Goal: Task Accomplishment & Management: Use online tool/utility

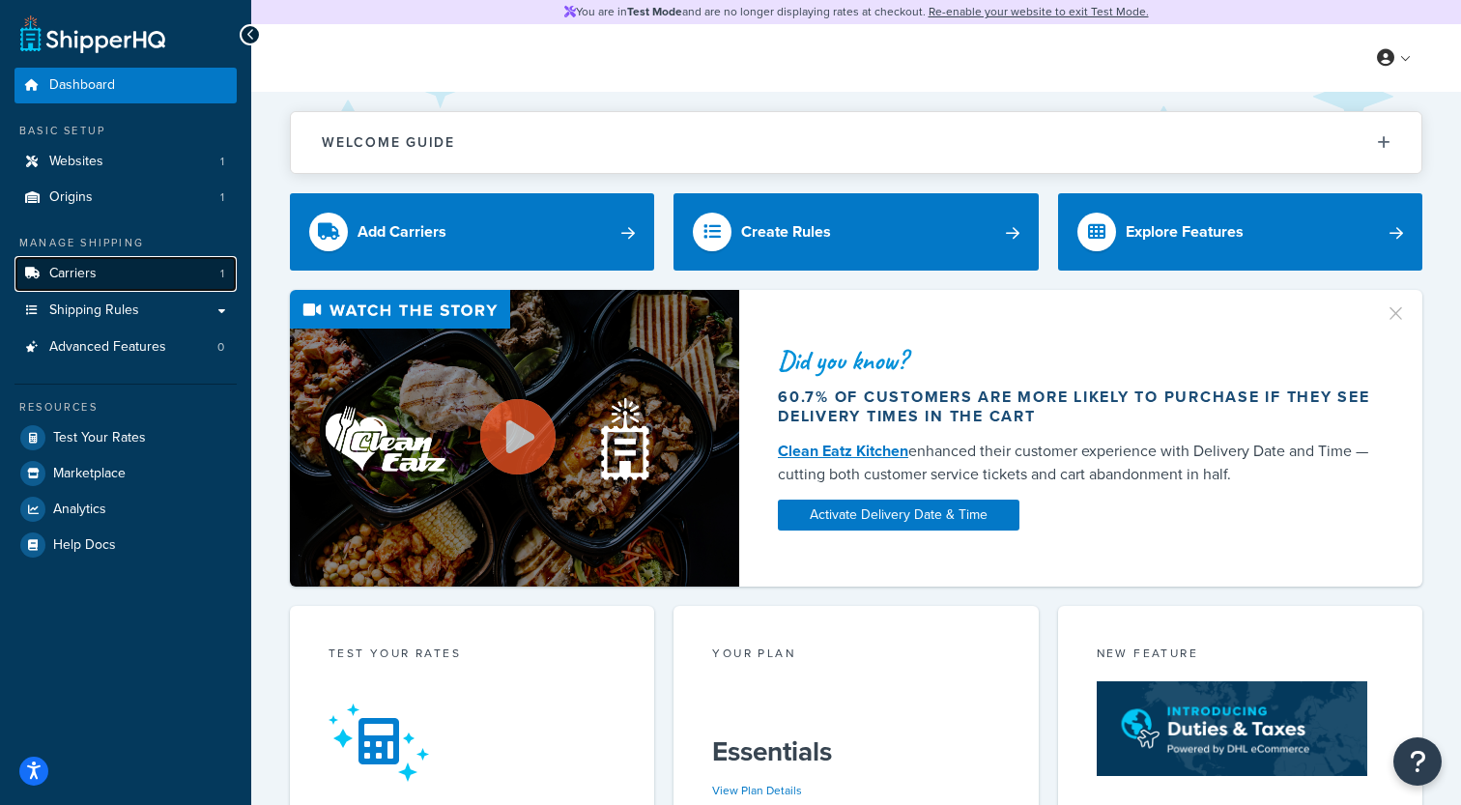
click at [150, 271] on link "Carriers 1" at bounding box center [125, 274] width 222 height 36
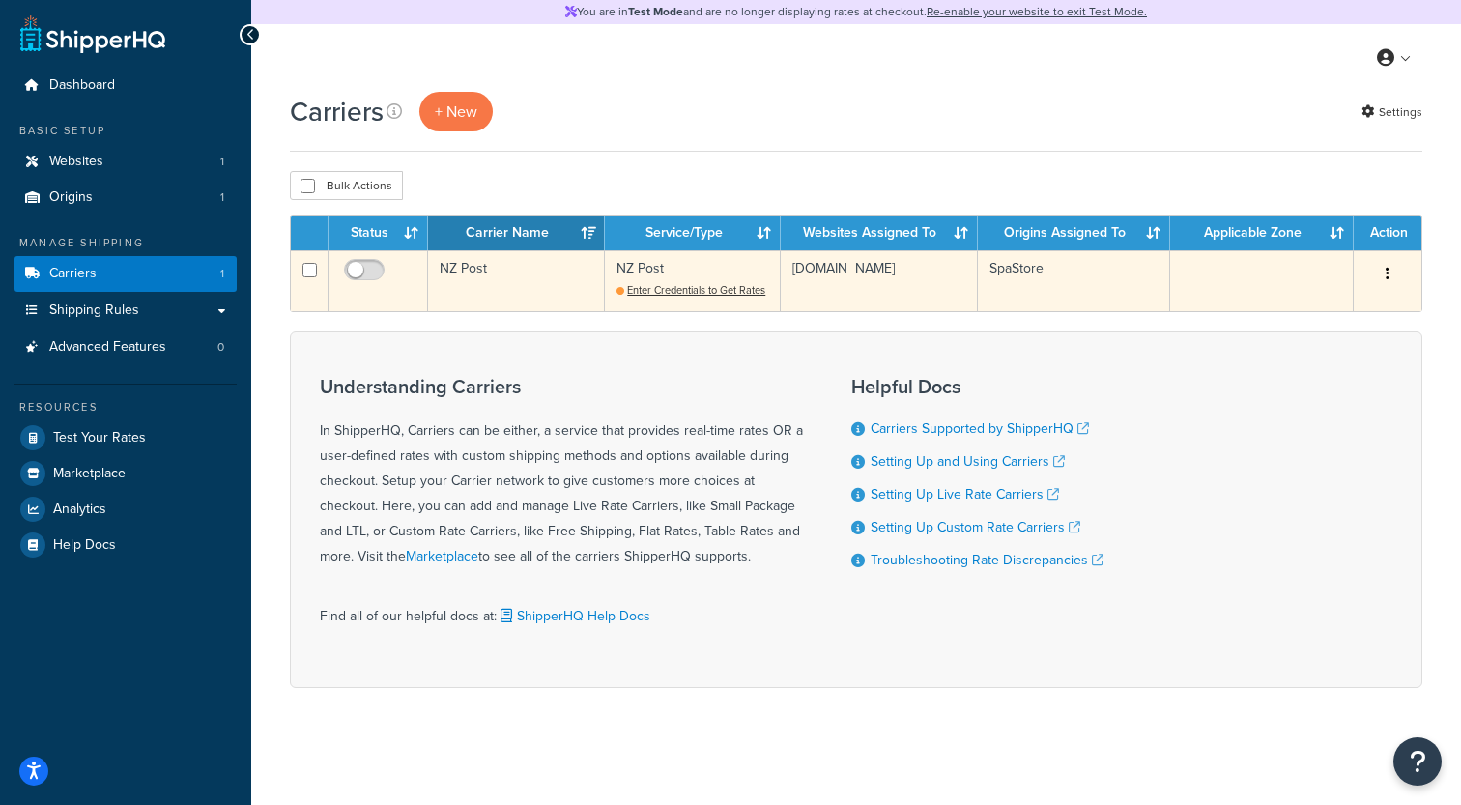
click at [478, 282] on td "NZ Post" at bounding box center [516, 280] width 177 height 61
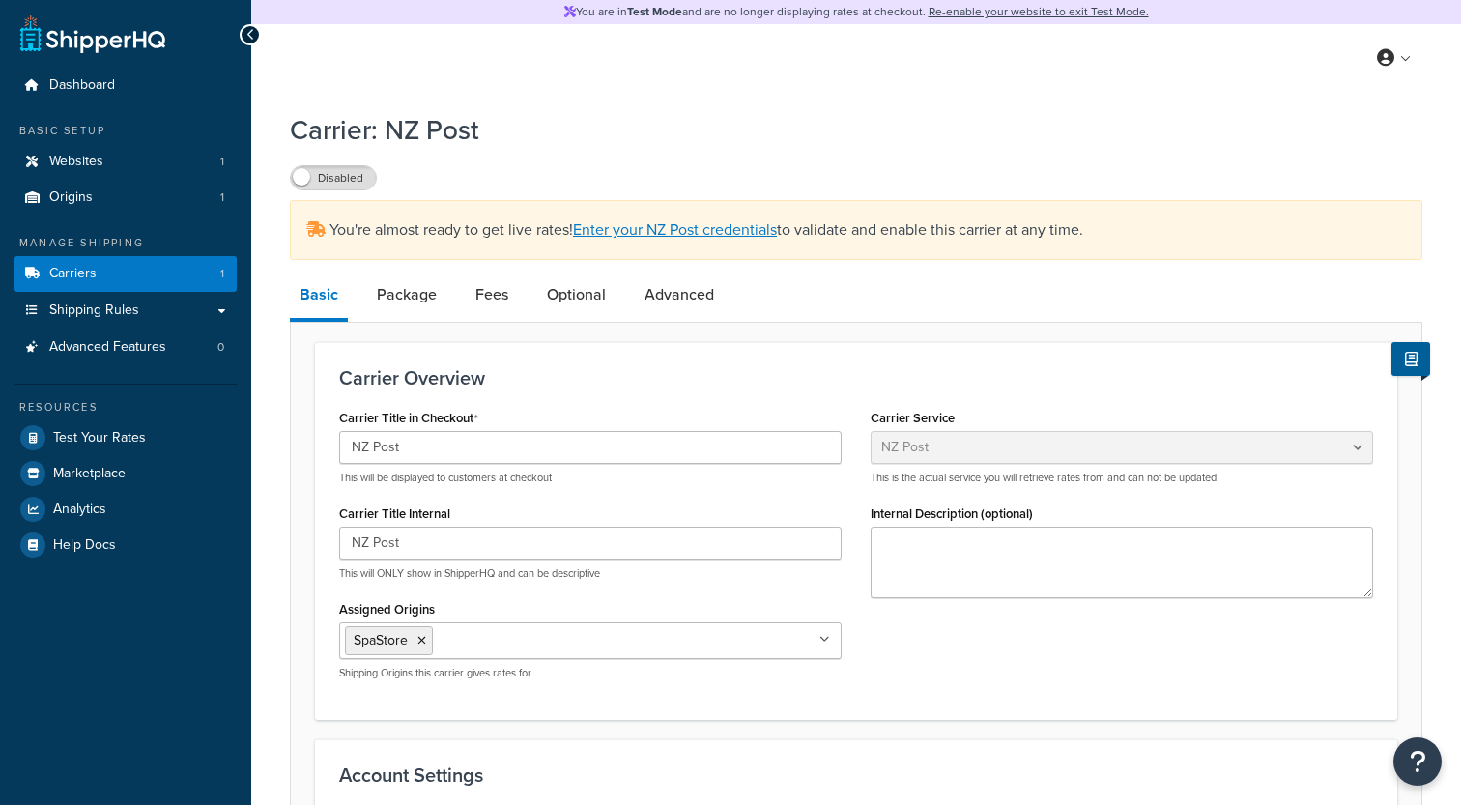
select select "nzPost"
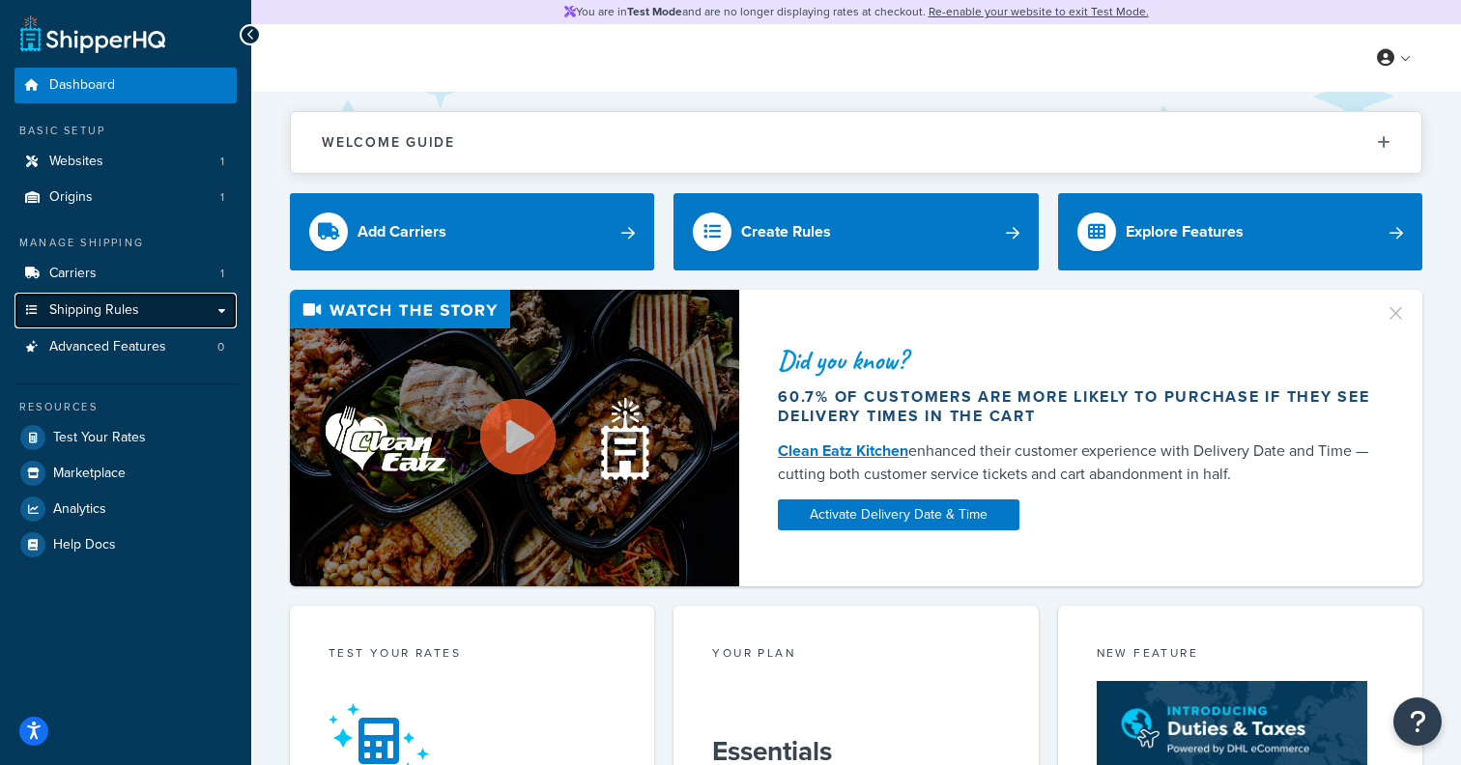
click at [160, 317] on link "Shipping Rules" at bounding box center [125, 311] width 222 height 36
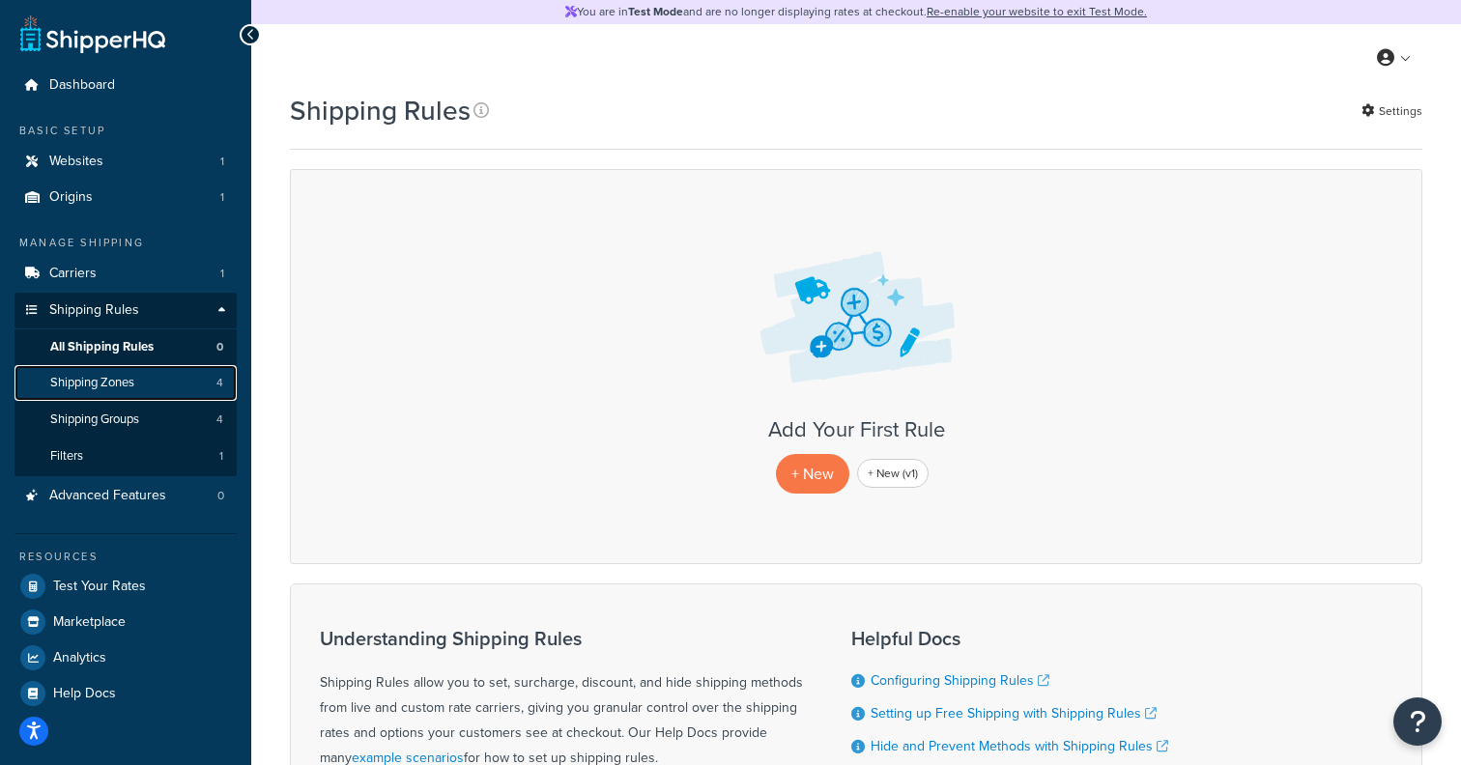
click at [176, 394] on link "Shipping Zones 4" at bounding box center [125, 383] width 222 height 36
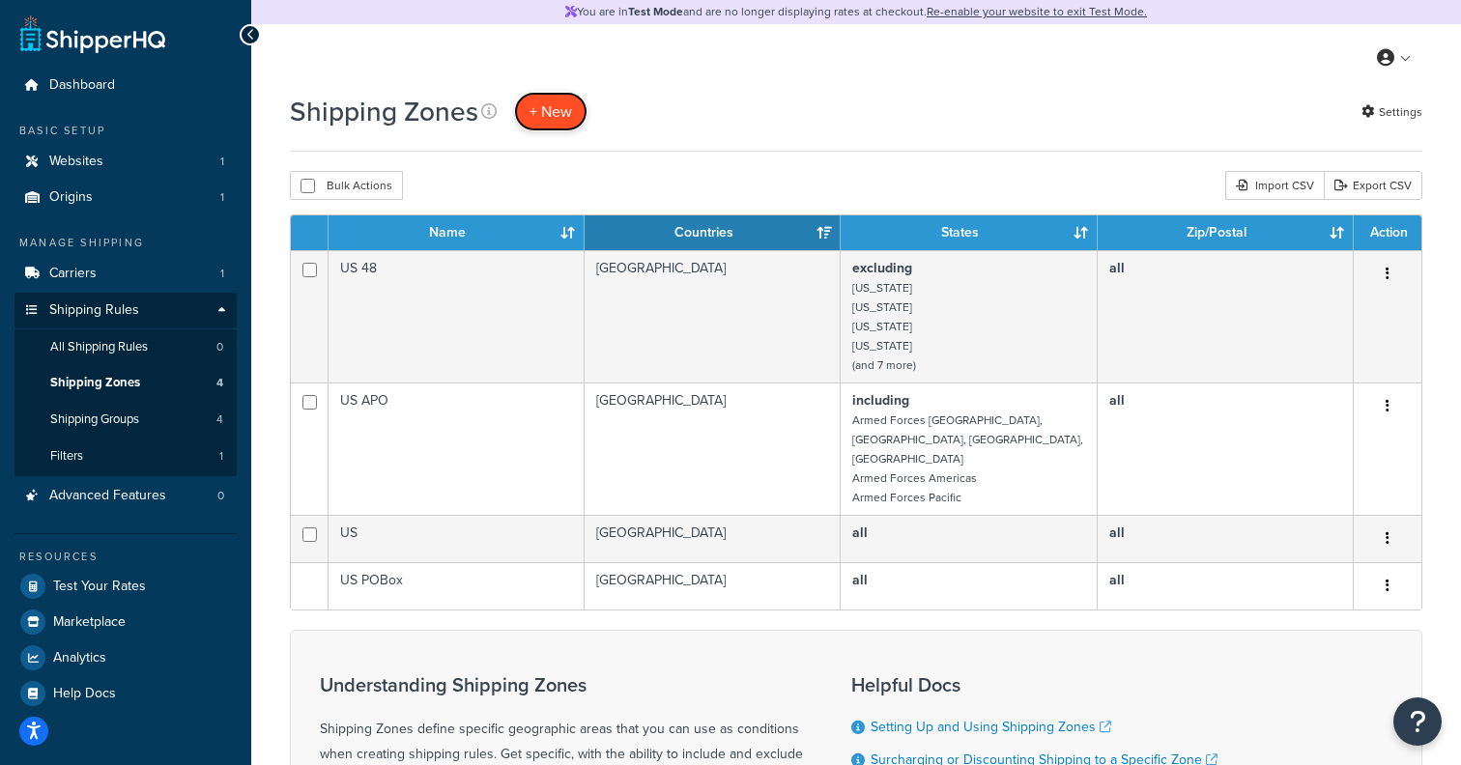
click at [566, 107] on span "+ New" at bounding box center [550, 111] width 43 height 22
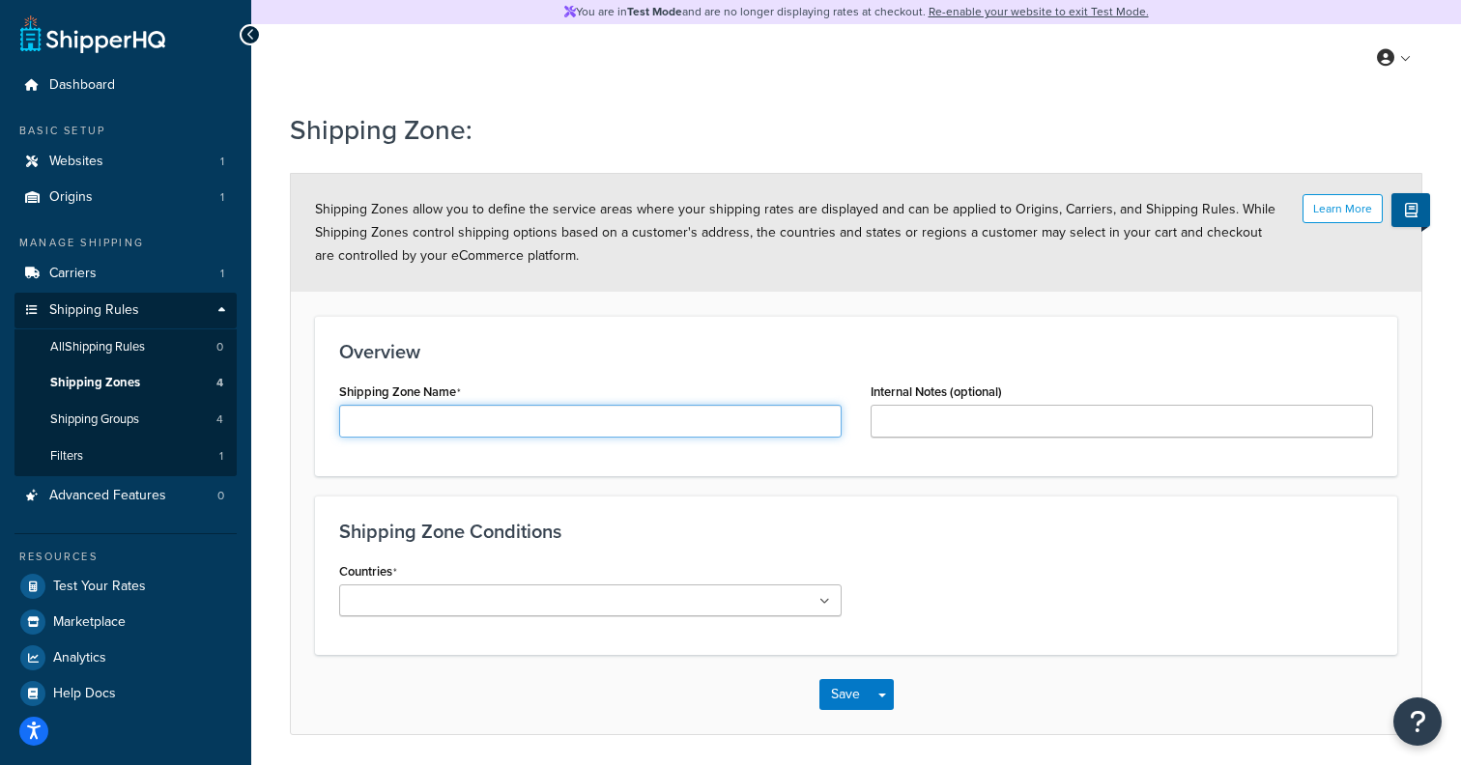
click at [490, 424] on input "Shipping Zone Name" at bounding box center [590, 421] width 502 height 33
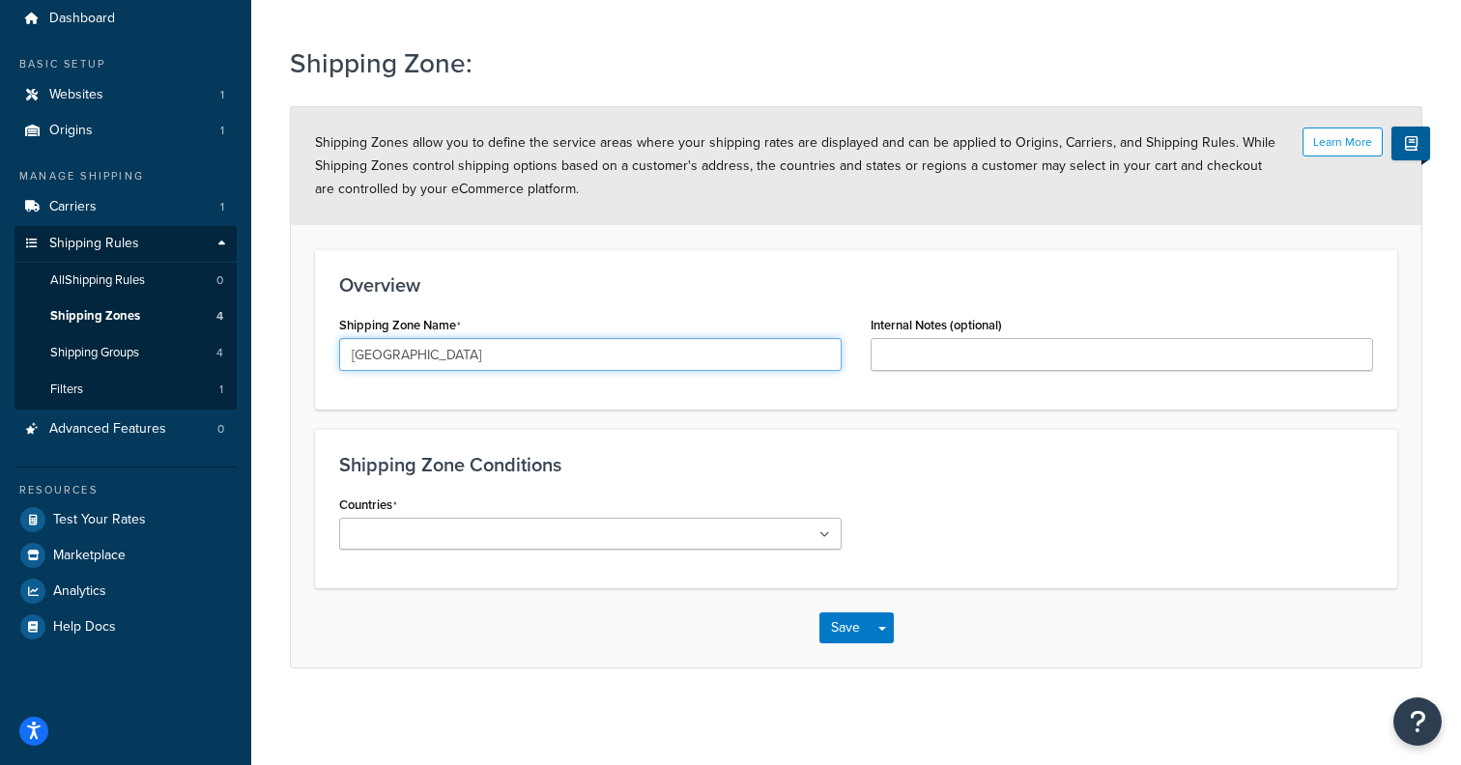
type input "[GEOGRAPHIC_DATA]"
click at [437, 537] on input "Countries" at bounding box center [430, 535] width 171 height 21
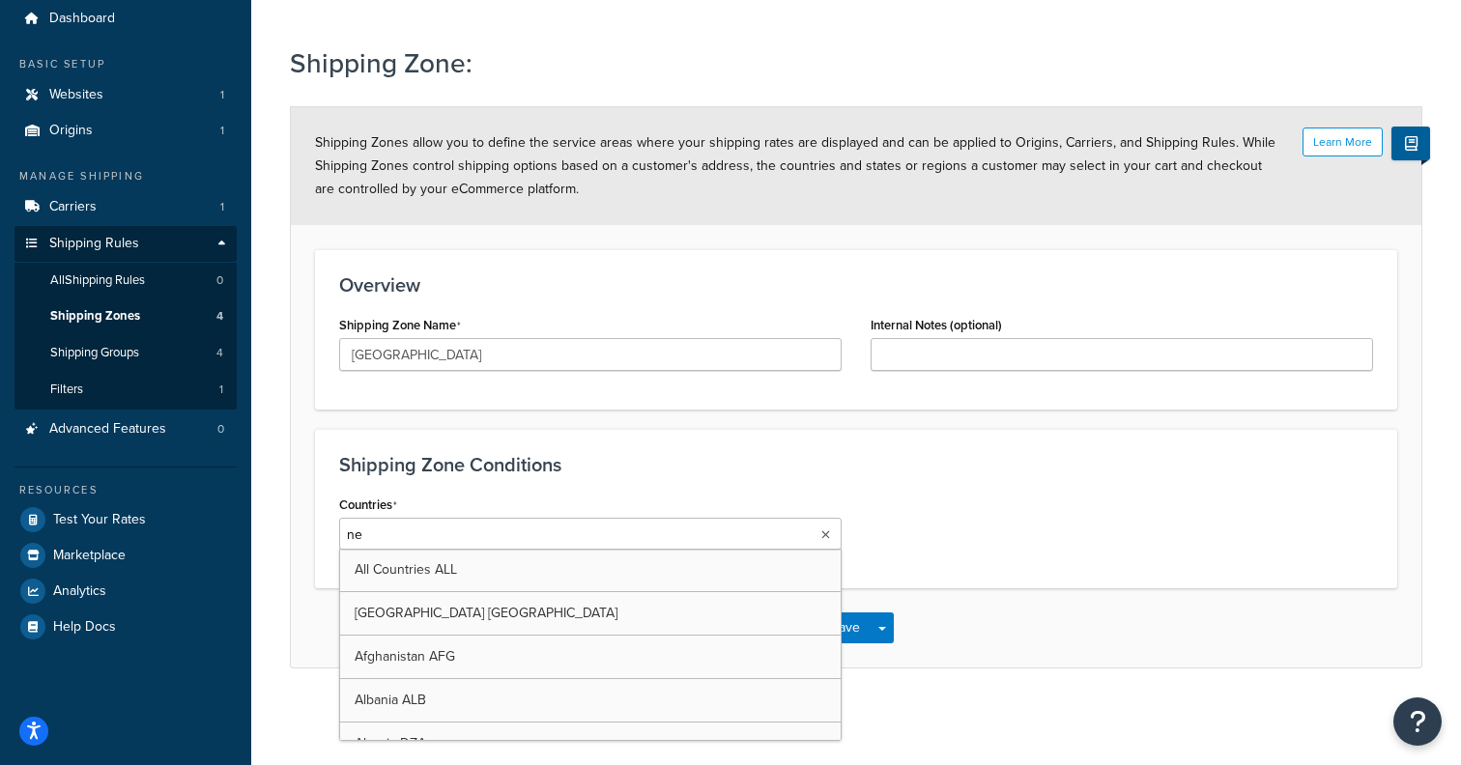
type input "new"
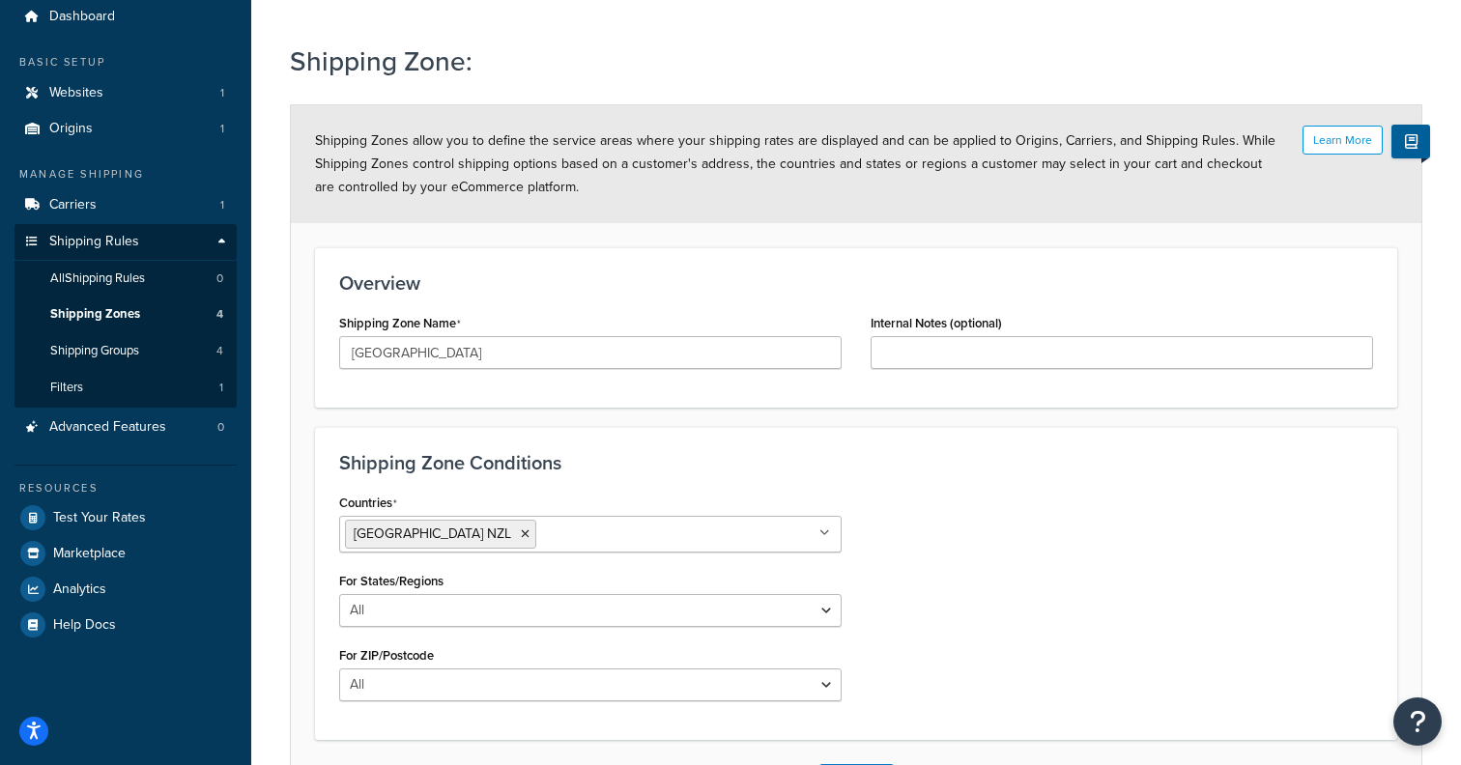
click at [1006, 577] on div "Countries New Zealand NZL All Countries ALL United States USA Afghanistan AFG A…" at bounding box center [856, 602] width 1063 height 227
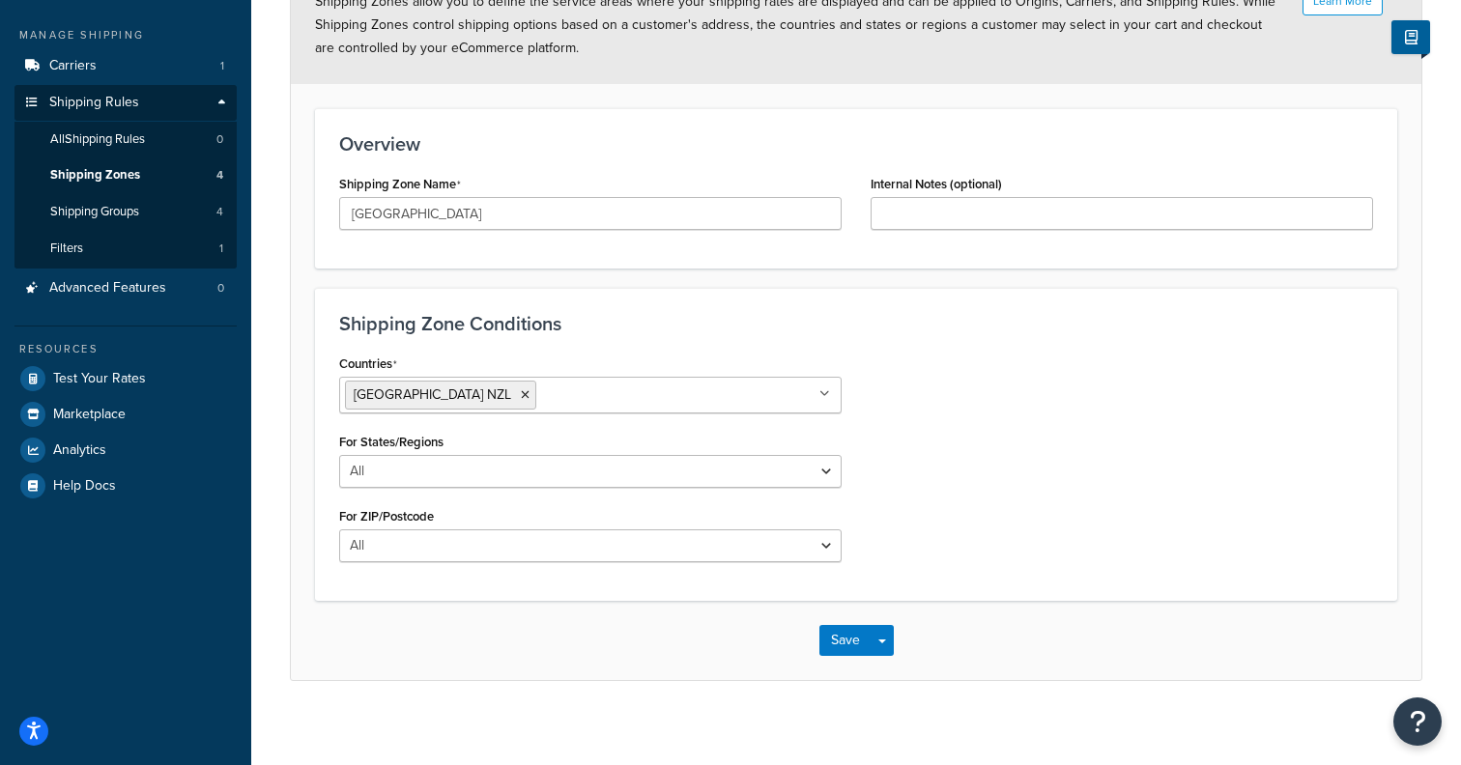
scroll to position [214, 0]
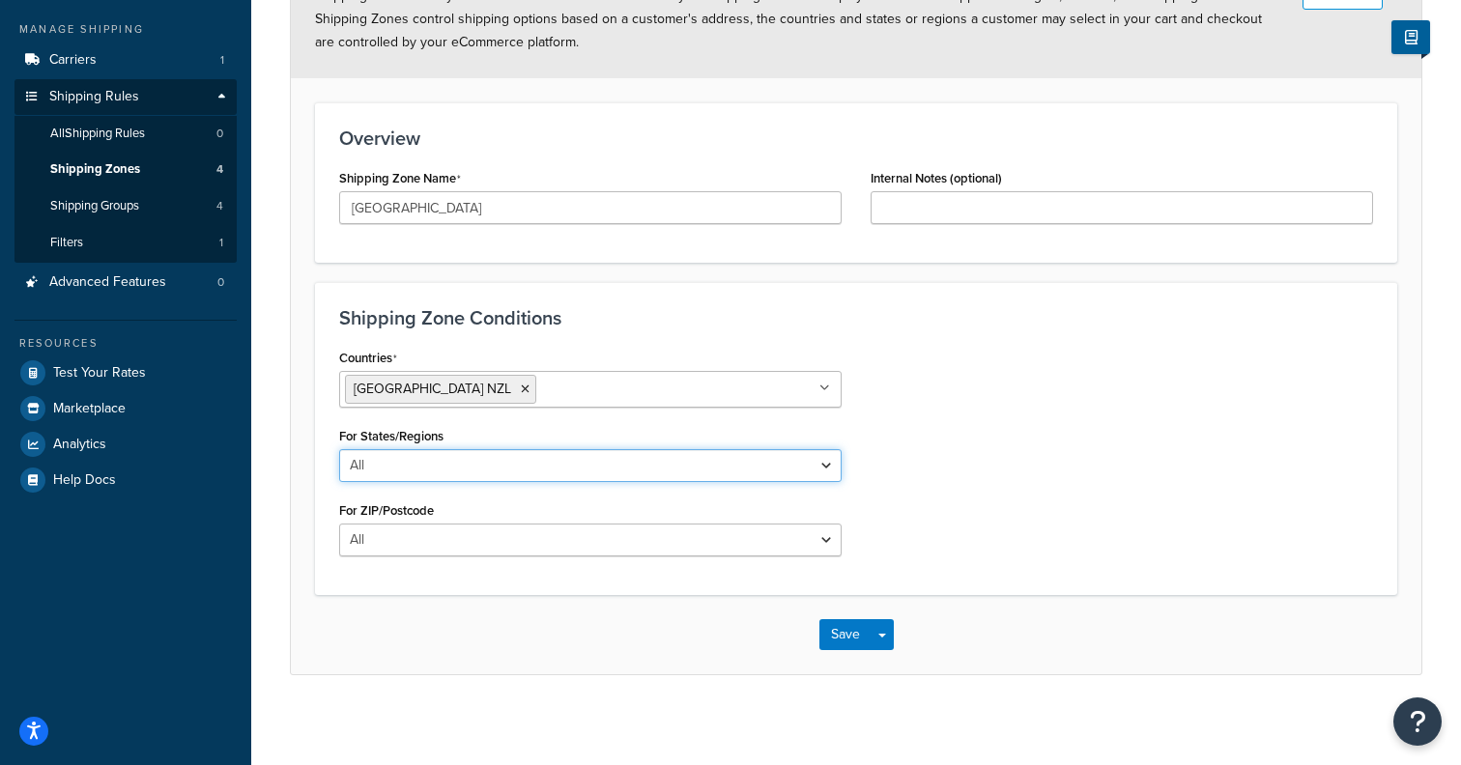
select select "including"
click option "Including" at bounding box center [0, 0] width 0 height 0
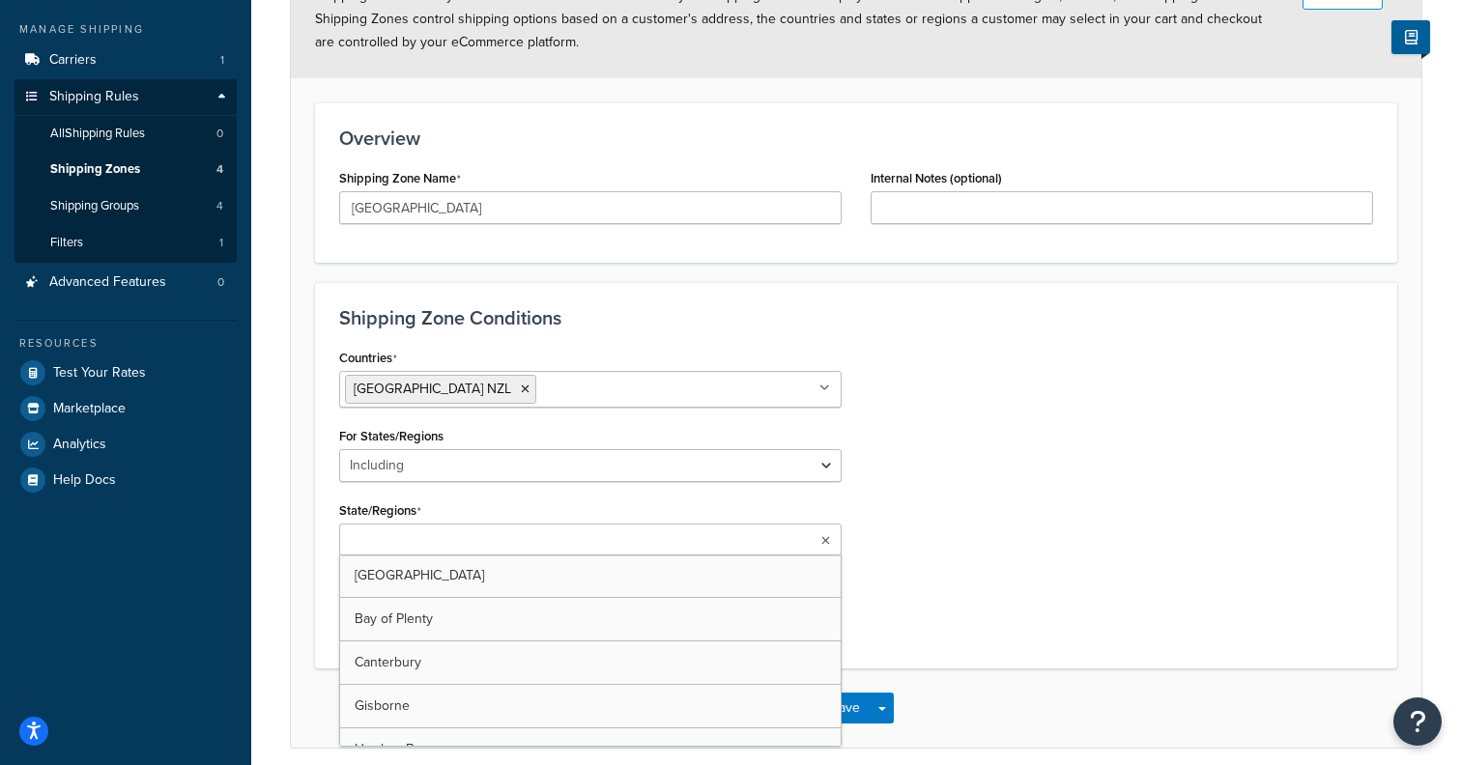
click at [400, 545] on input "State/Regions" at bounding box center [430, 540] width 171 height 21
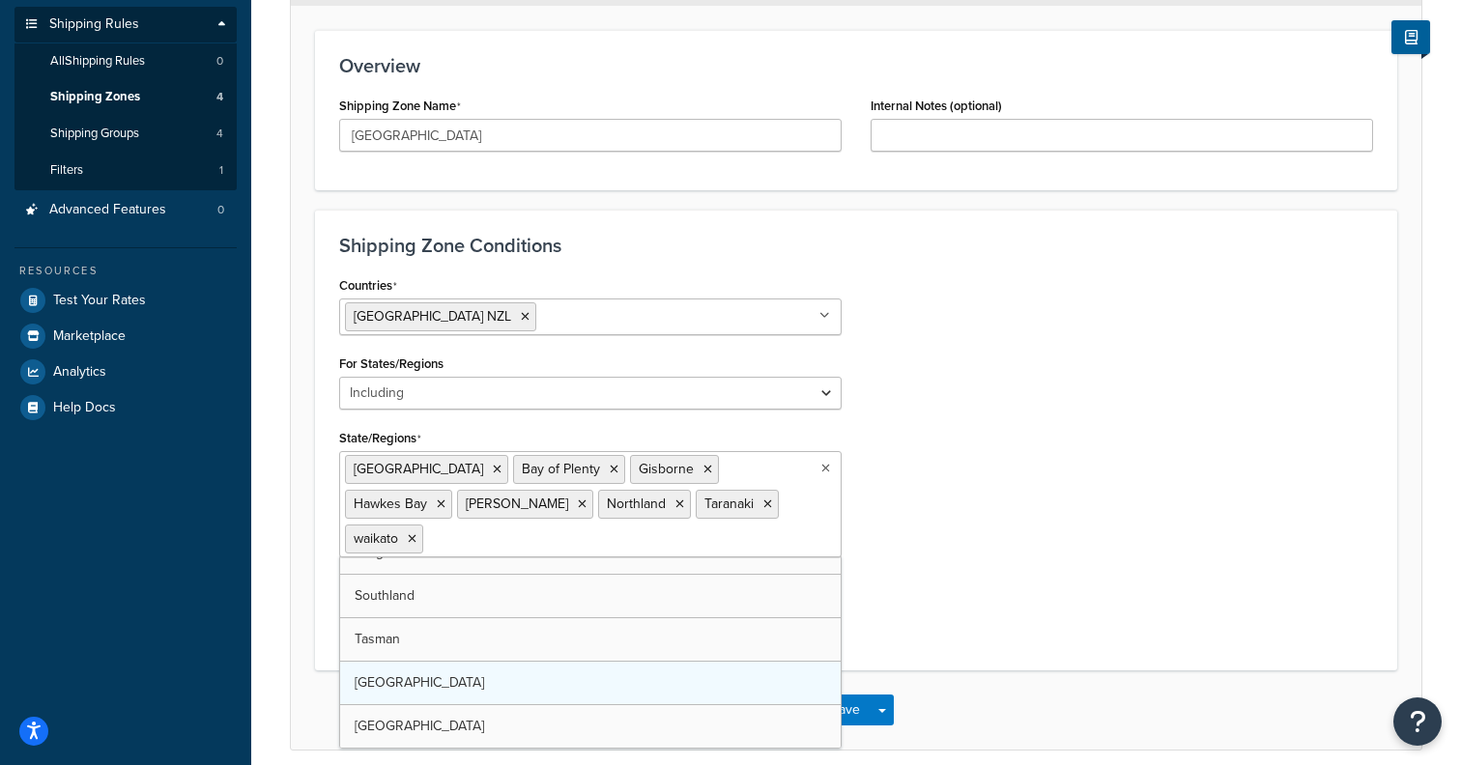
scroll to position [112, 0]
click at [1122, 541] on div "Countries New Zealand NZL All Countries ALL United States USA Afghanistan AFG A…" at bounding box center [856, 458] width 1063 height 375
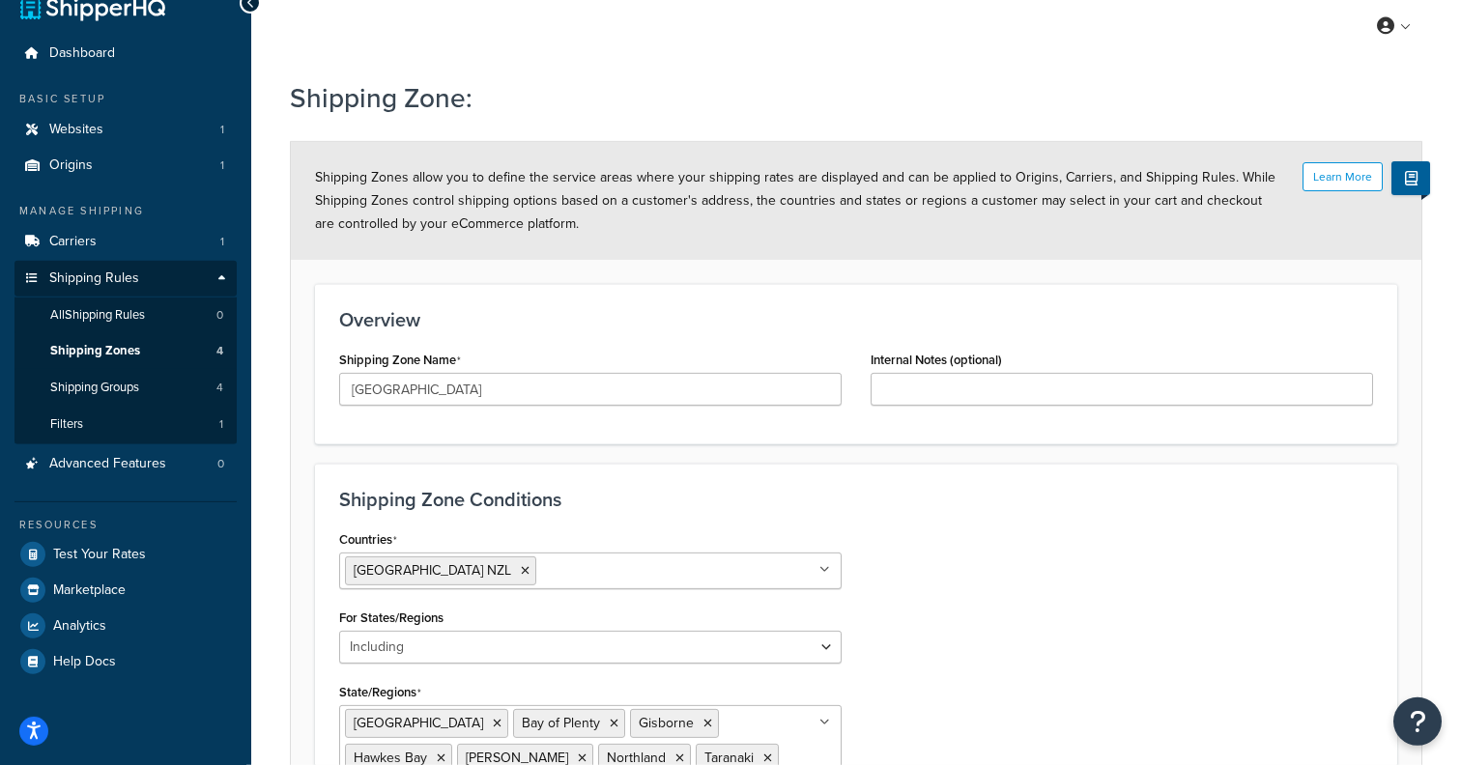
scroll to position [40, 0]
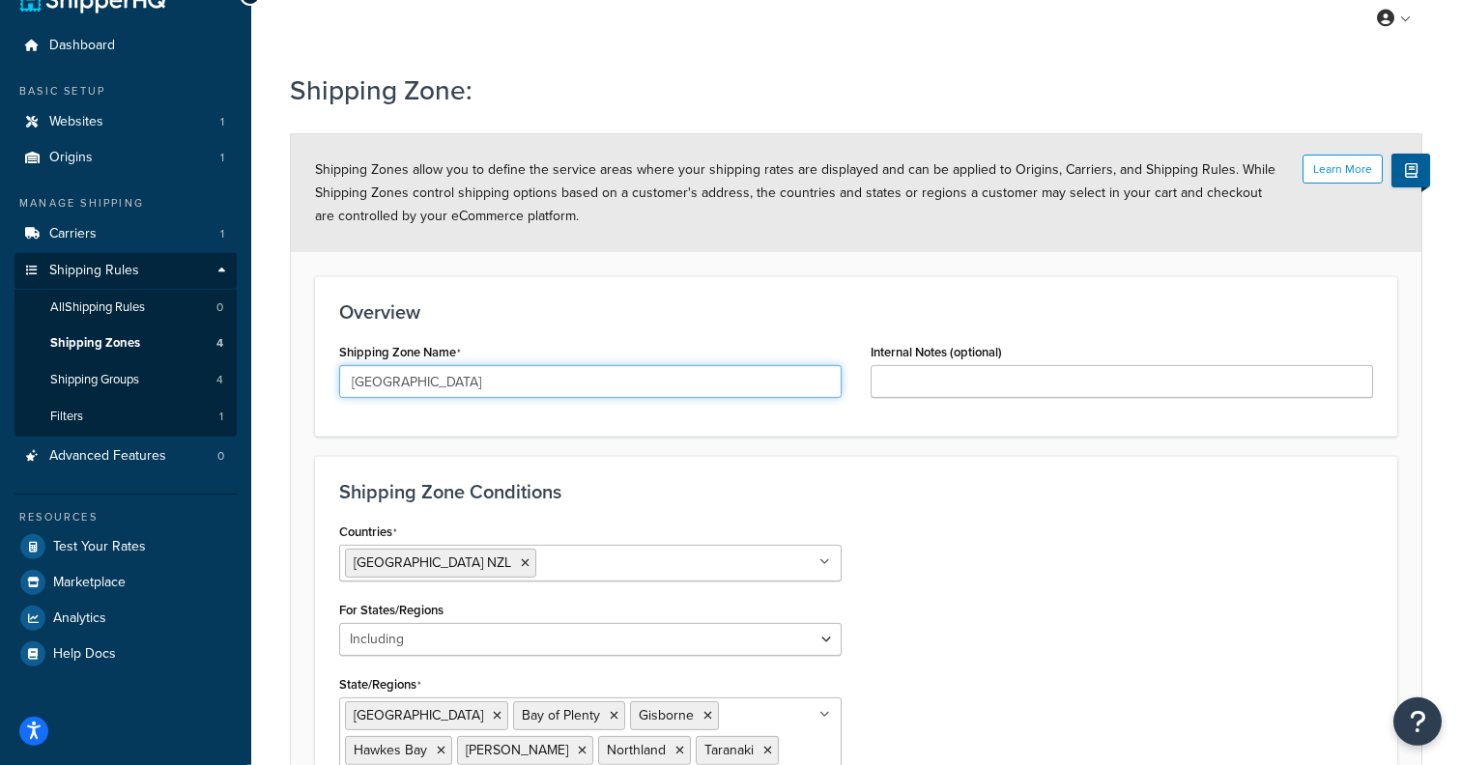
click at [565, 375] on input "[GEOGRAPHIC_DATA]" at bounding box center [590, 381] width 502 height 33
click at [868, 376] on div "Internal Notes (optional)" at bounding box center [1121, 375] width 531 height 74
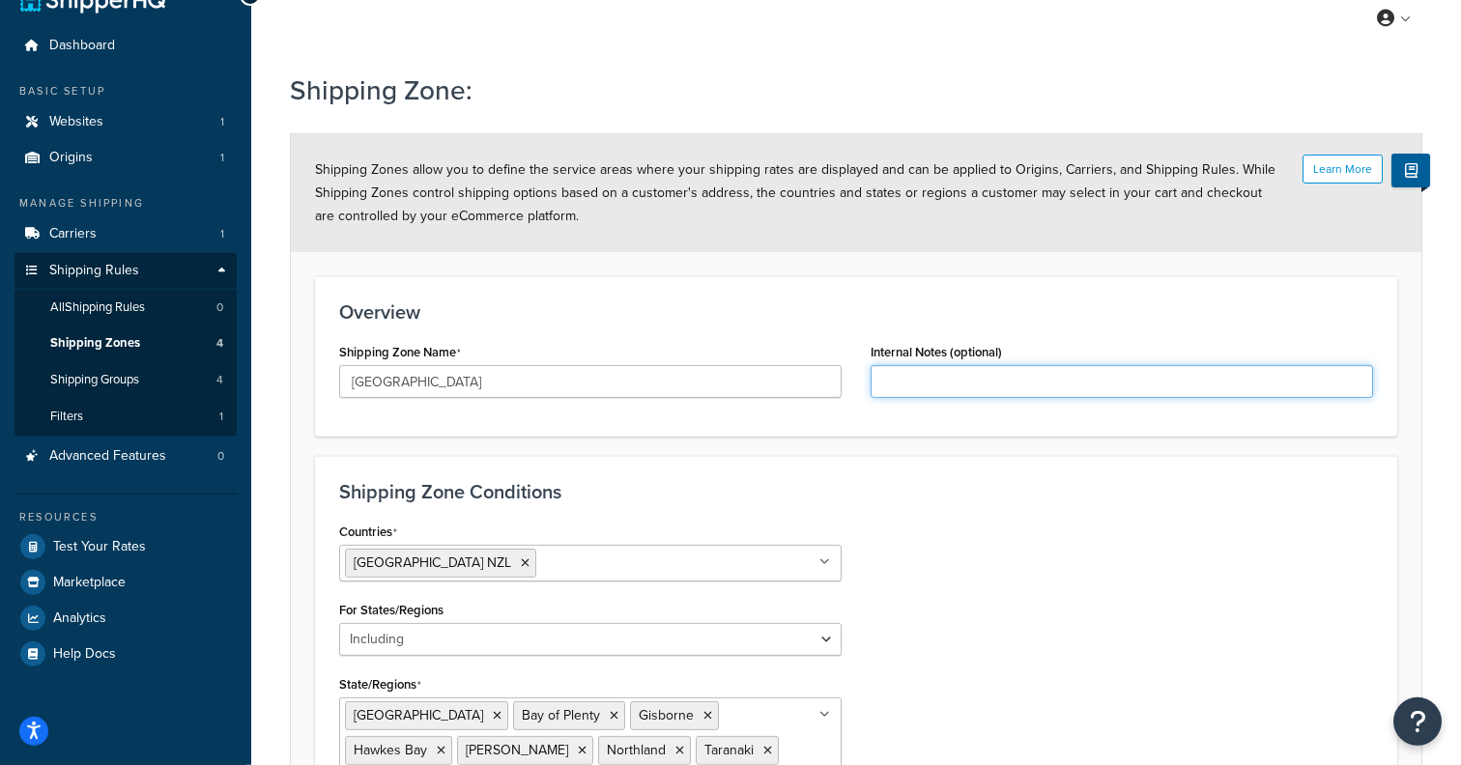
click at [915, 391] on input "Internal Notes (optional)" at bounding box center [1121, 381] width 502 height 33
paste input "[GEOGRAPHIC_DATA]"
drag, startPoint x: 1327, startPoint y: 375, endPoint x: 1076, endPoint y: 374, distance: 251.2
click at [1076, 374] on input "Shipping Zone for North Island, apologies if this isn't completely correct" at bounding box center [1121, 381] width 502 height 33
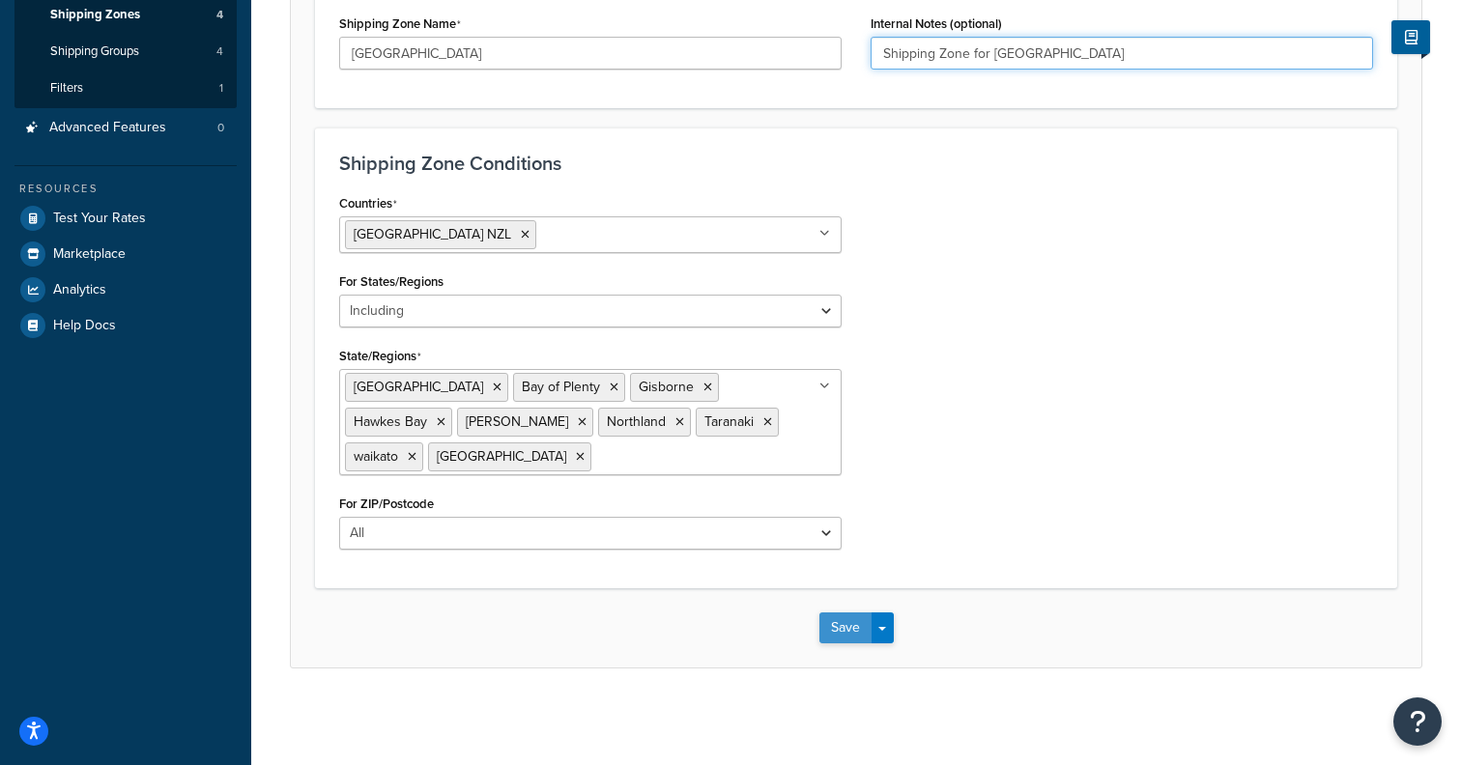
type input "Shipping Zone for North Island"
click at [825, 627] on button "Save" at bounding box center [845, 628] width 52 height 31
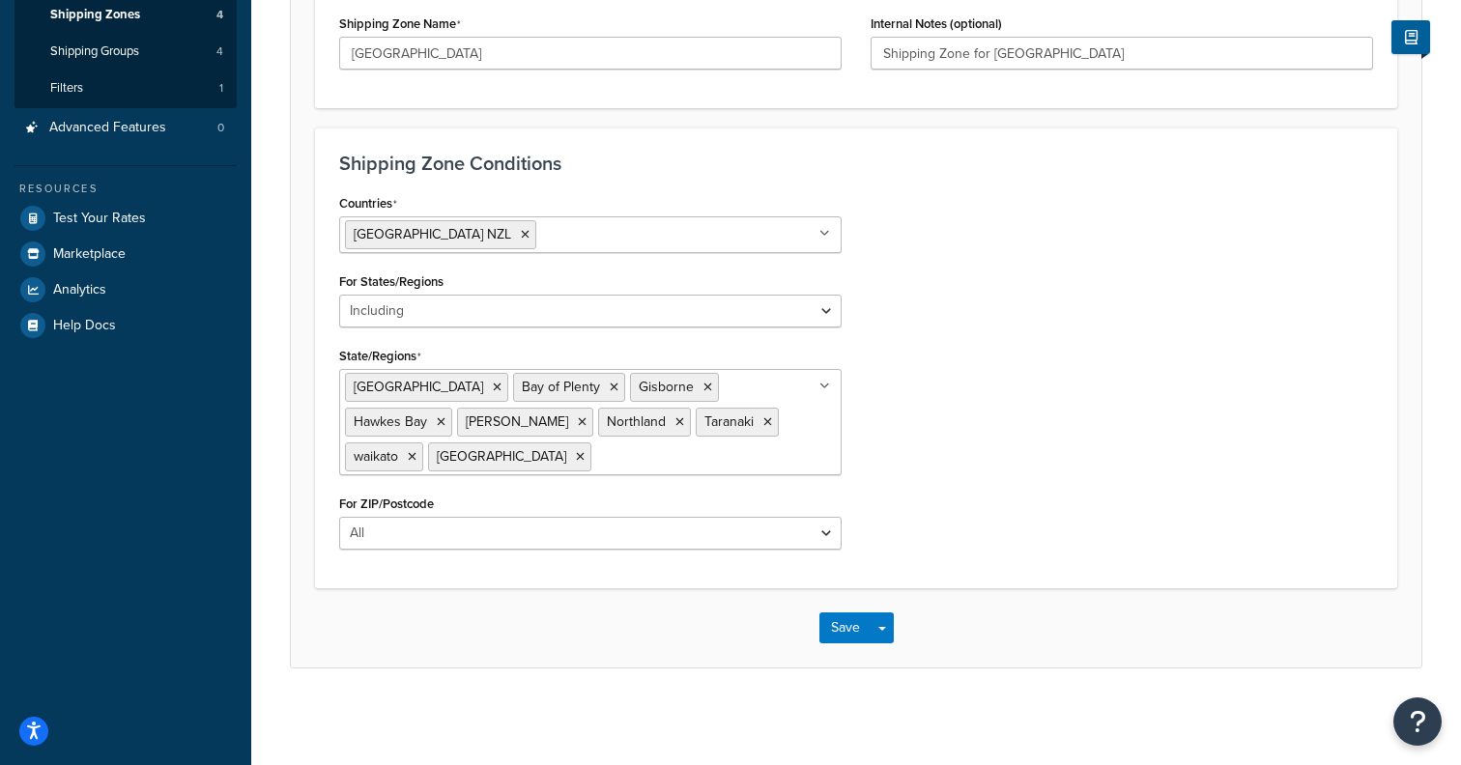
scroll to position [0, 0]
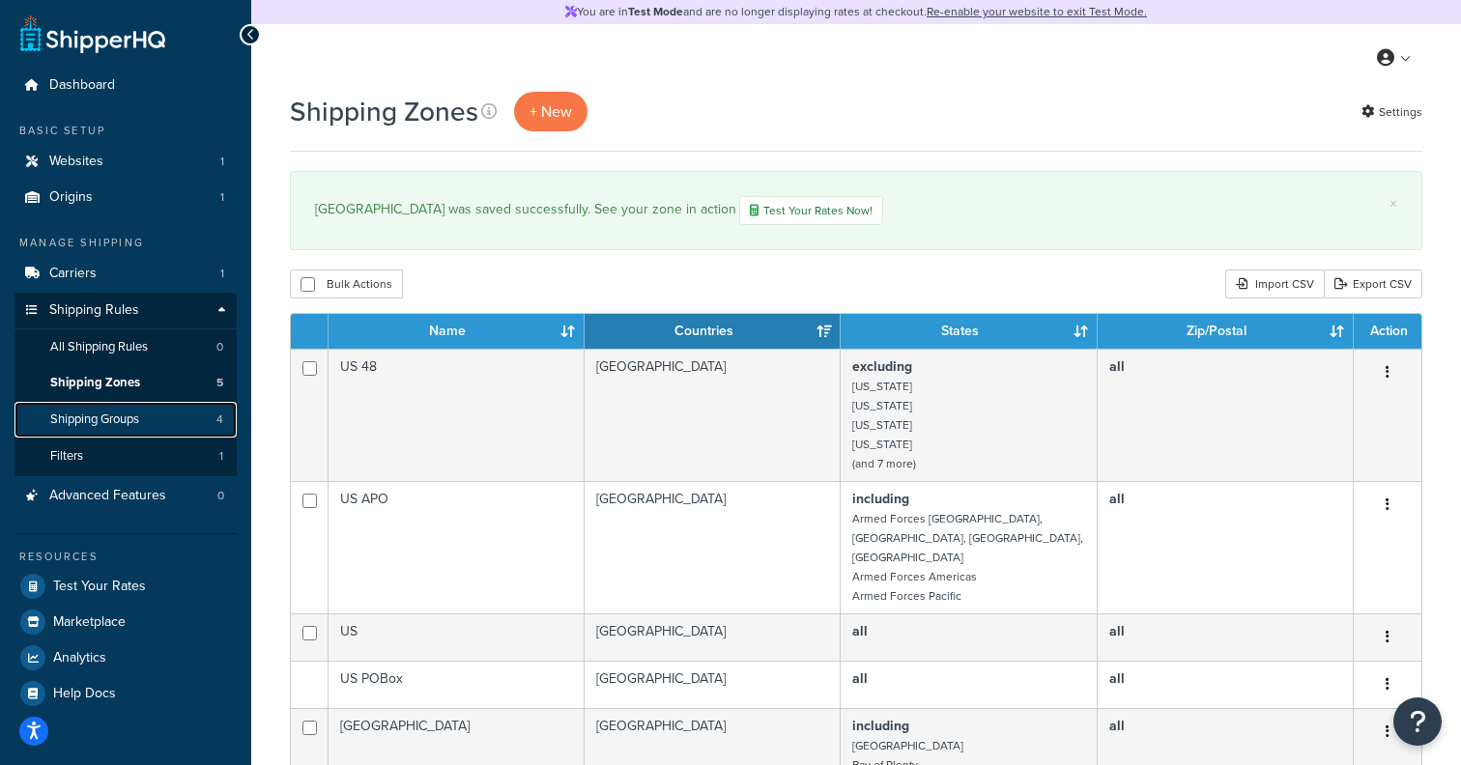
click at [139, 416] on span "Shipping Groups" at bounding box center [94, 420] width 89 height 16
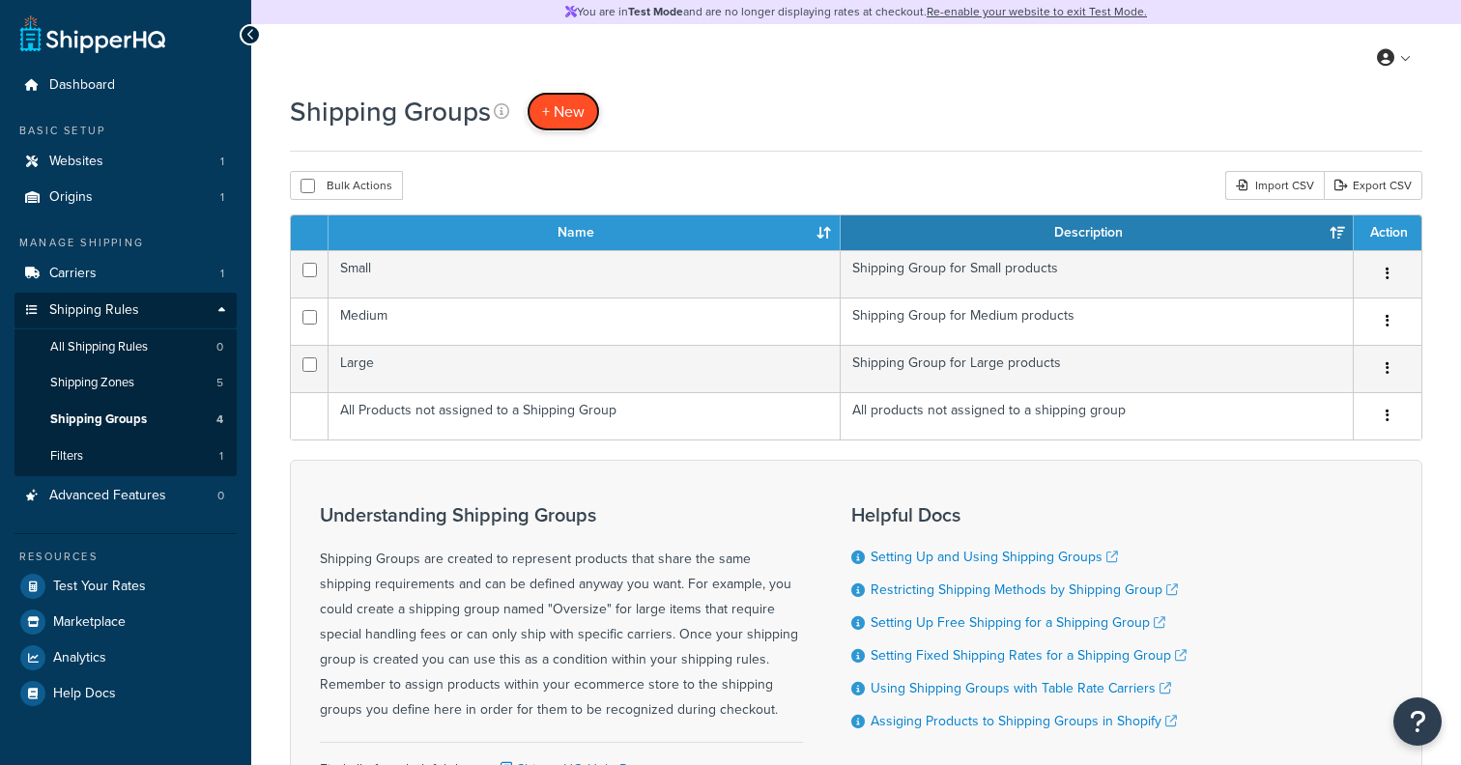
click at [566, 117] on span "+ New" at bounding box center [563, 111] width 43 height 22
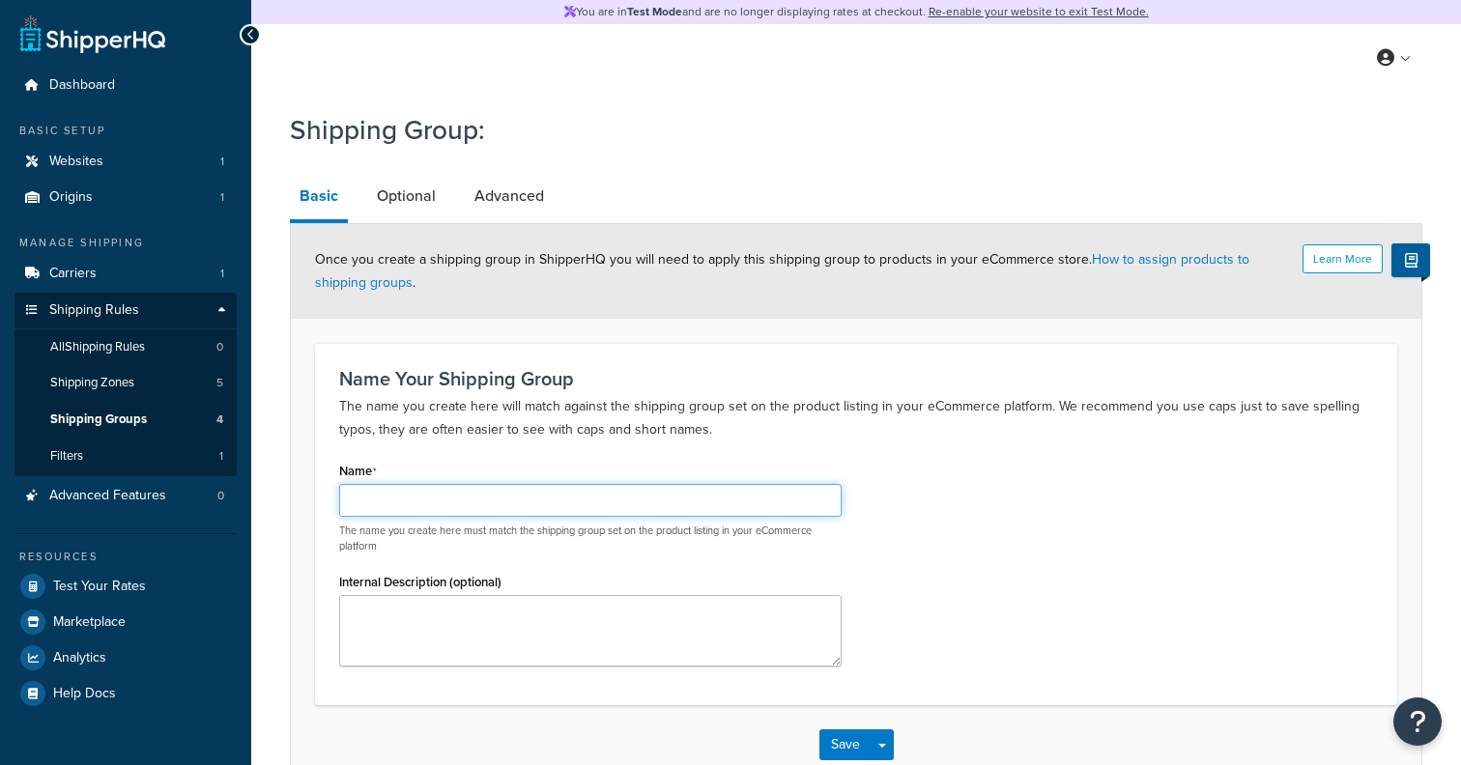
click at [490, 498] on input "Name" at bounding box center [590, 500] width 502 height 33
click at [438, 500] on input "Dangerous Items" at bounding box center [590, 500] width 502 height 33
type input "Dangerous Goods"
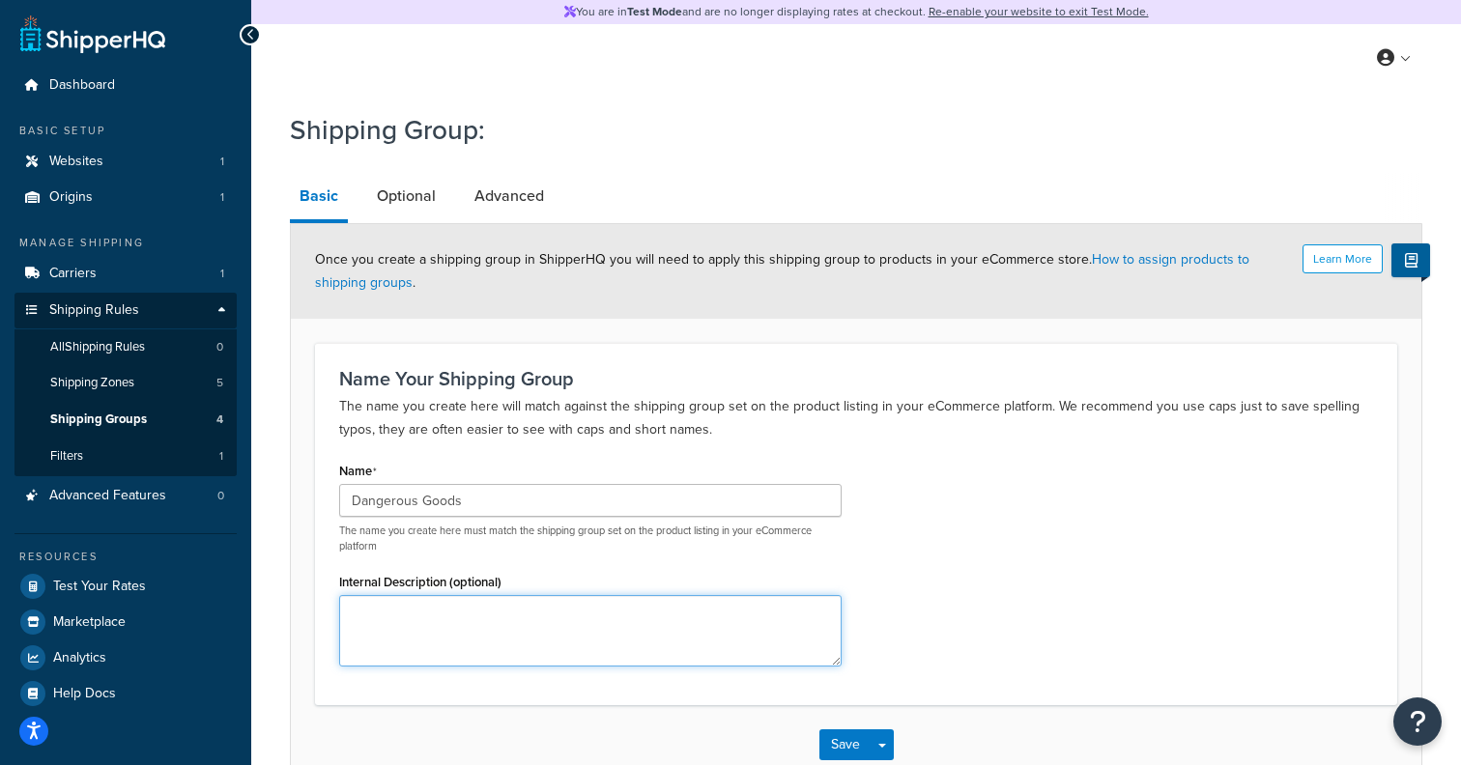
click at [425, 600] on textarea "Internal Description (optional)" at bounding box center [590, 630] width 502 height 71
type textarea "Shipping Group for Dangerous Groups"
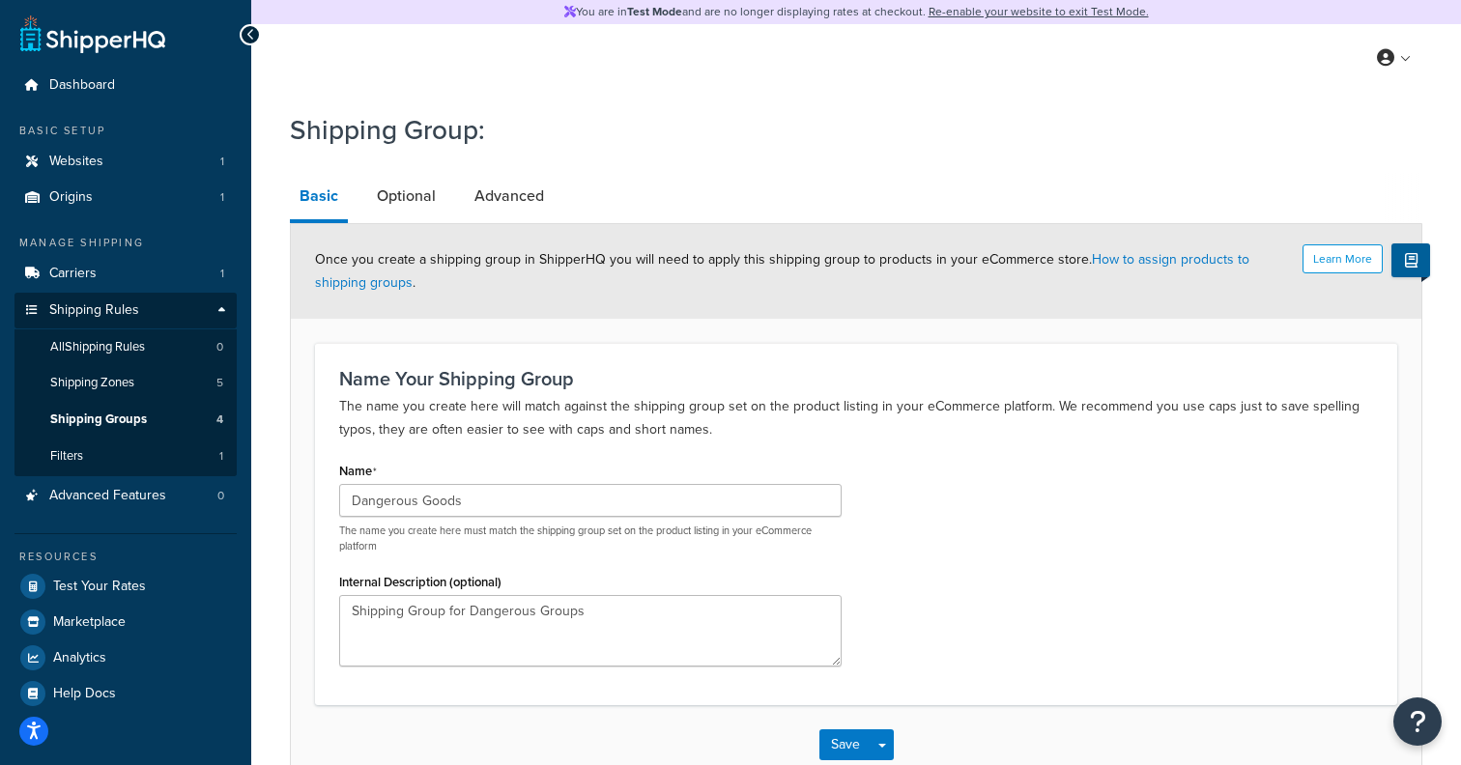
click at [400, 225] on div "Learn More Once you create a shipping group in ShipperHQ you will need to apply…" at bounding box center [856, 504] width 1132 height 562
click at [418, 186] on link "Optional" at bounding box center [406, 196] width 78 height 46
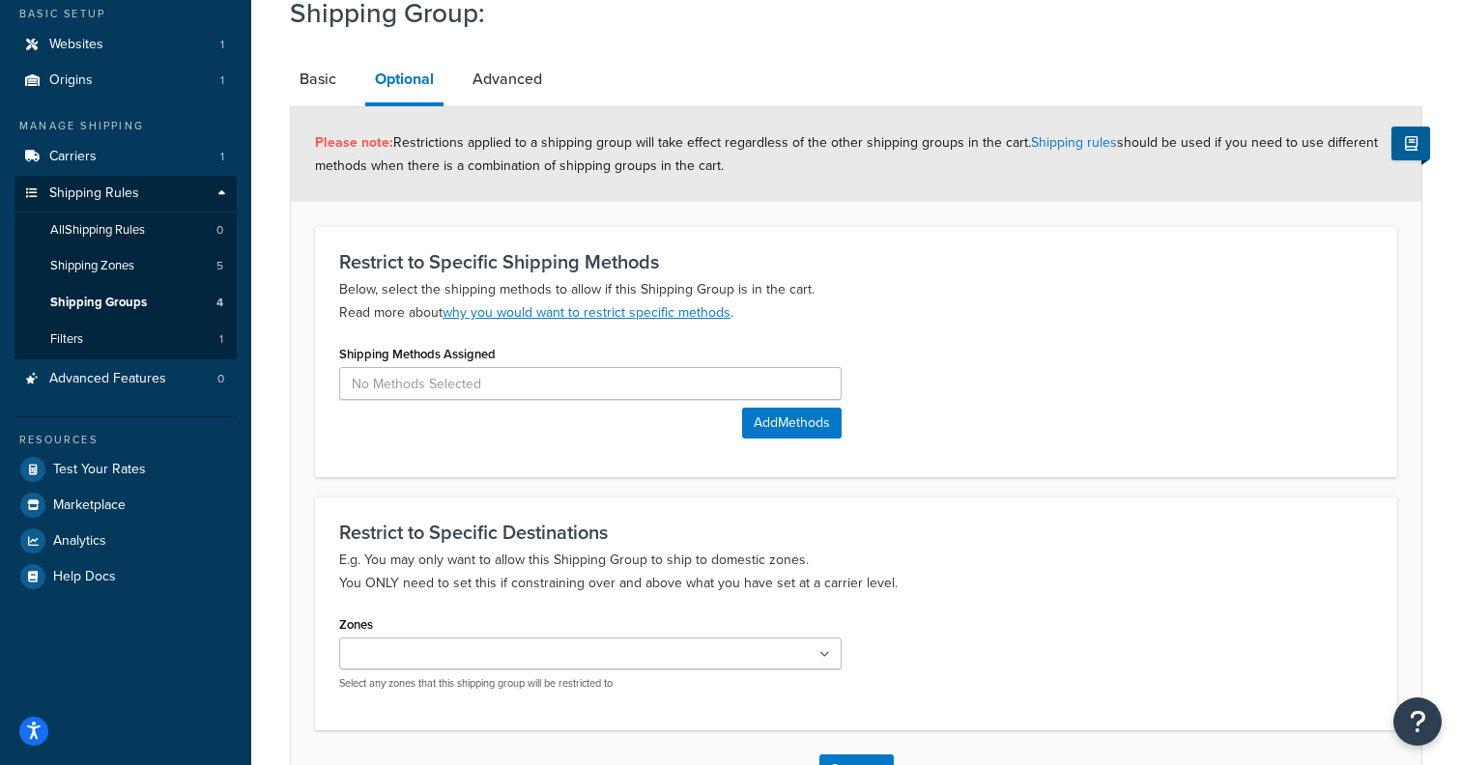
scroll to position [123, 0]
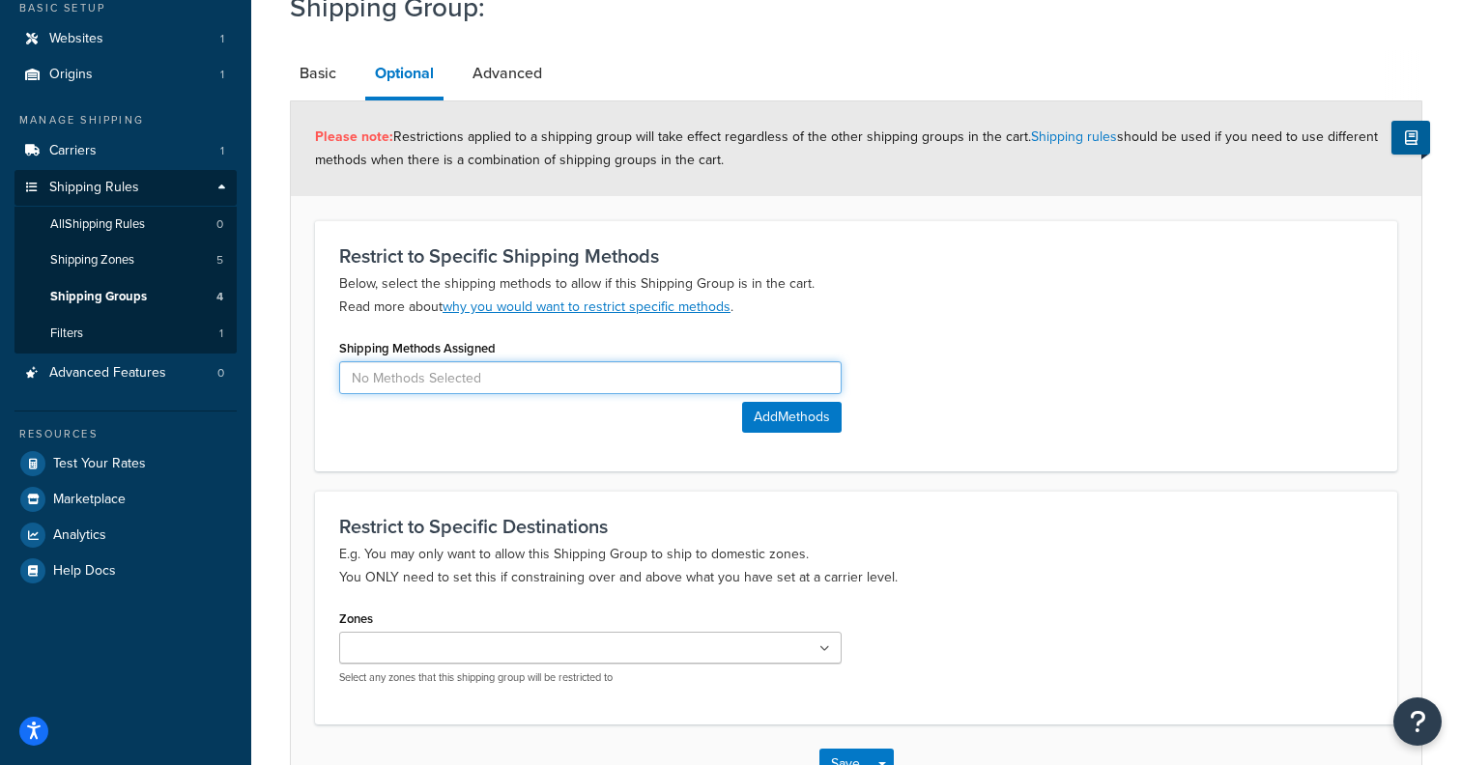
click at [428, 372] on input at bounding box center [590, 377] width 502 height 33
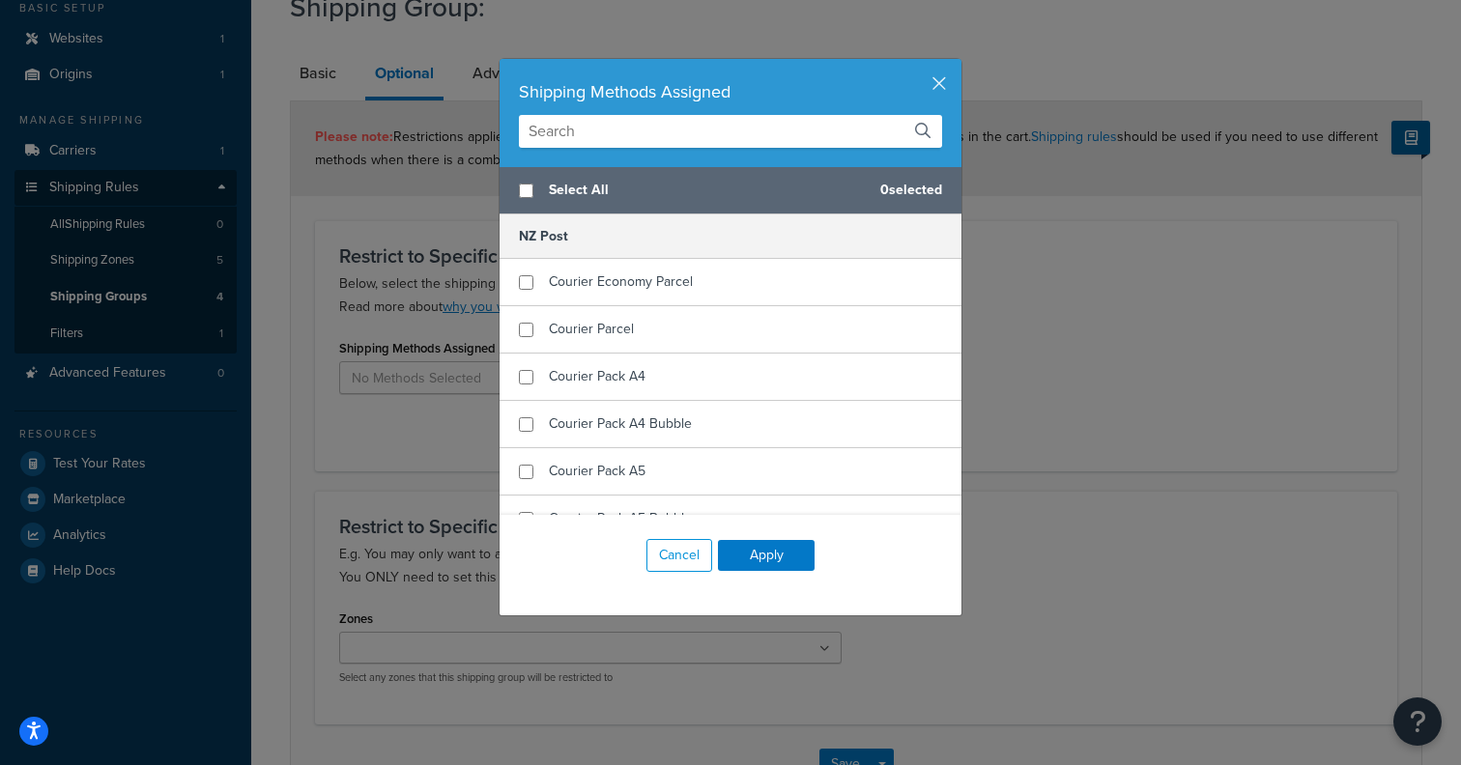
click at [427, 436] on div "Shipping Methods Assigned Select All 0 selected NZ Post Courier Economy Parcel …" at bounding box center [730, 382] width 1461 height 765
click at [956, 64] on button "button" at bounding box center [958, 61] width 5 height 5
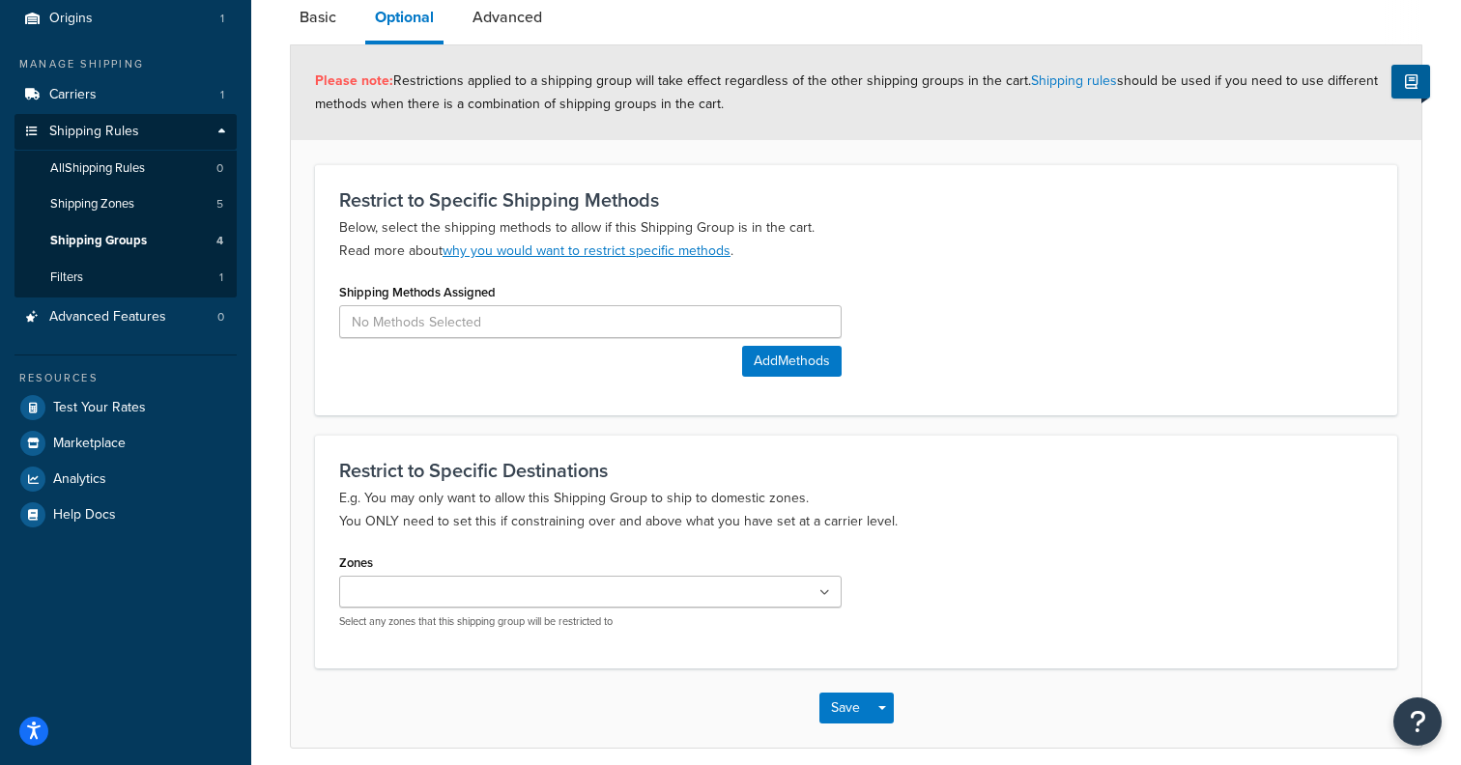
scroll to position [181, 0]
click at [578, 613] on div "US 48 US APO US North Island US POBox Select any zones that this shipping group…" at bounding box center [590, 600] width 502 height 53
click at [601, 579] on ul at bounding box center [590, 590] width 502 height 32
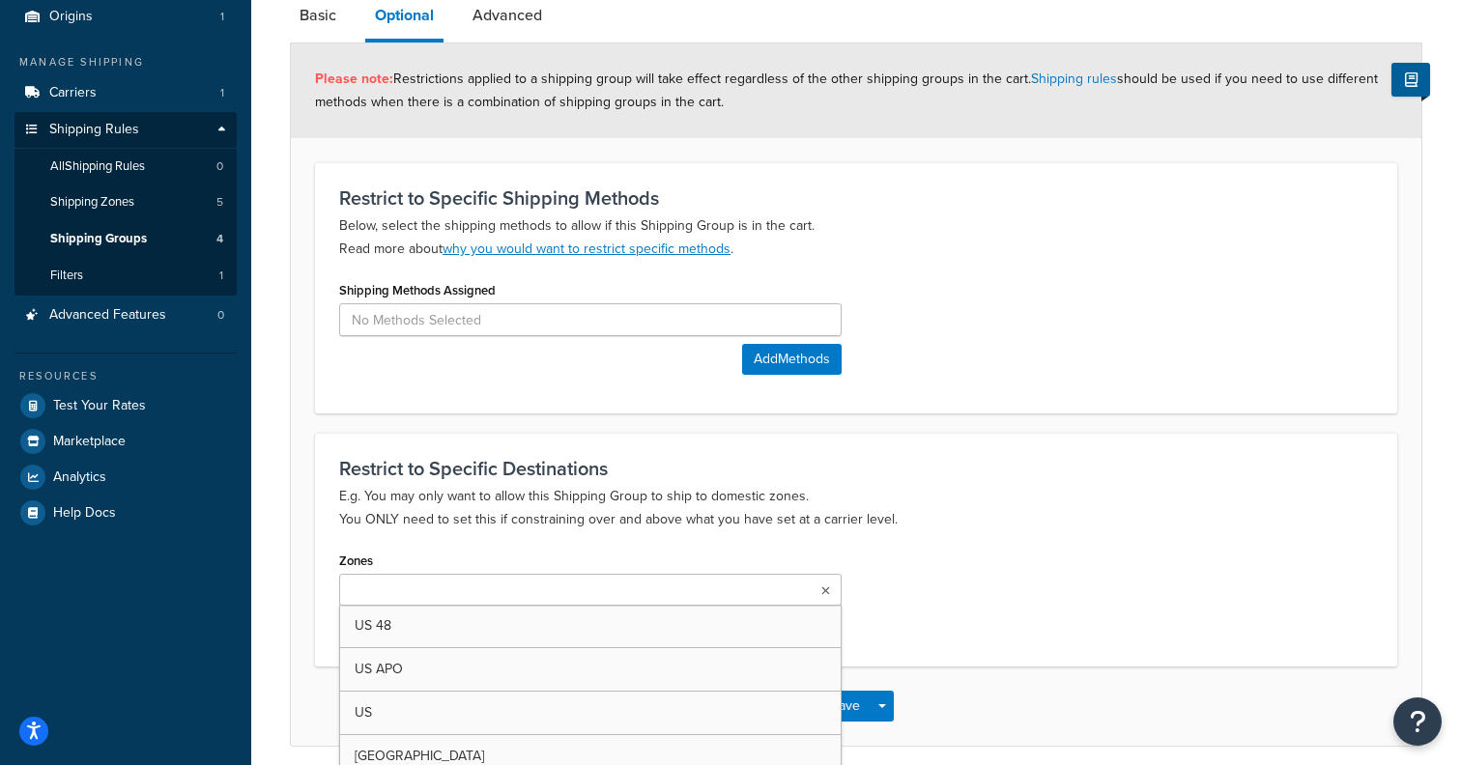
click at [1020, 517] on p "E.g. You may only want to allow this Shipping Group to ship to domestic zones. …" at bounding box center [856, 508] width 1034 height 46
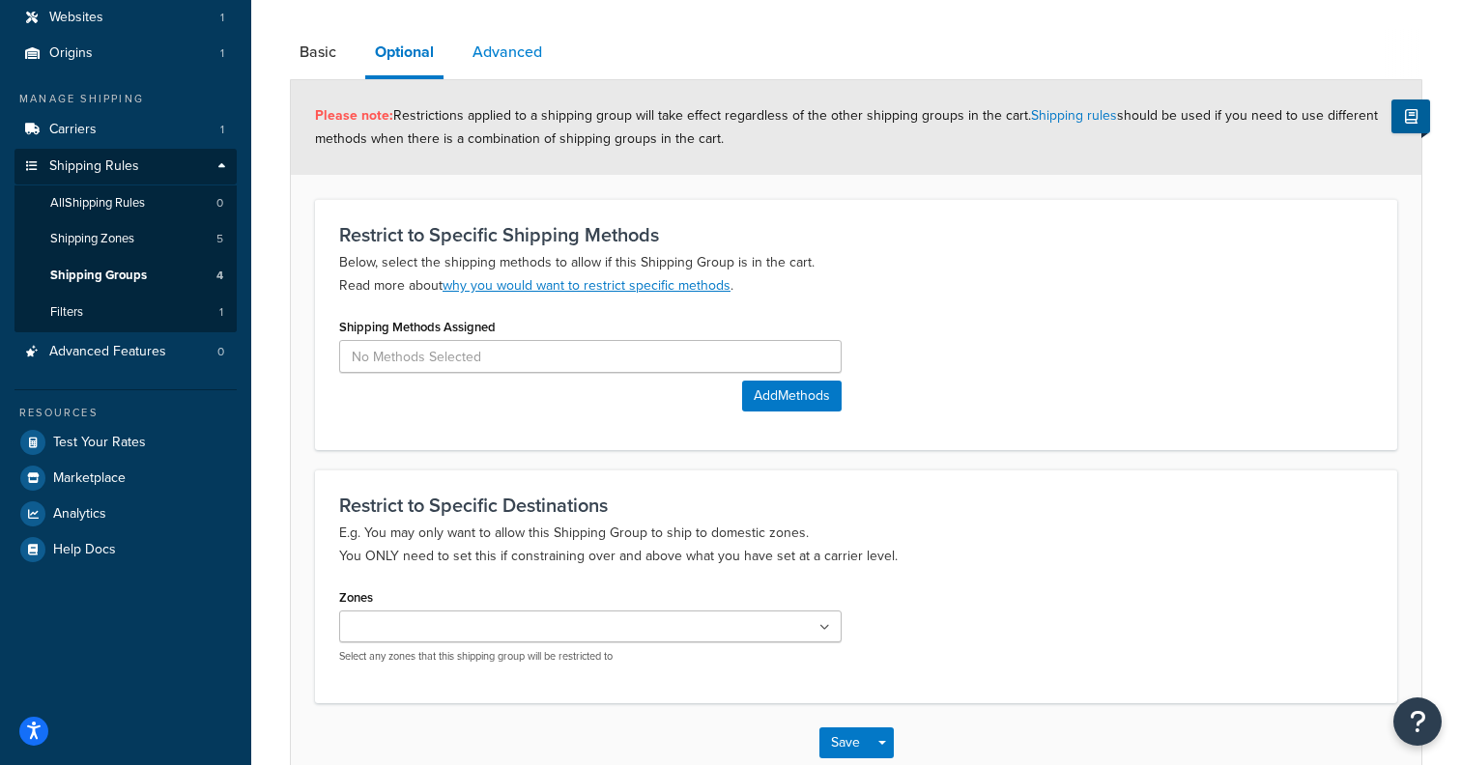
click at [539, 60] on link "Advanced" at bounding box center [507, 52] width 89 height 46
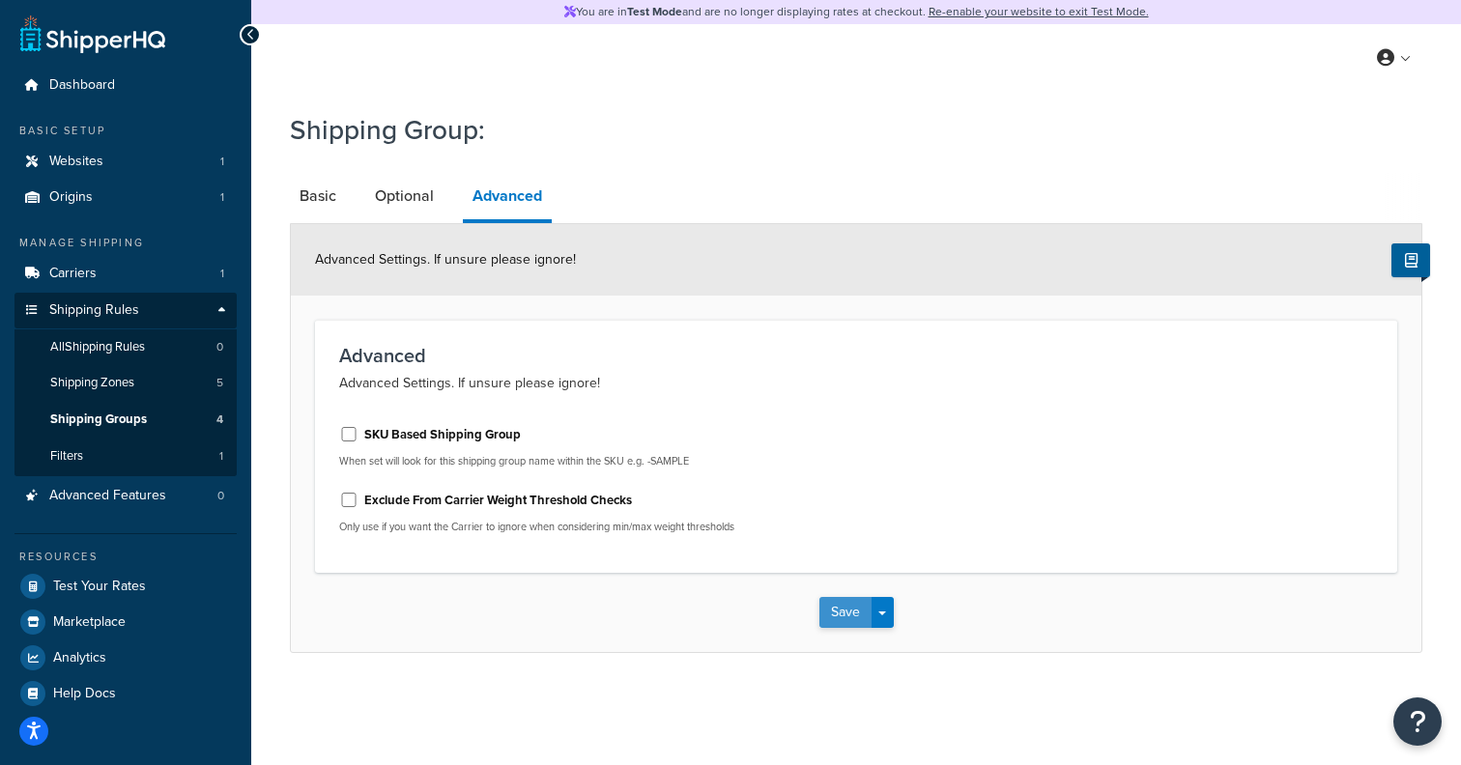
click at [839, 620] on button "Save" at bounding box center [845, 612] width 52 height 31
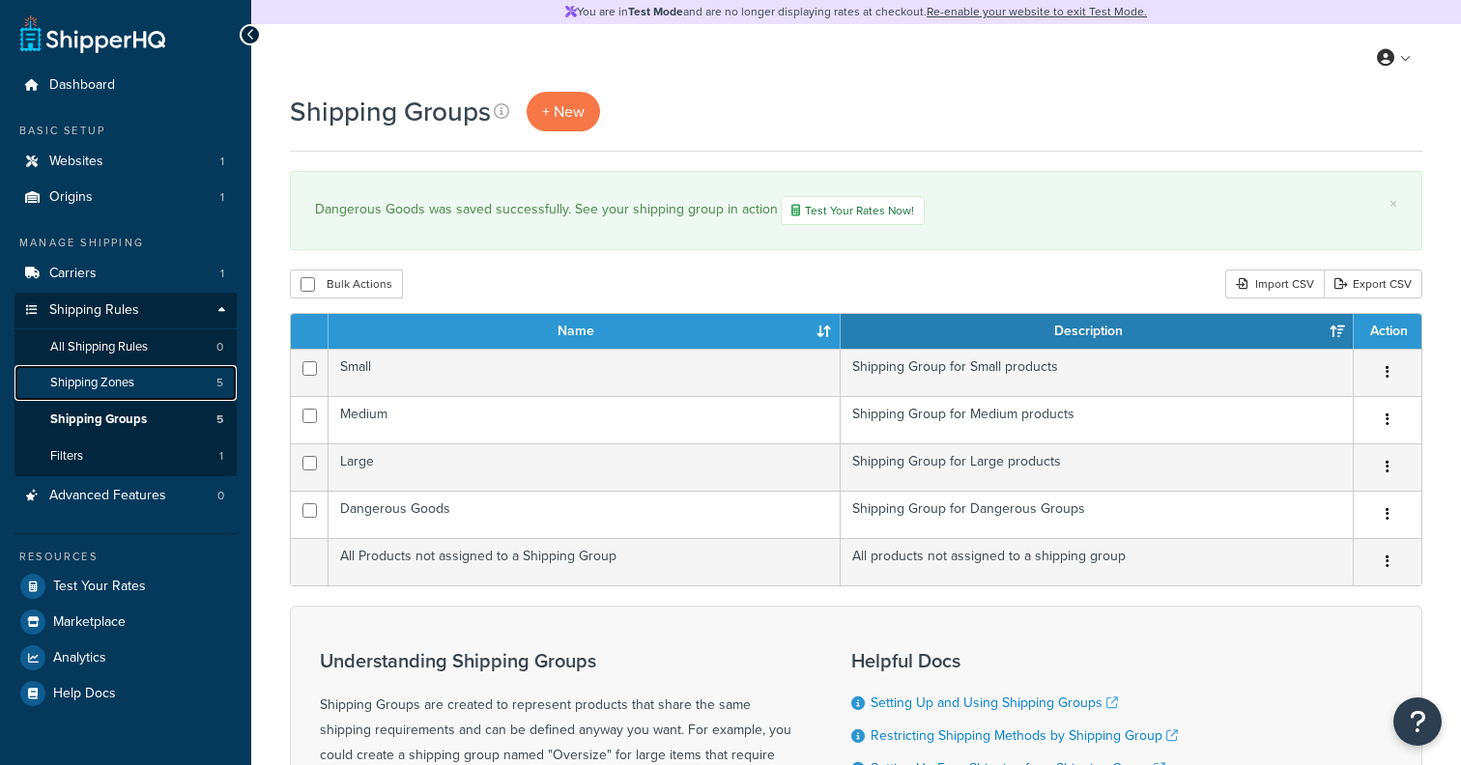
click at [168, 388] on link "Shipping Zones 5" at bounding box center [125, 383] width 222 height 36
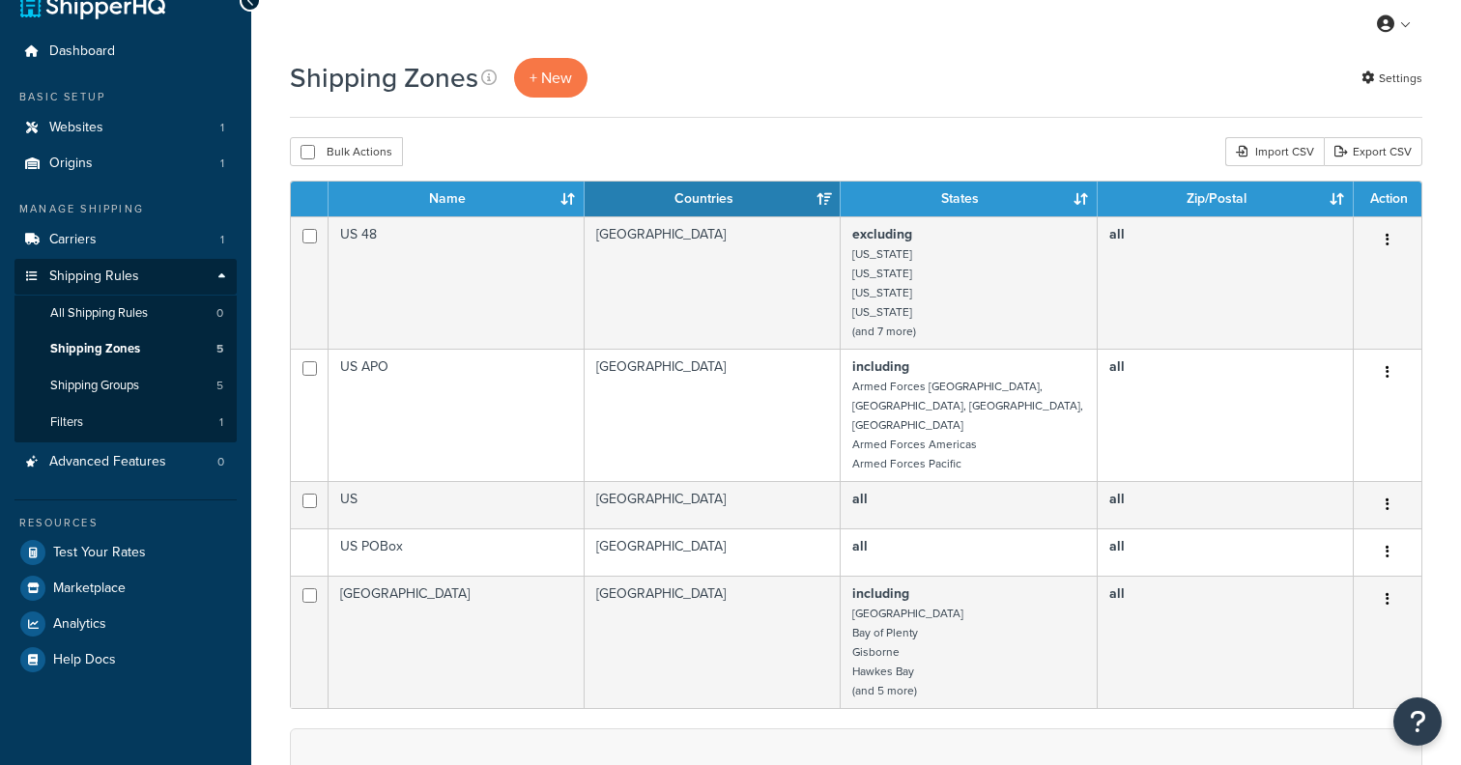
scroll to position [47, 0]
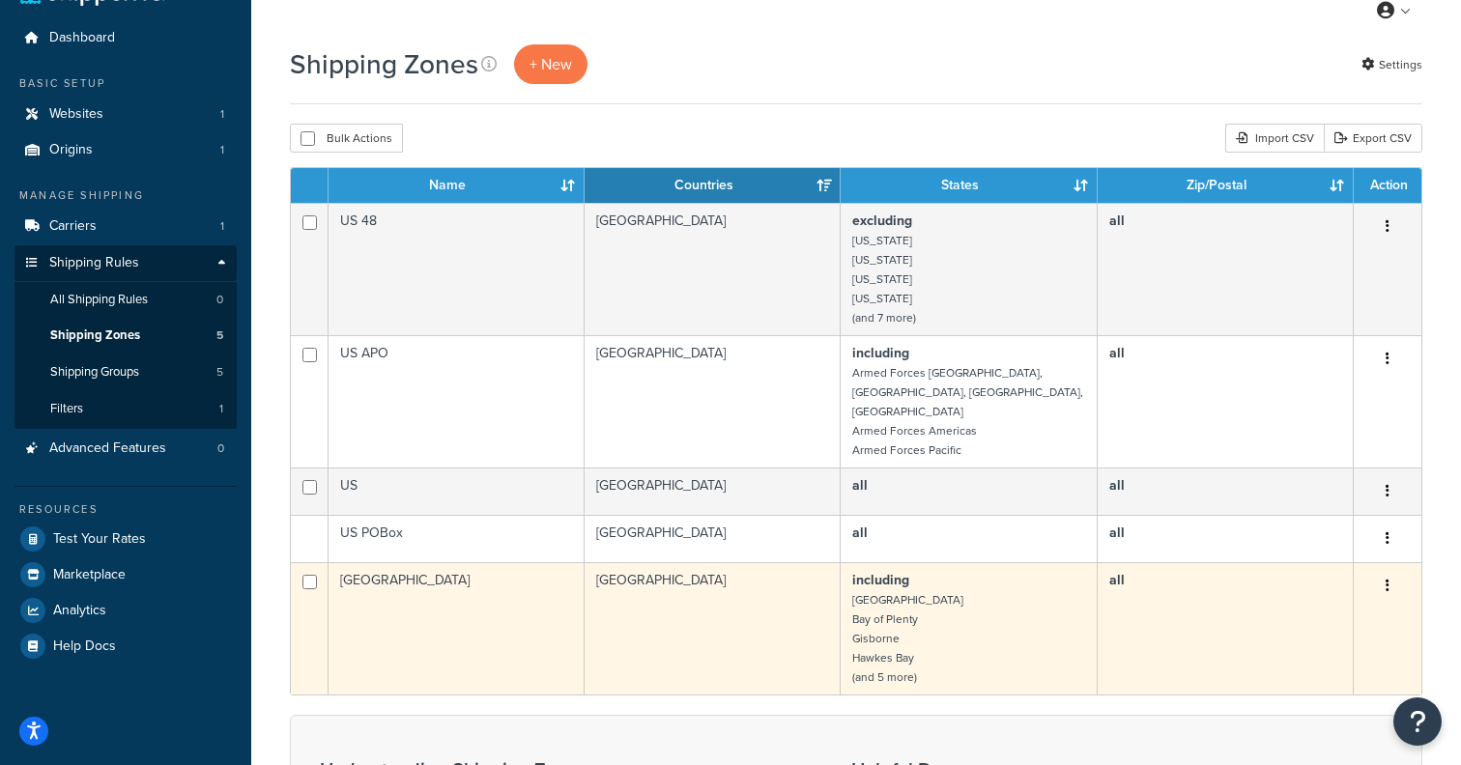
click at [484, 591] on td "[GEOGRAPHIC_DATA]" at bounding box center [456, 628] width 256 height 132
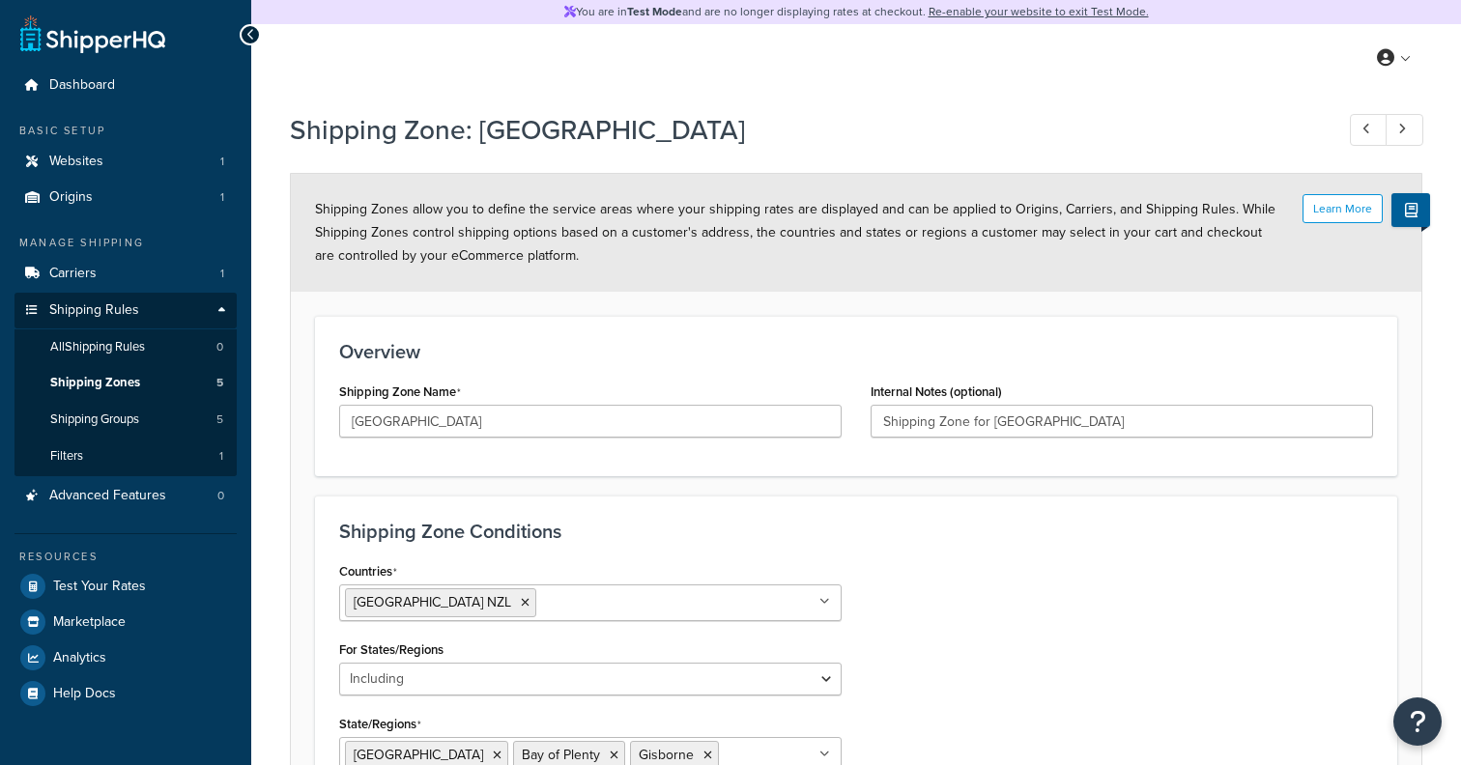
select select "including"
click at [1395, 141] on link at bounding box center [1404, 130] width 38 height 32
type input "US 48"
type input "Continuous 48 States"
select select "excluding"
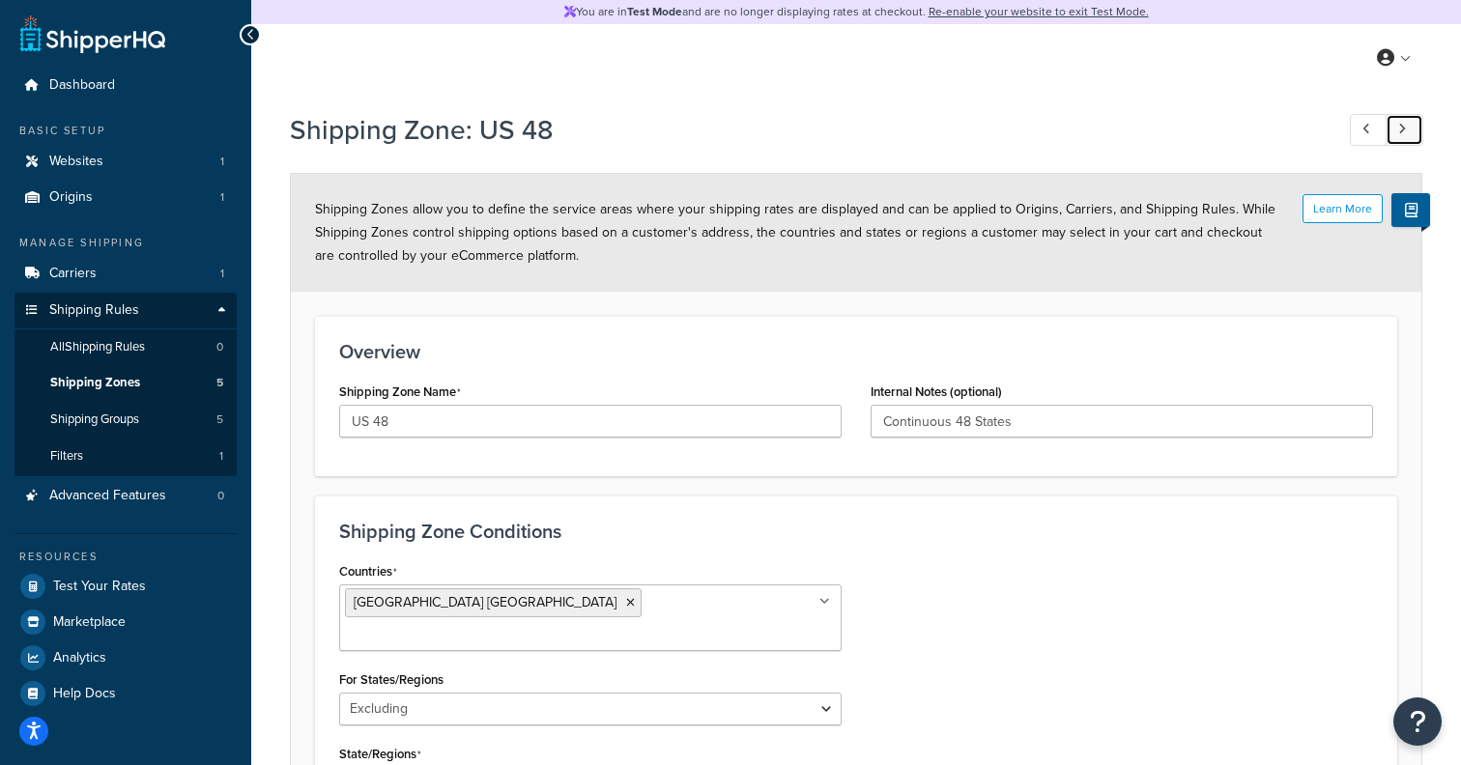
scroll to position [46, 0]
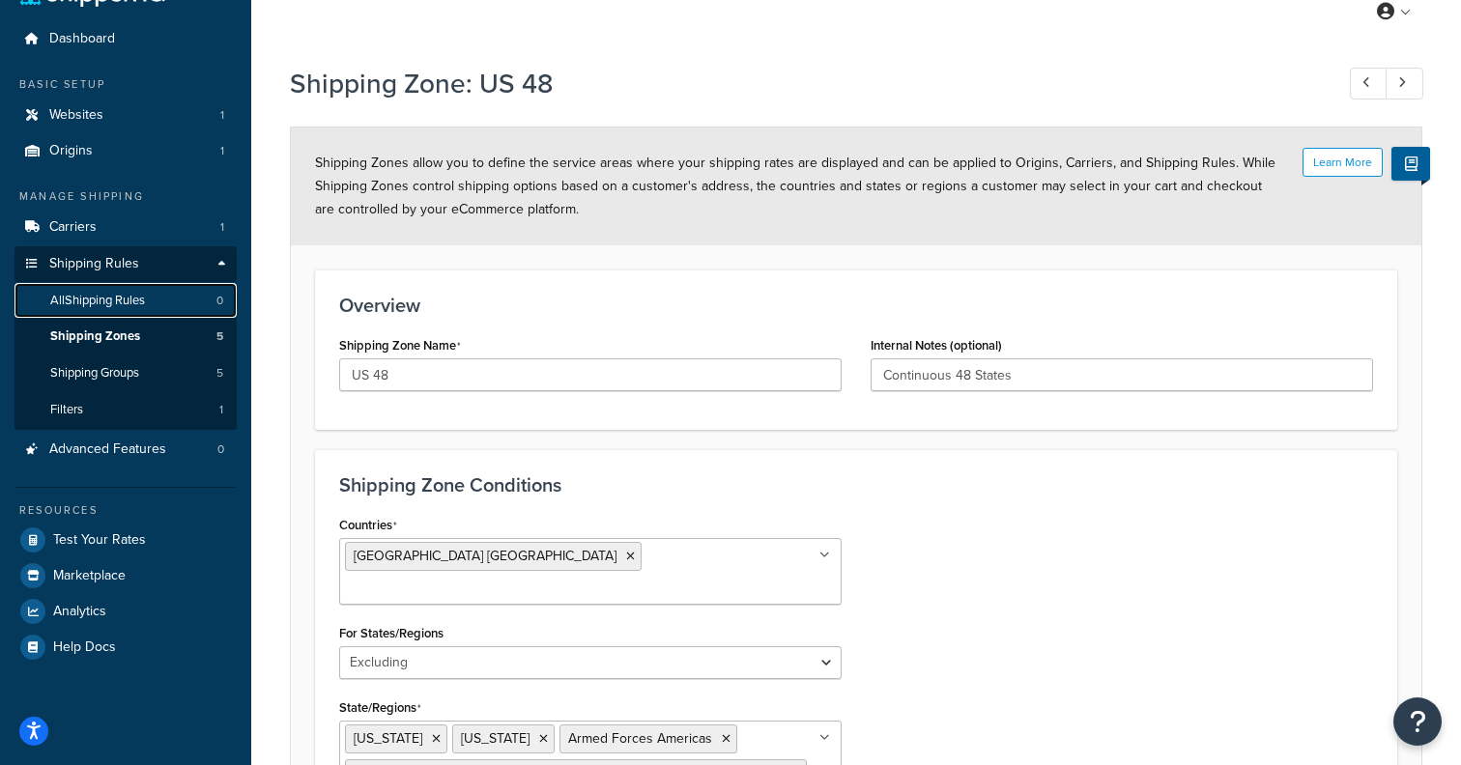
click at [138, 303] on span "All Shipping Rules" at bounding box center [97, 301] width 95 height 16
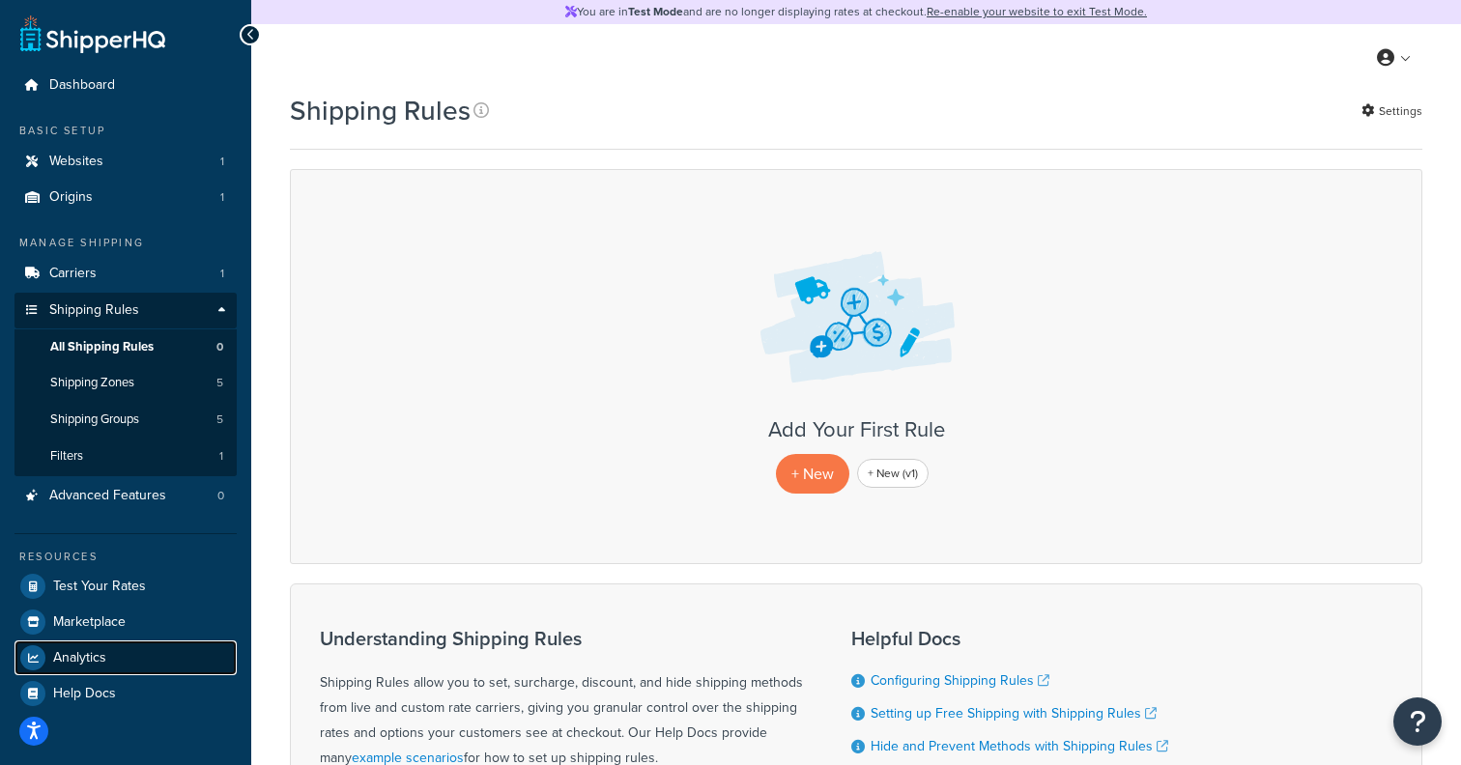
click at [96, 650] on span "Analytics" at bounding box center [79, 658] width 53 height 16
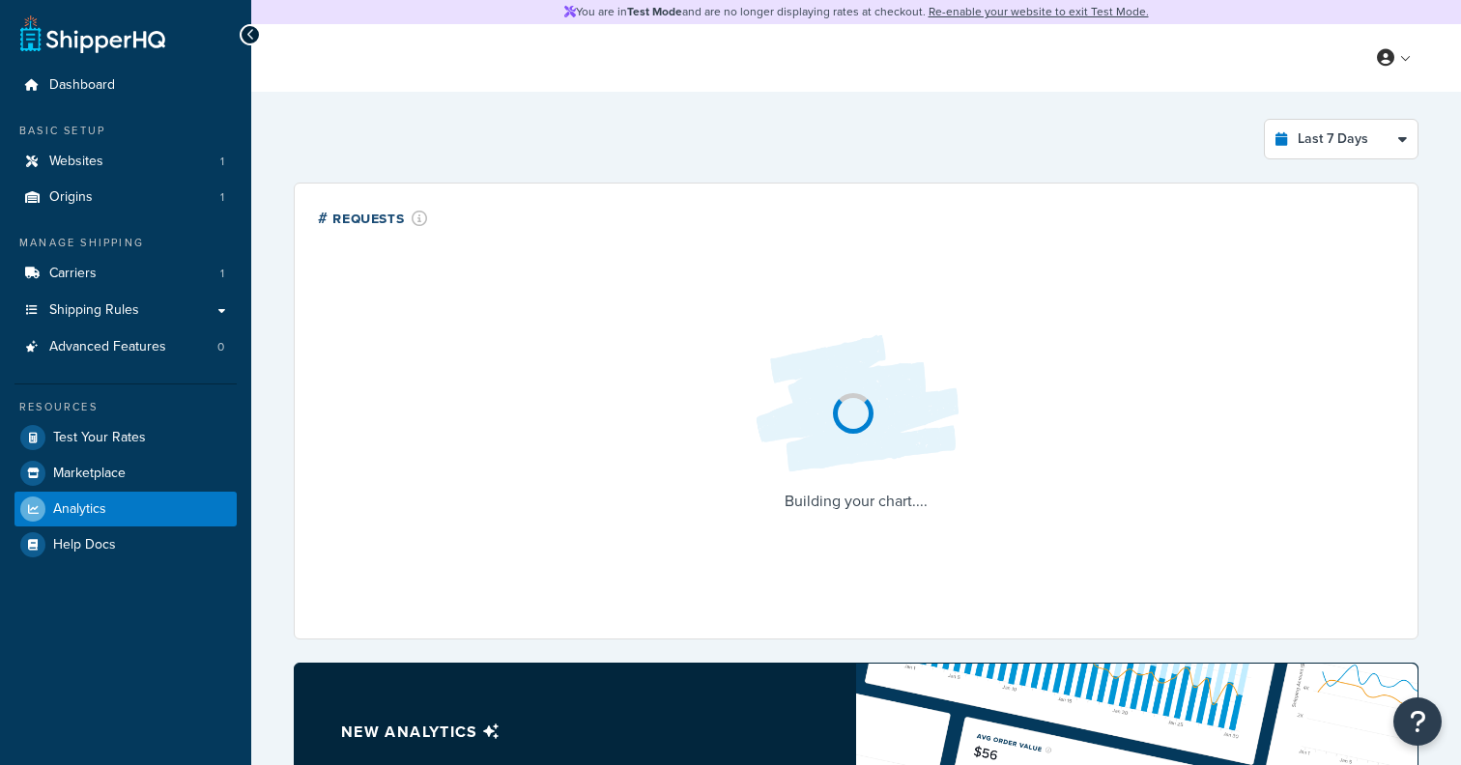
select select "last_7_days"
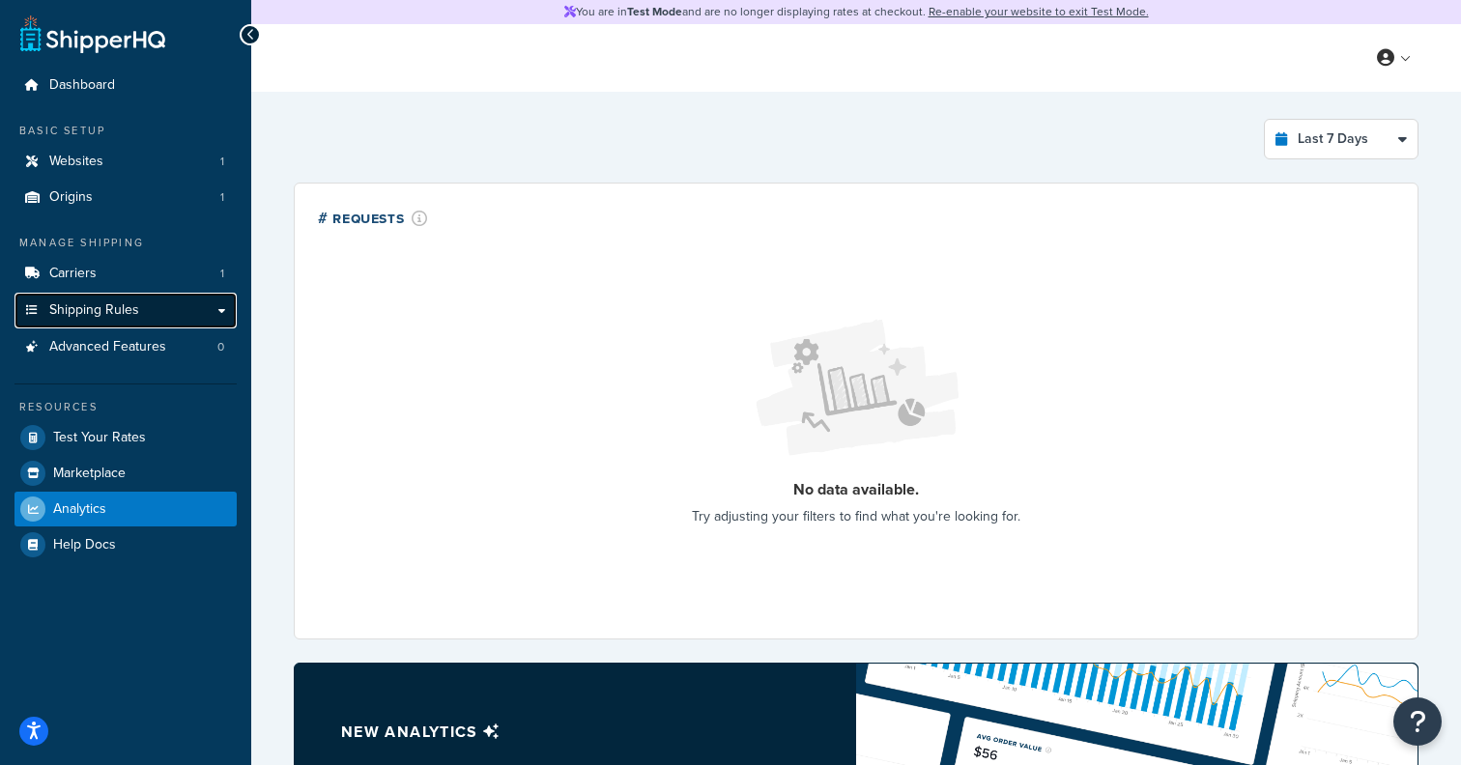
click at [141, 310] on link "Shipping Rules" at bounding box center [125, 311] width 222 height 36
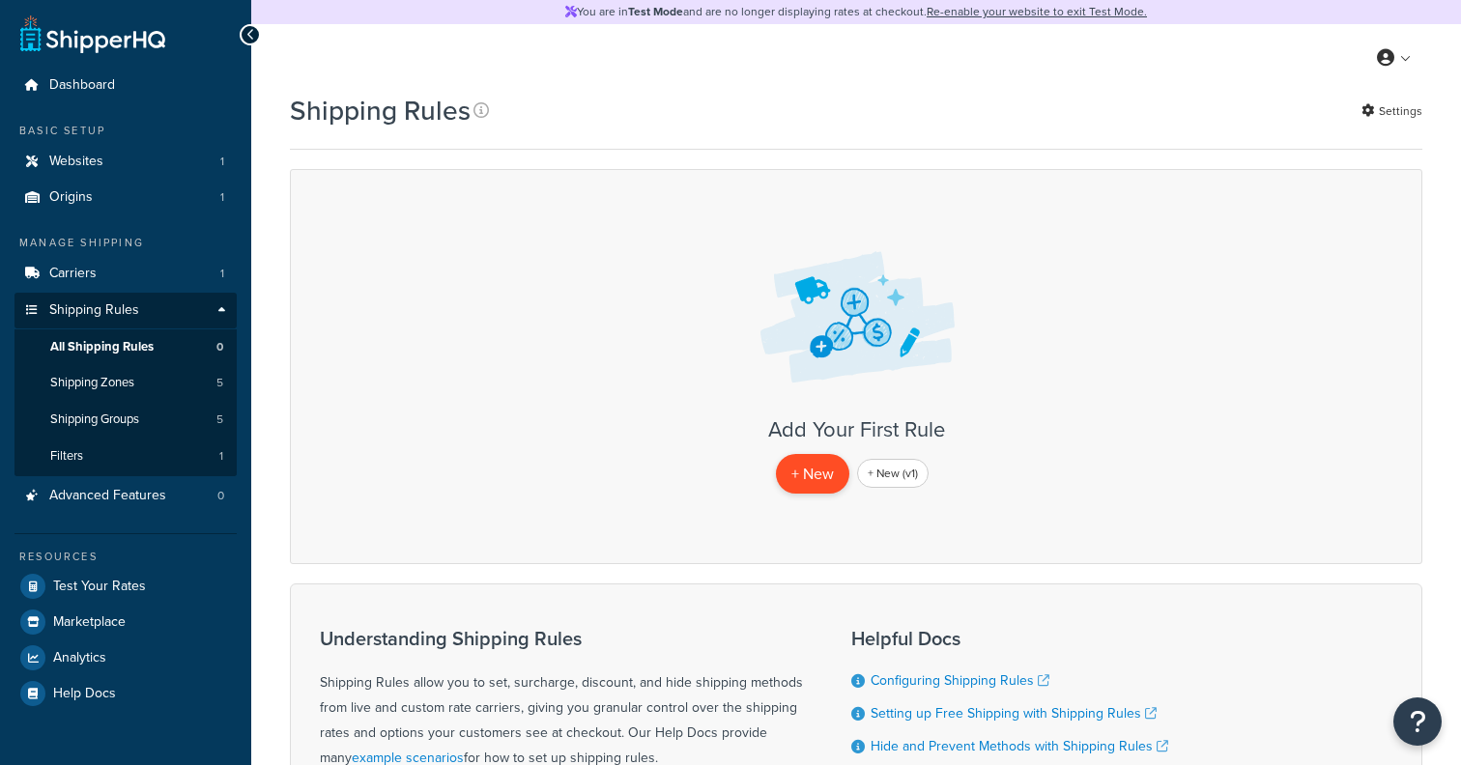
click at [811, 472] on p "+ New" at bounding box center [812, 474] width 73 height 40
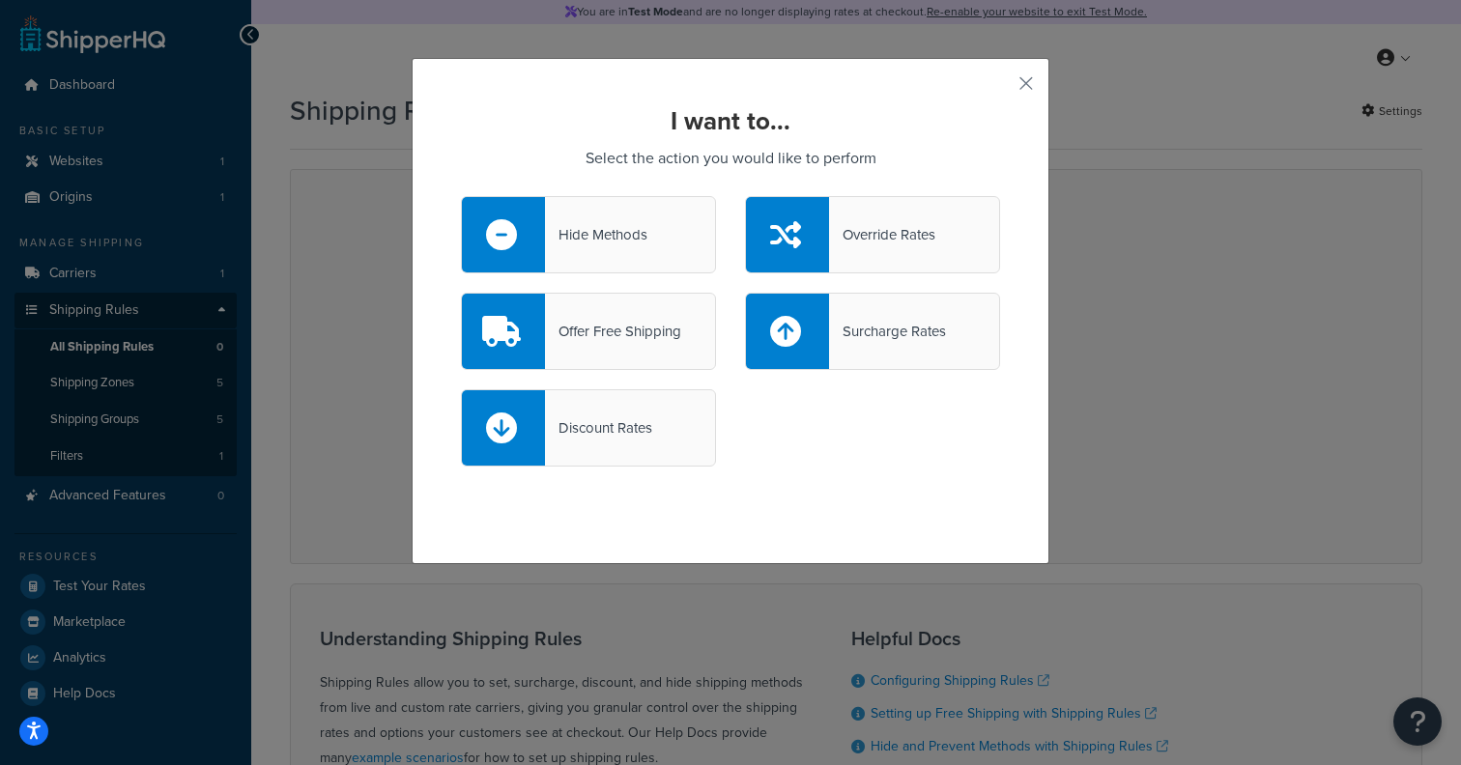
click at [864, 314] on div "Surcharge Rates" at bounding box center [872, 331] width 255 height 77
click at [0, 0] on input "Surcharge Rates" at bounding box center [0, 0] width 0 height 0
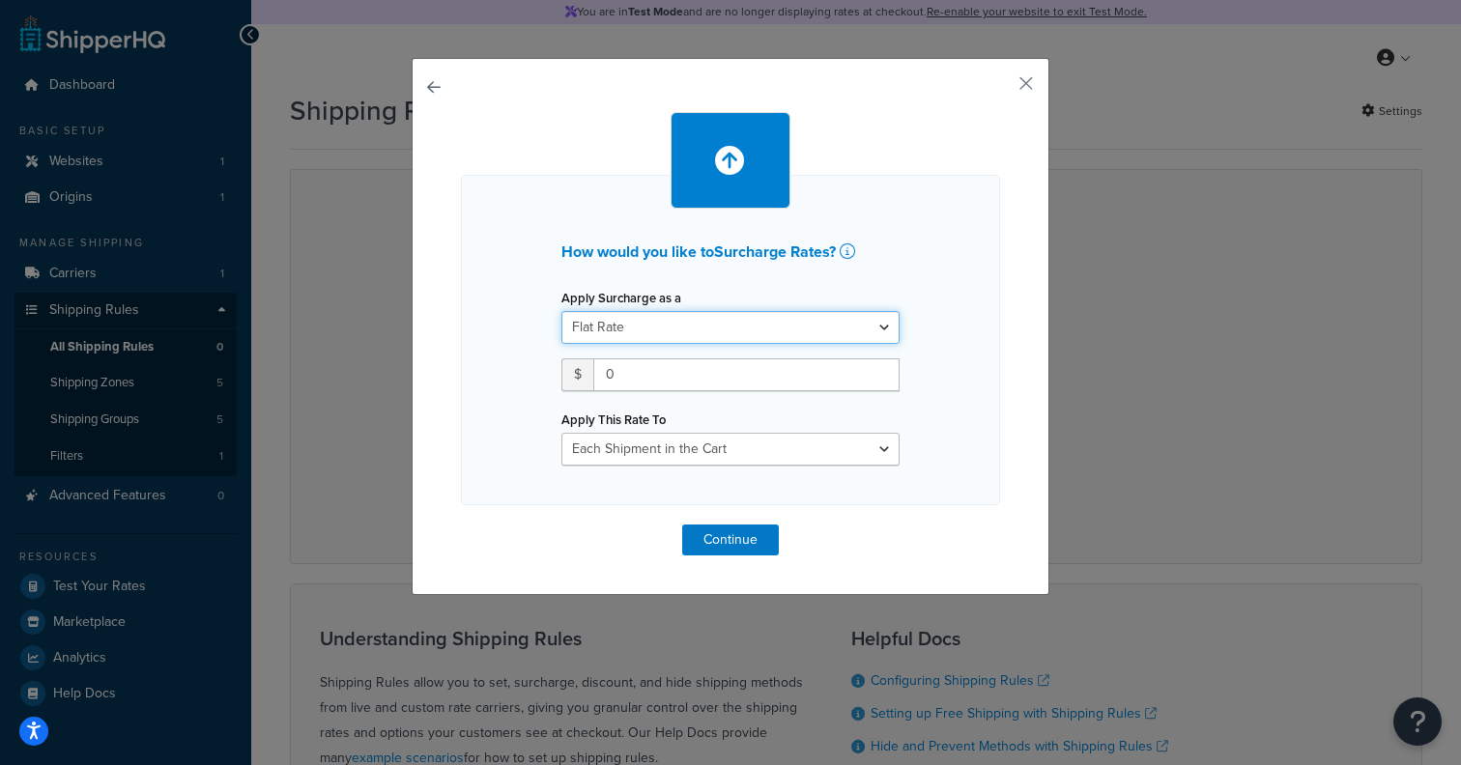
click option "Flat Rate" at bounding box center [0, 0] width 0 height 0
click at [644, 385] on input "0" at bounding box center [746, 374] width 306 height 33
type input "45"
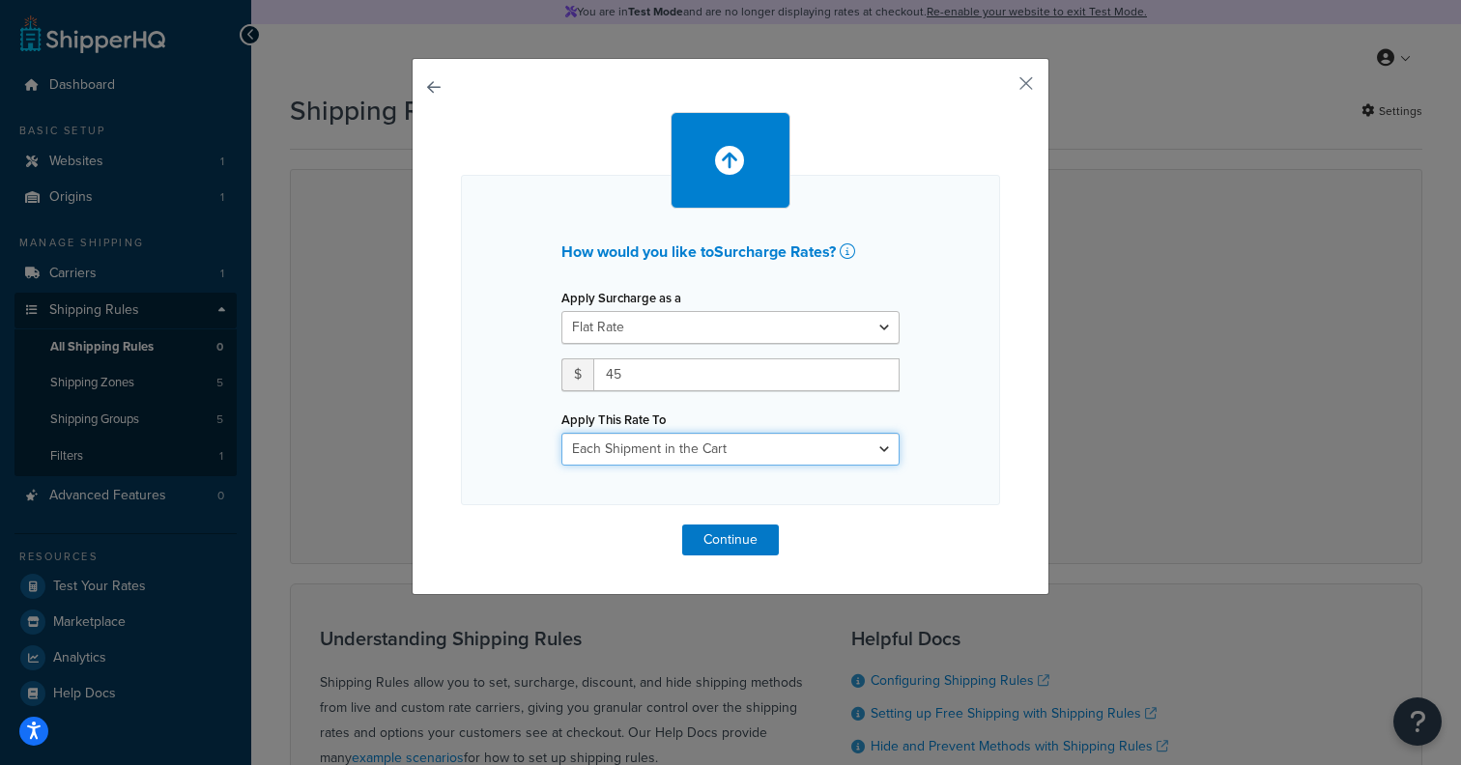
click option "Each Shipment in the Cart" at bounding box center [0, 0] width 0 height 0
click at [737, 540] on button "Continue" at bounding box center [730, 540] width 97 height 31
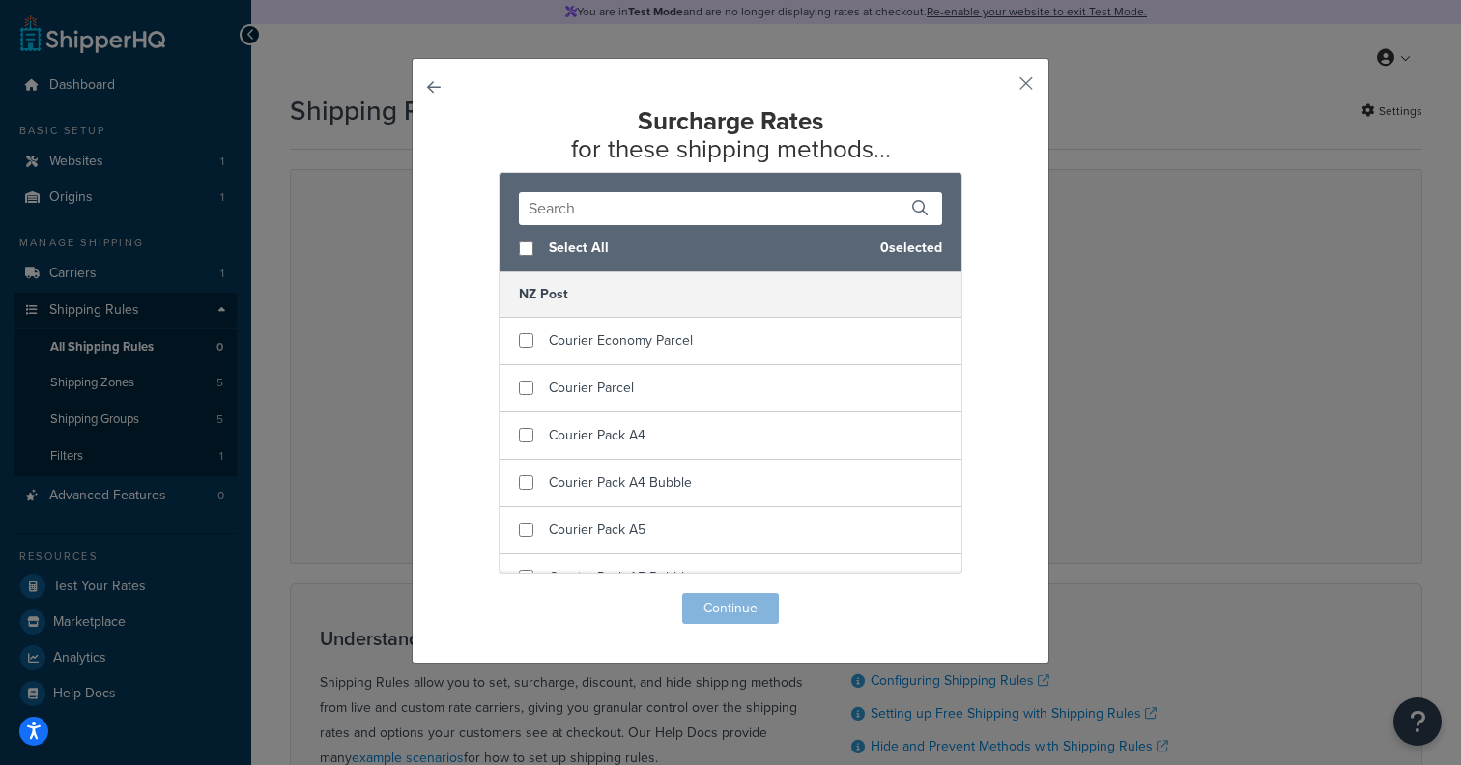
click at [588, 250] on span "Select All" at bounding box center [707, 248] width 316 height 27
checkbox input "true"
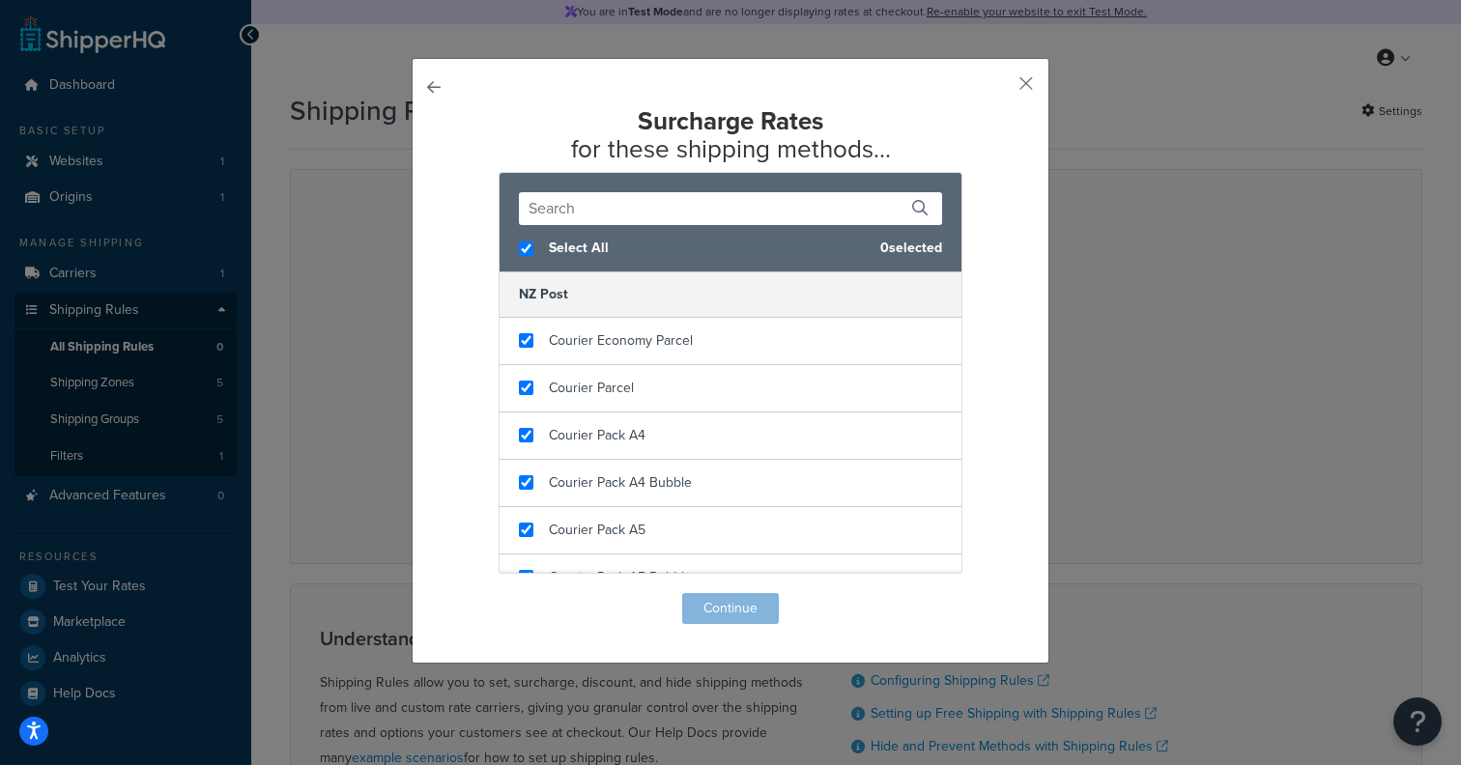
checkbox input "true"
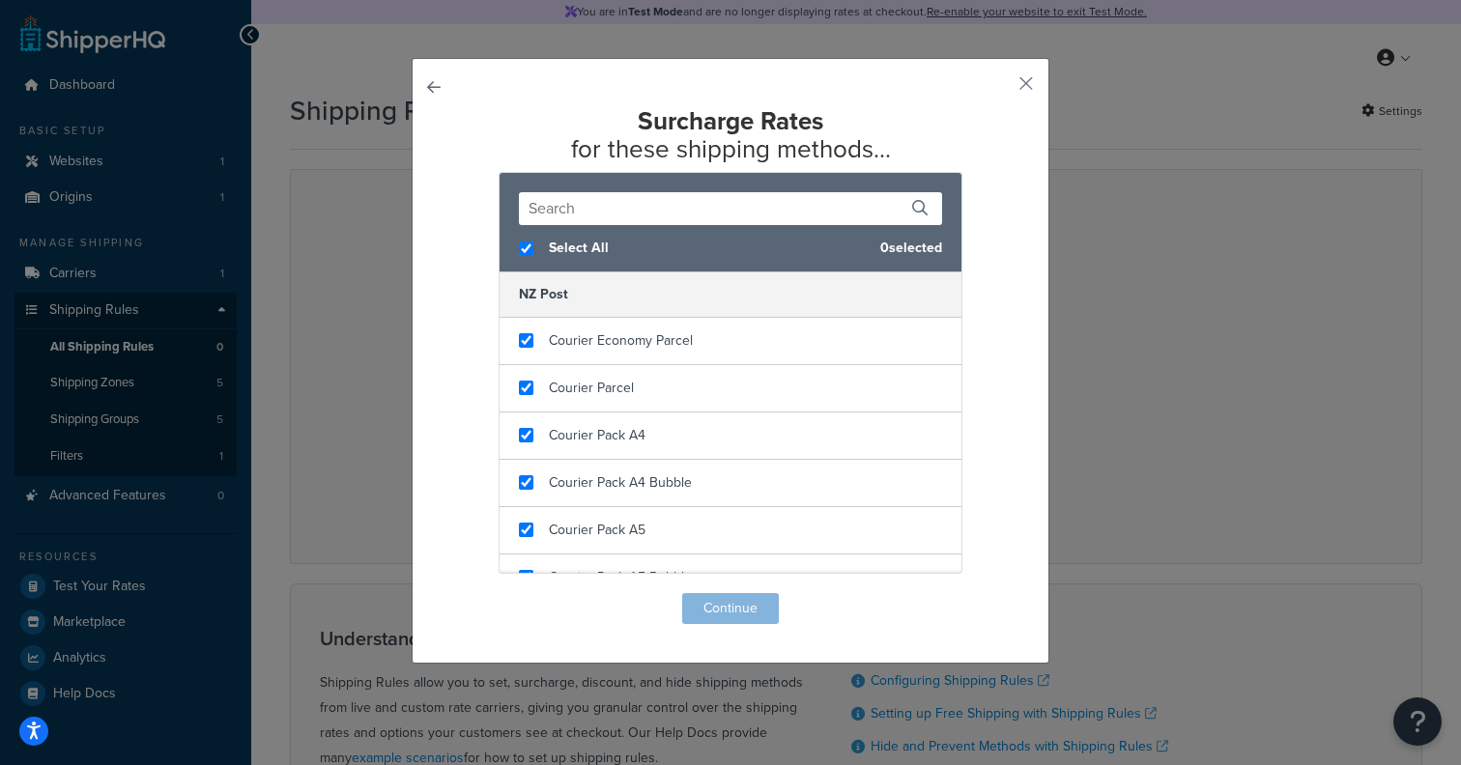
checkbox input "true"
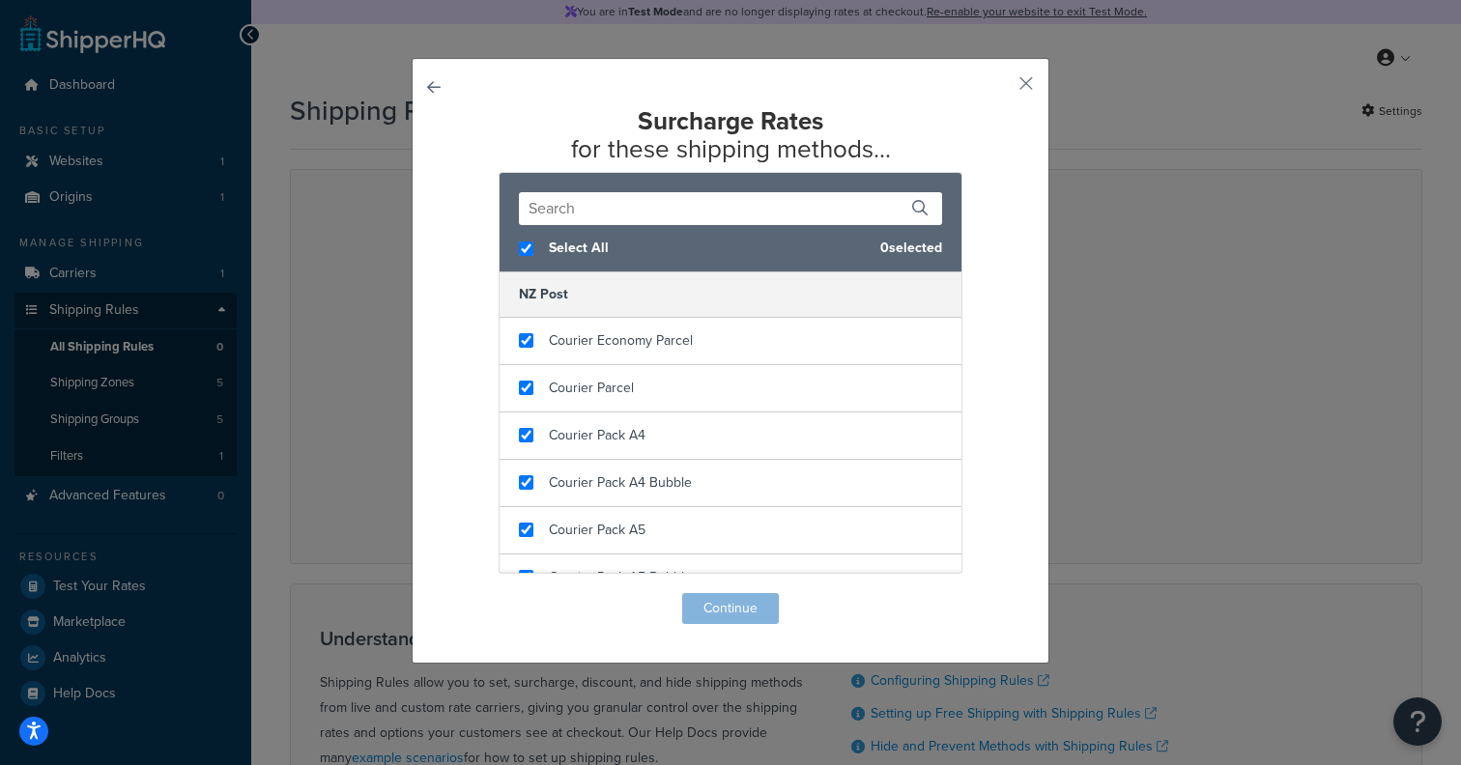
checkbox input "true"
click at [583, 257] on span "Select All" at bounding box center [704, 248] width 311 height 27
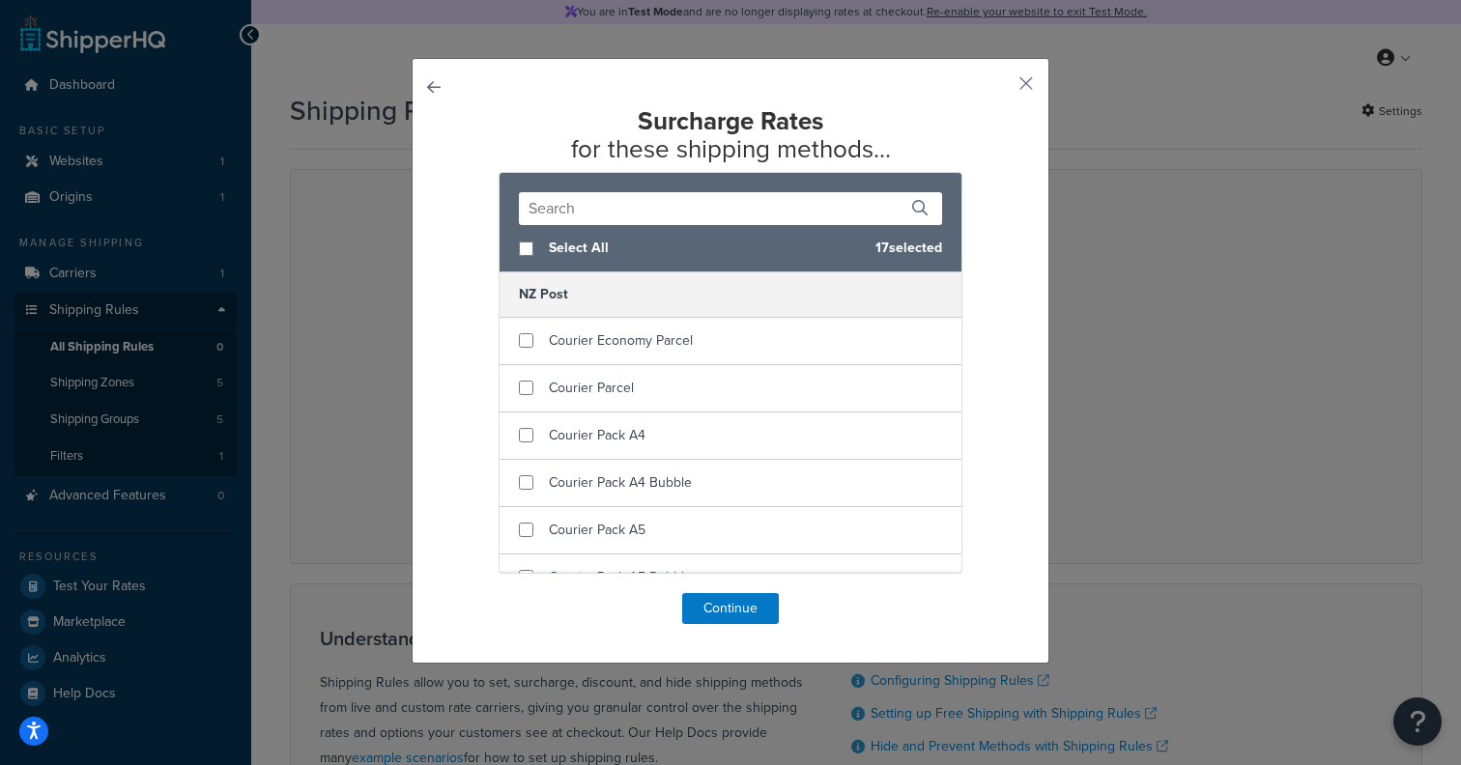
checkbox input "false"
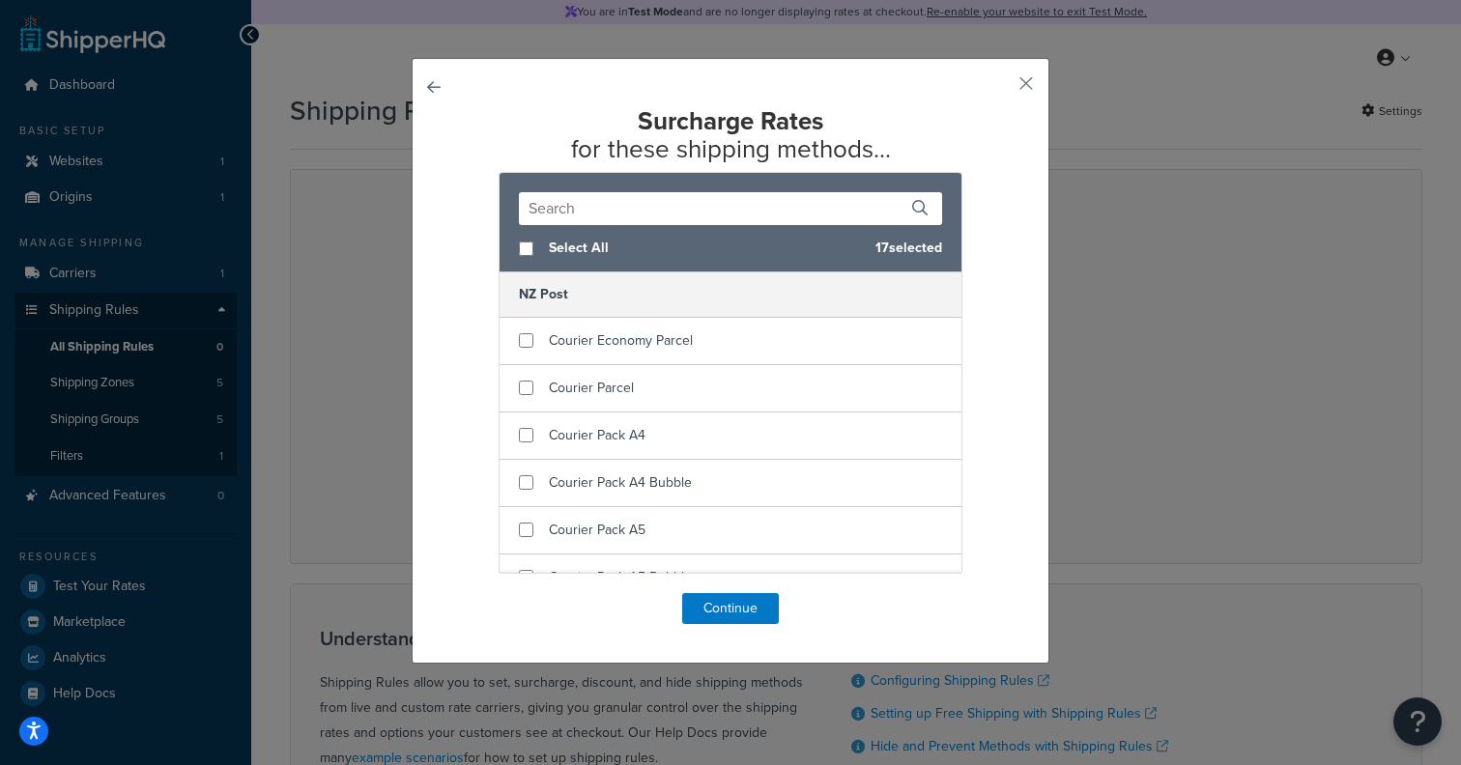
checkbox input "false"
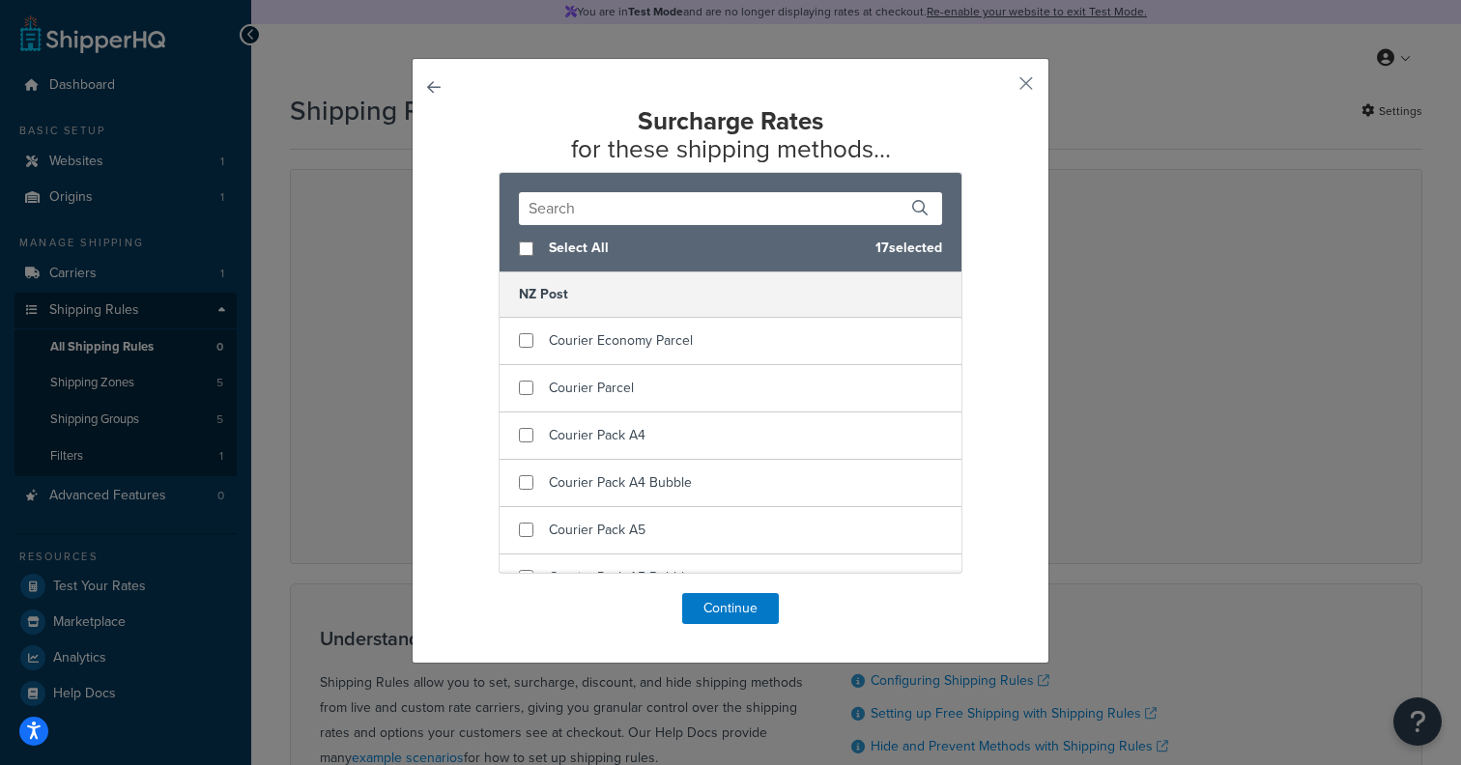
checkbox input "false"
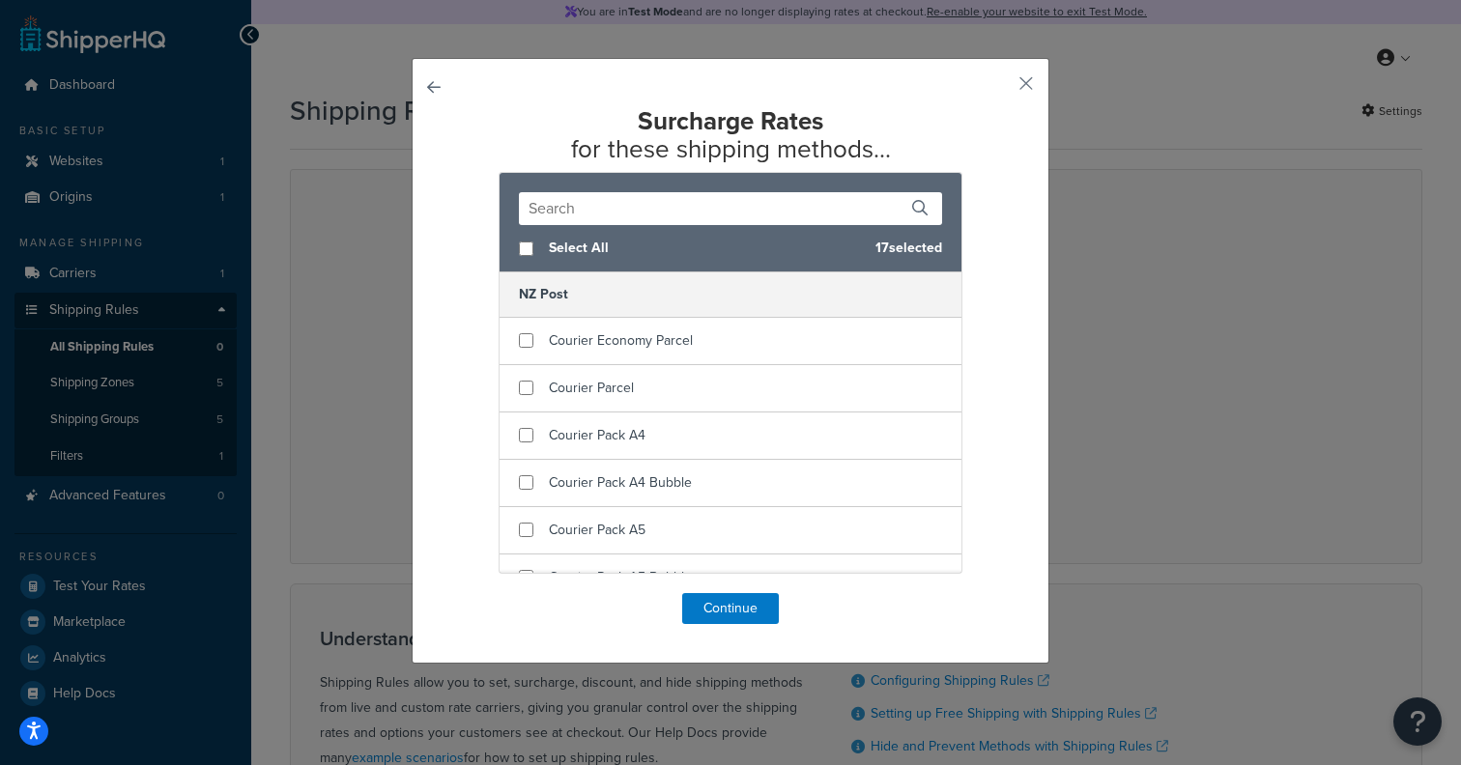
checkbox input "false"
click at [461, 593] on button "button" at bounding box center [461, 593] width 0 height 0
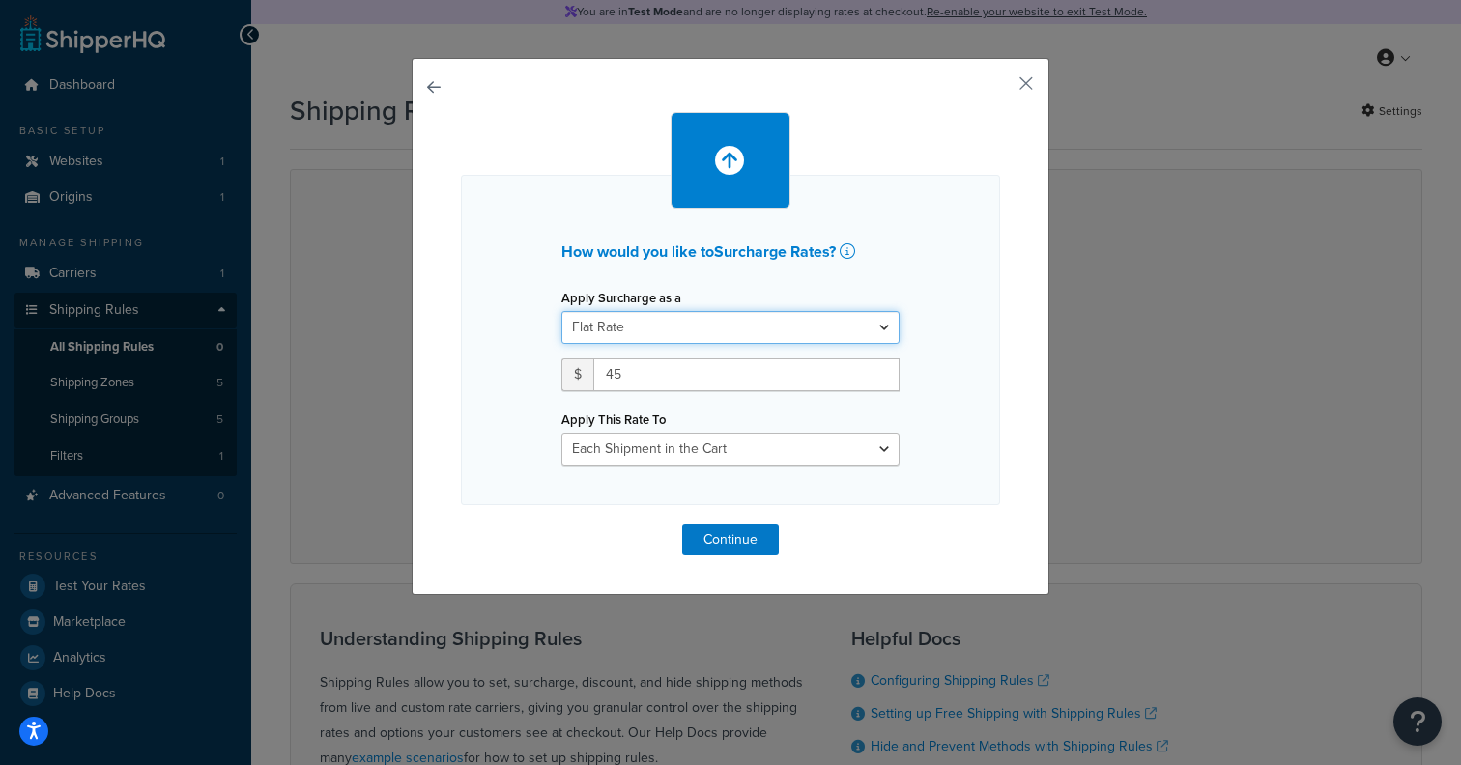
click option "Flat Rate" at bounding box center [0, 0] width 0 height 0
click at [706, 521] on div "How would you like to Surcharge Rates ? Apply Surcharge as a Flat Rate Percenta…" at bounding box center [730, 333] width 539 height 443
click at [700, 540] on button "Continue" at bounding box center [730, 540] width 97 height 31
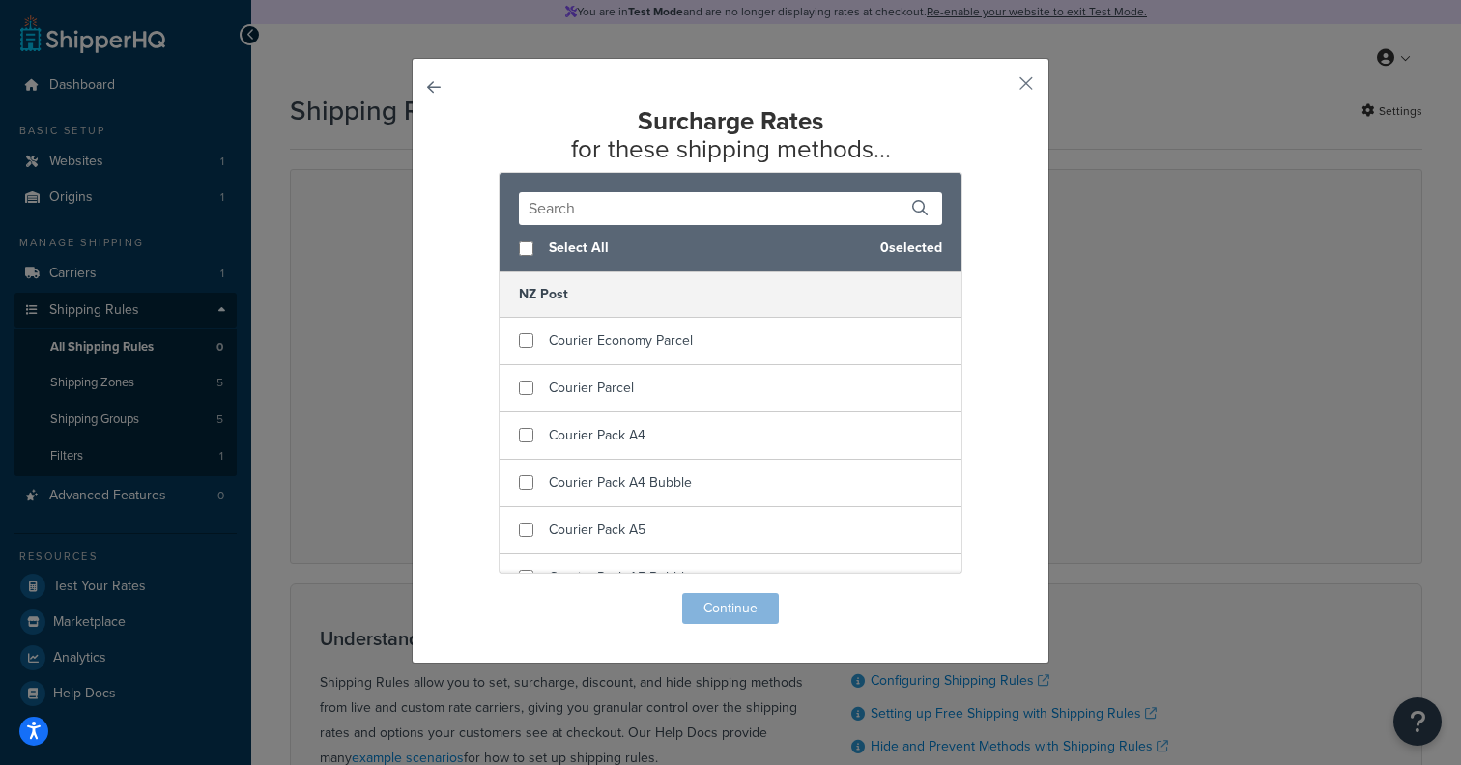
click at [554, 238] on span "Select All" at bounding box center [707, 248] width 316 height 27
checkbox input "true"
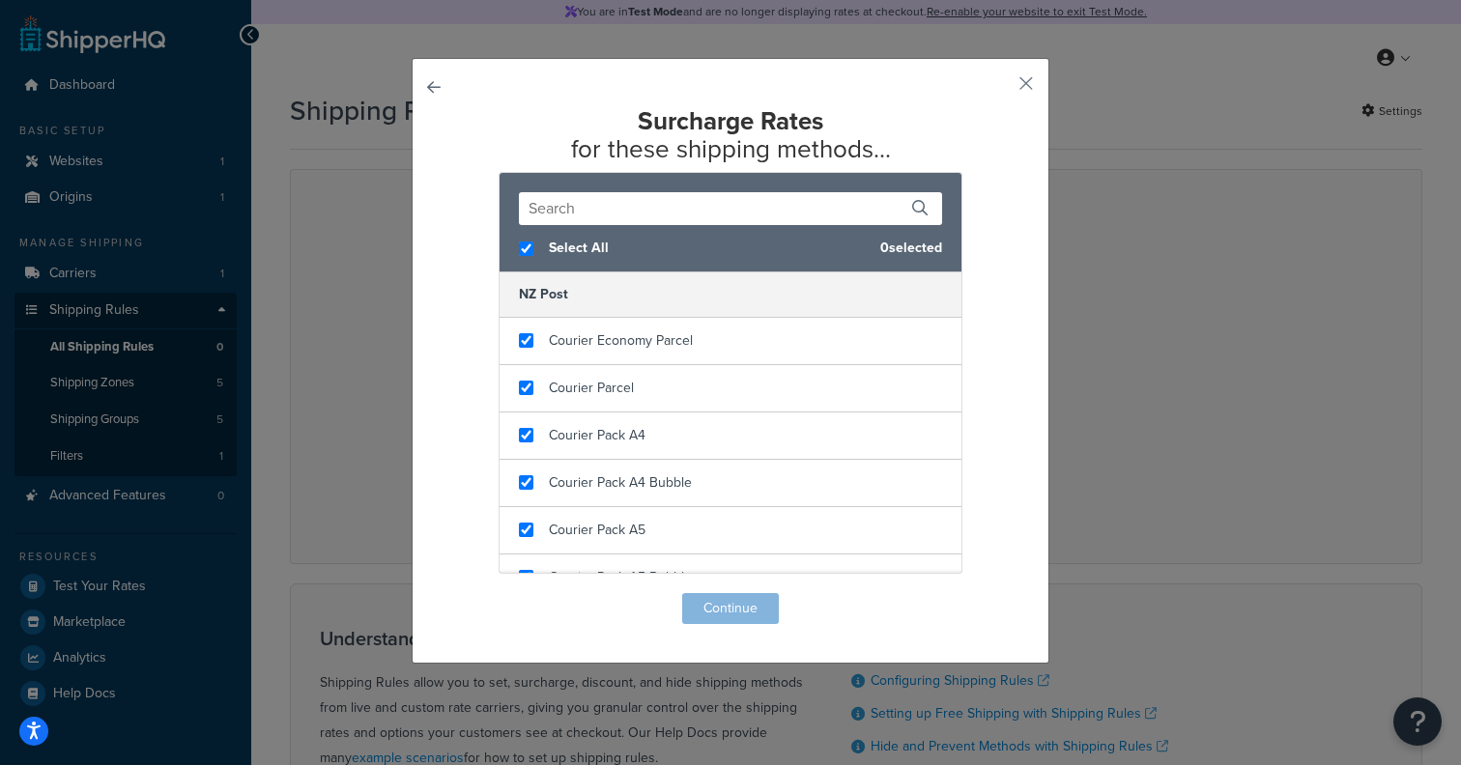
checkbox input "true"
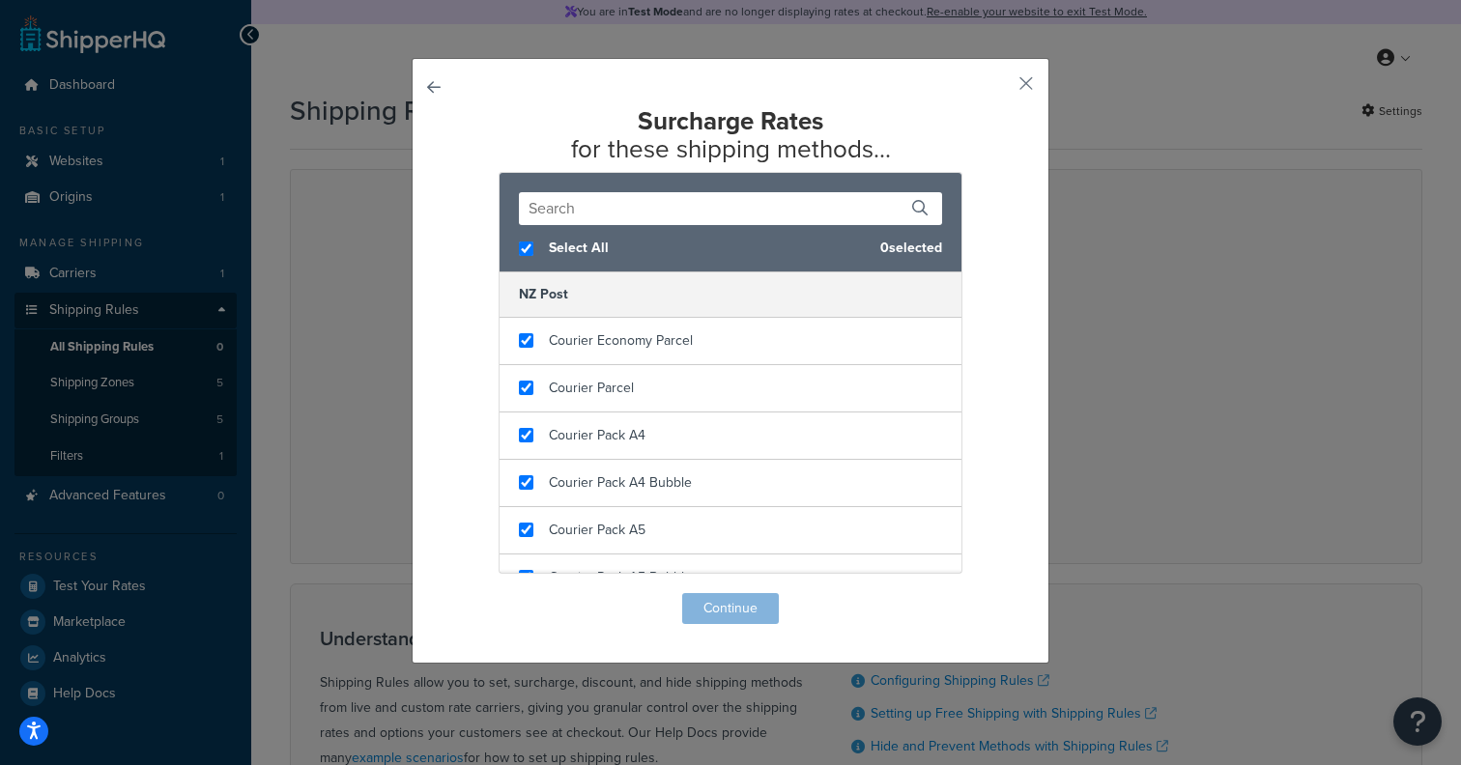
checkbox input "true"
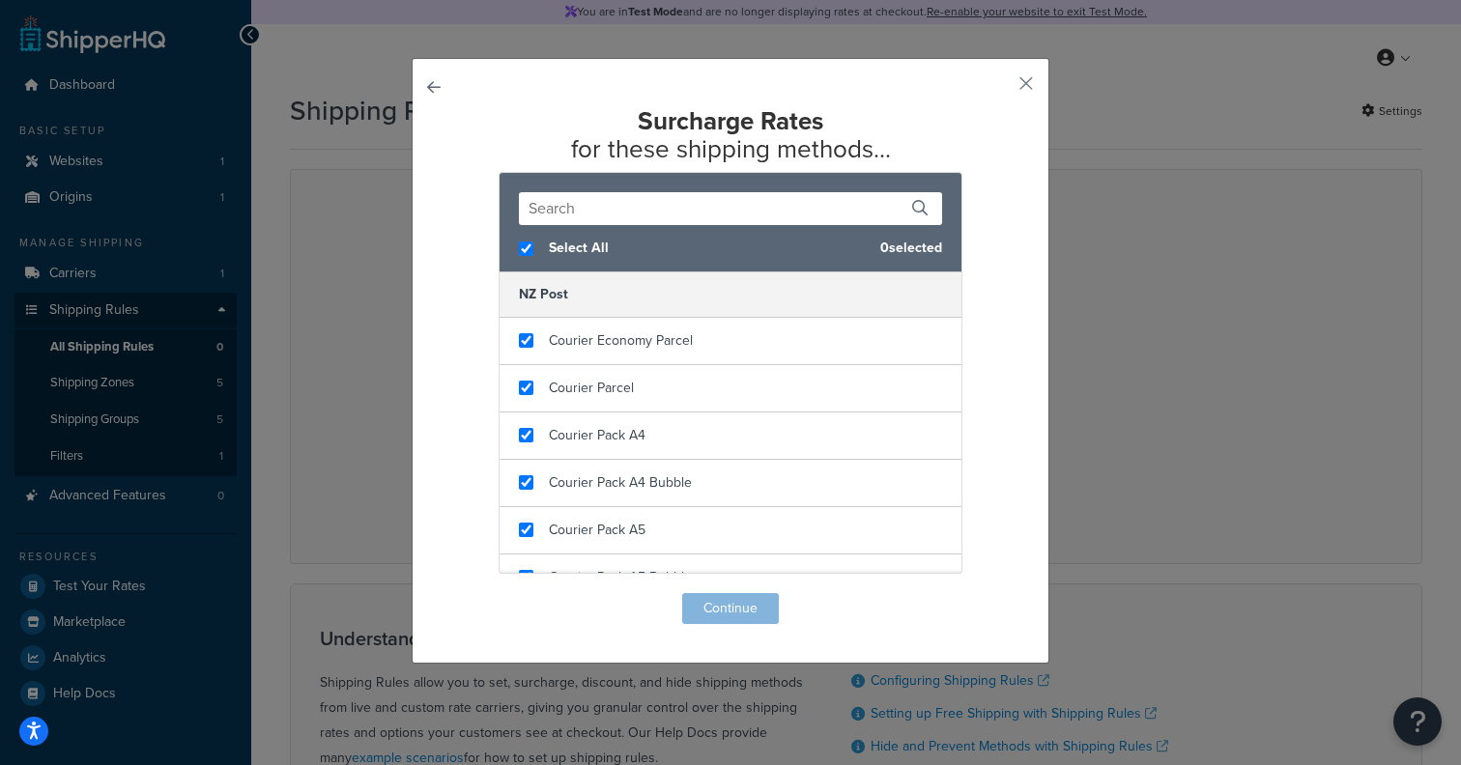
checkbox input "true"
click at [731, 597] on button "Continue" at bounding box center [730, 608] width 97 height 31
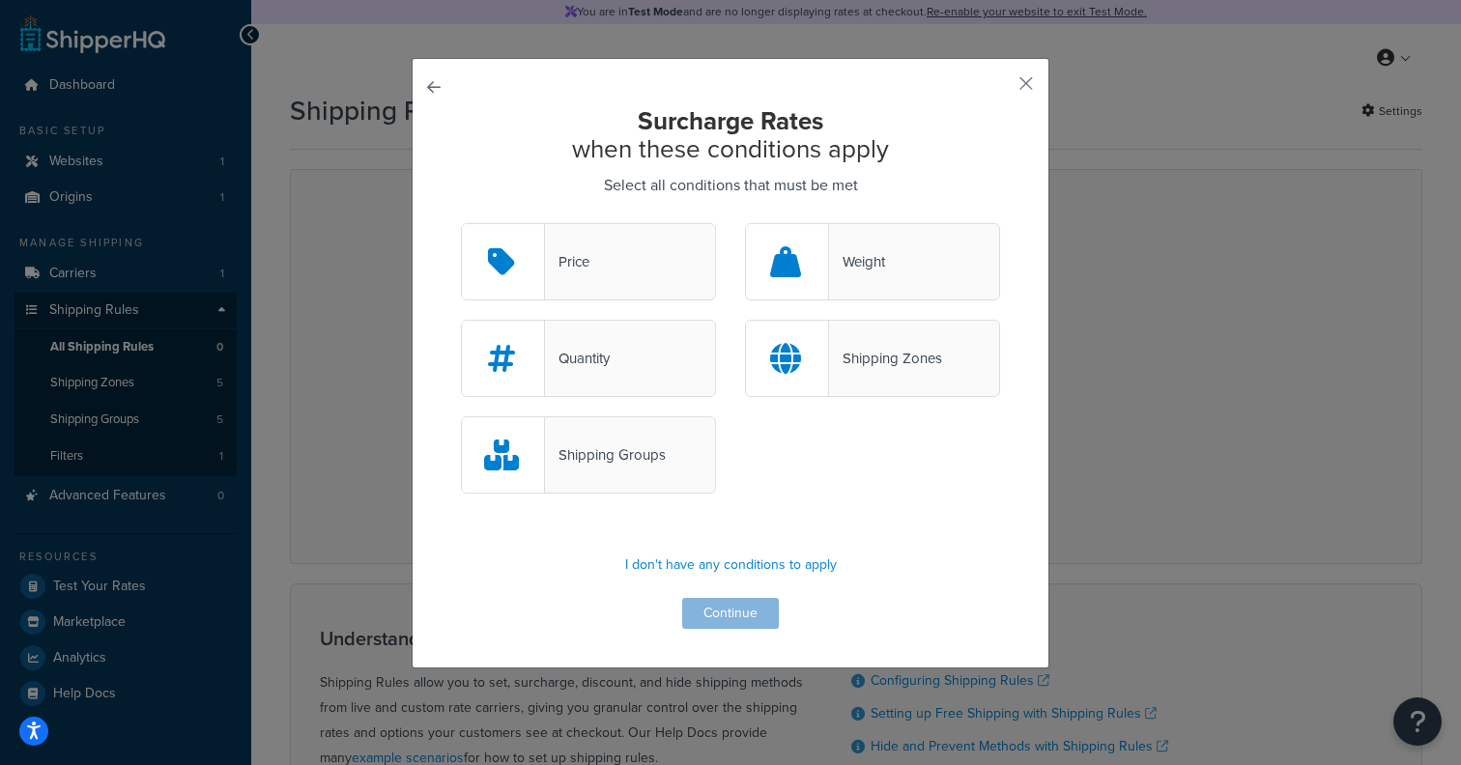
click at [672, 437] on div "Shipping Groups" at bounding box center [588, 454] width 255 height 77
click at [0, 0] on input "Shipping Groups" at bounding box center [0, 0] width 0 height 0
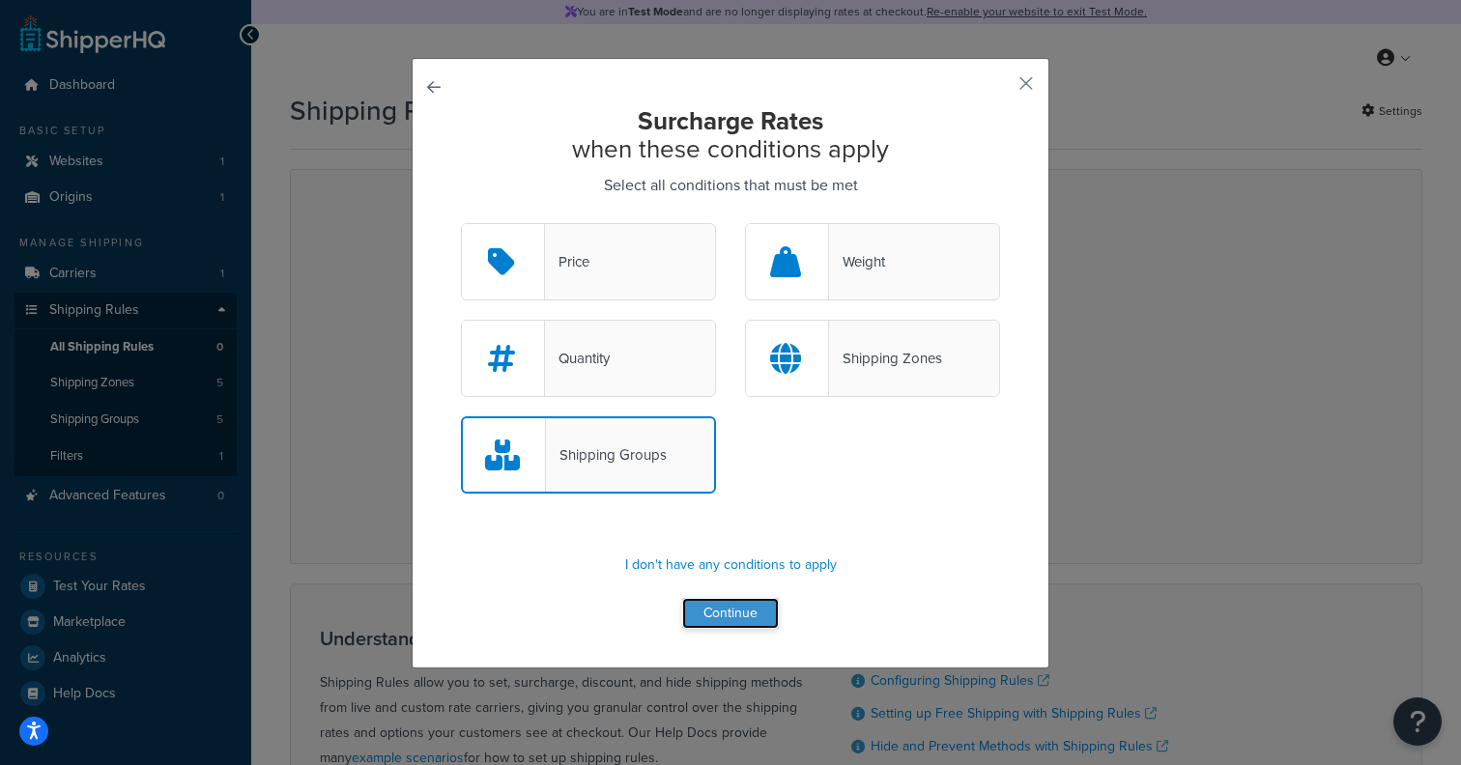
click at [702, 605] on button "Continue" at bounding box center [730, 613] width 97 height 31
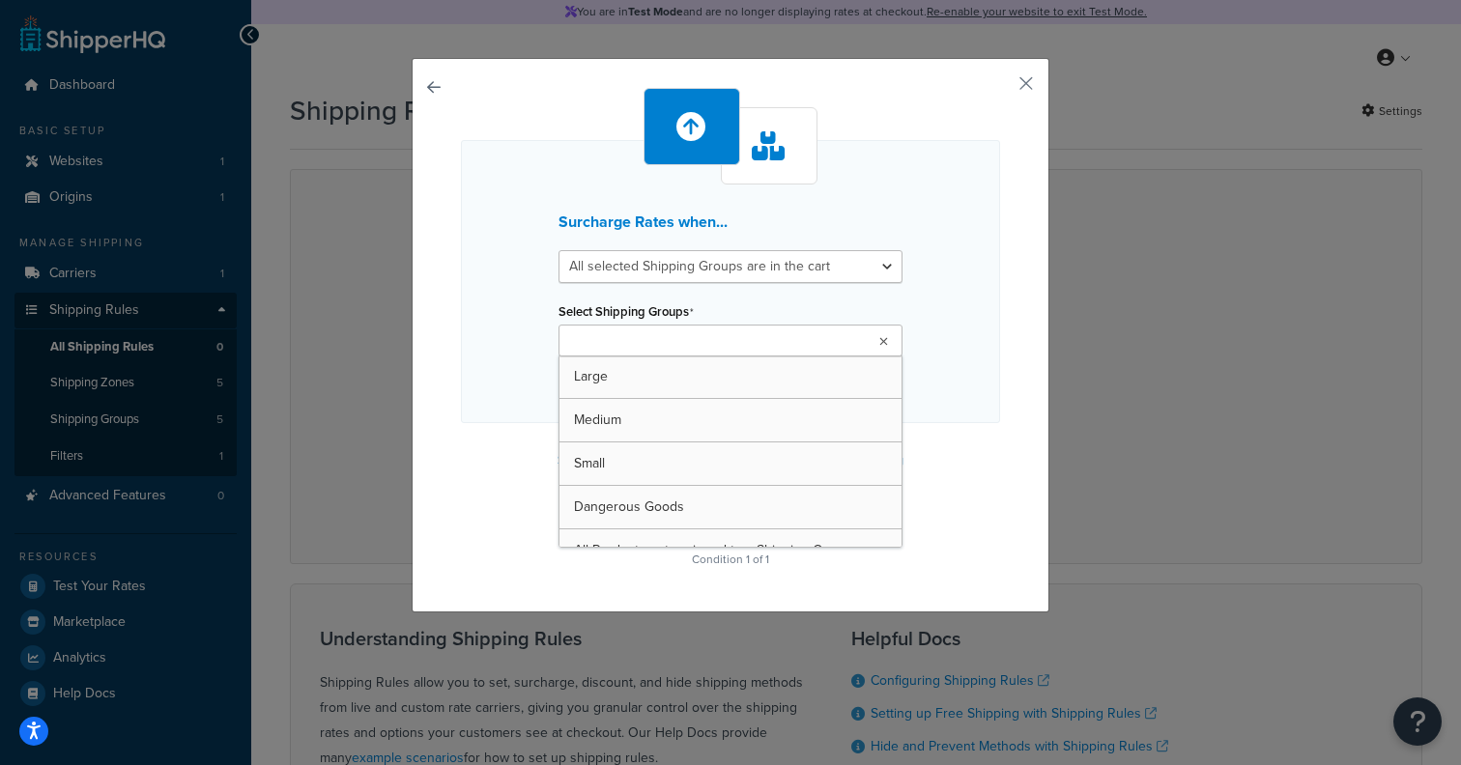
click at [670, 335] on input "Select Shipping Groups" at bounding box center [649, 341] width 171 height 21
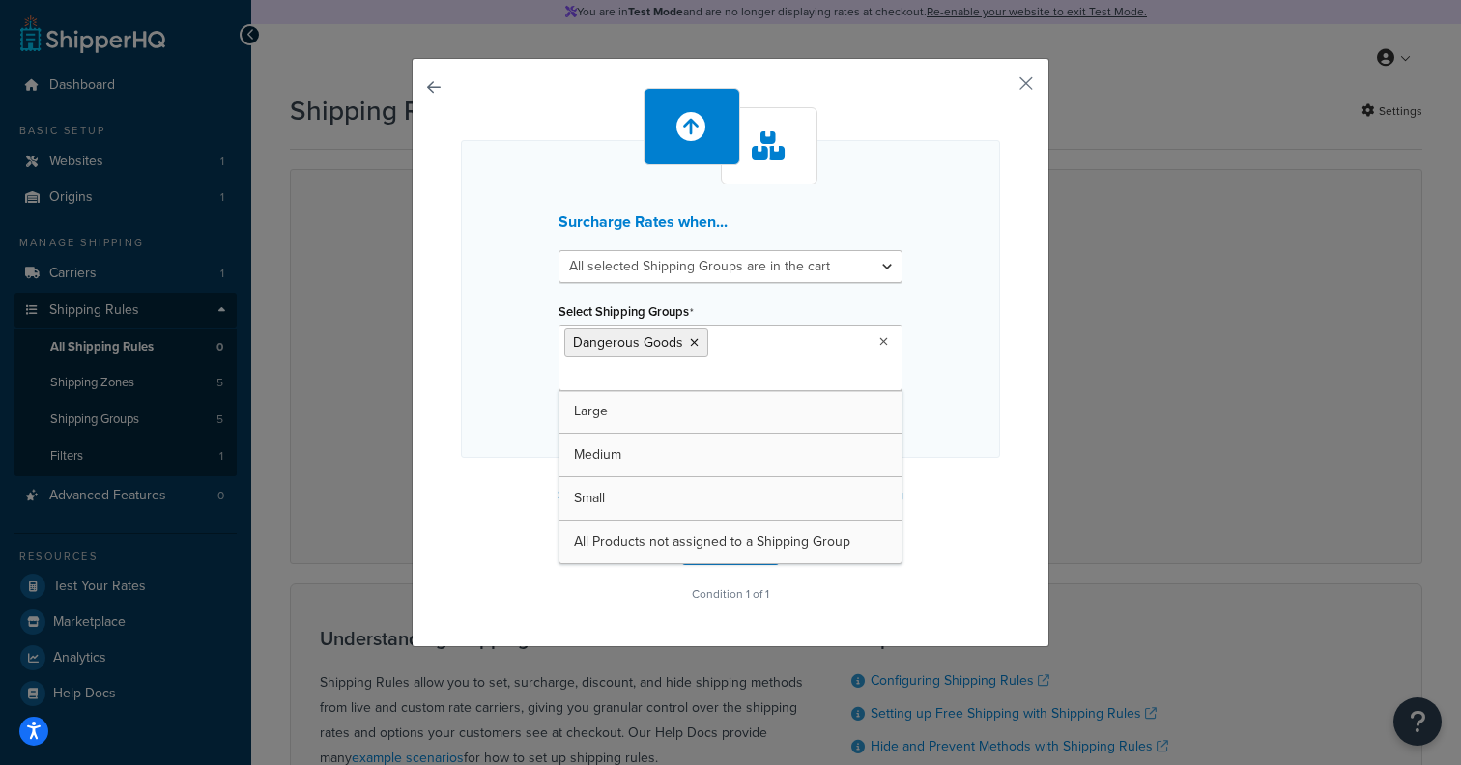
click at [541, 399] on div "Surcharge Rates when... All selected Shipping Groups are in the cart Any select…" at bounding box center [730, 299] width 539 height 318
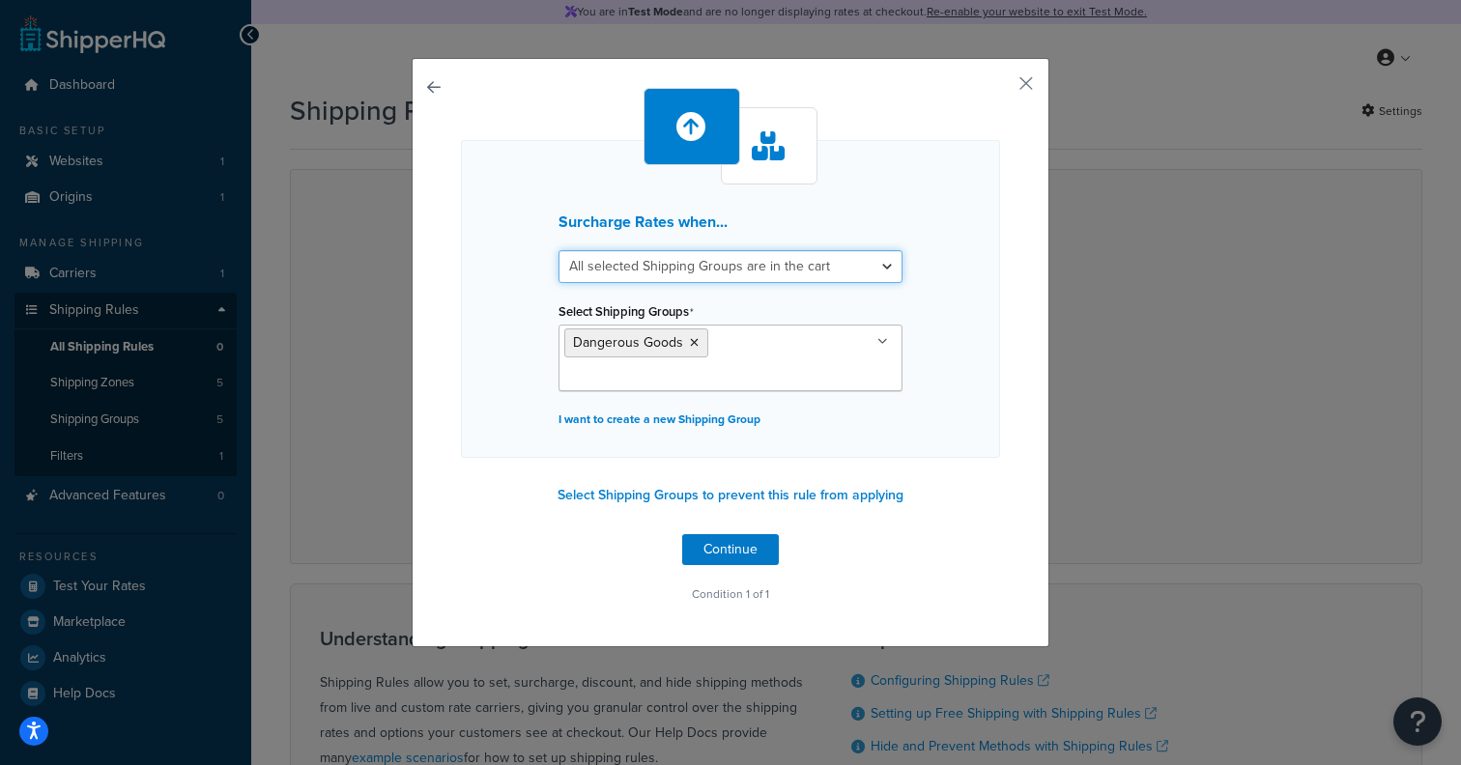
select select "any"
click option "Any selected Shipping Groups are in the cart" at bounding box center [0, 0] width 0 height 0
click at [528, 345] on div "Surcharge Rates when... All selected Shipping Groups are in the cart Any select…" at bounding box center [730, 299] width 539 height 318
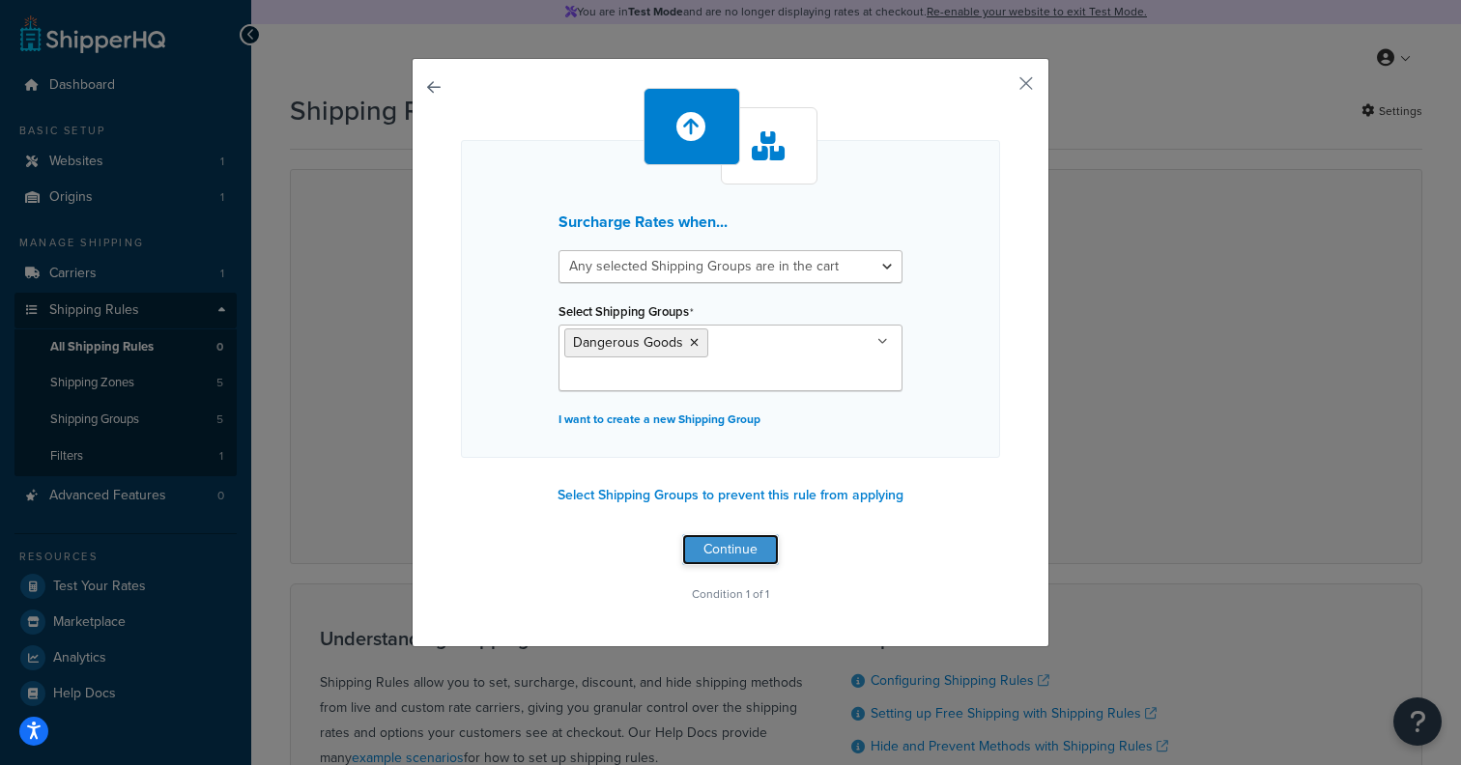
click at [757, 547] on button "Continue" at bounding box center [730, 549] width 97 height 31
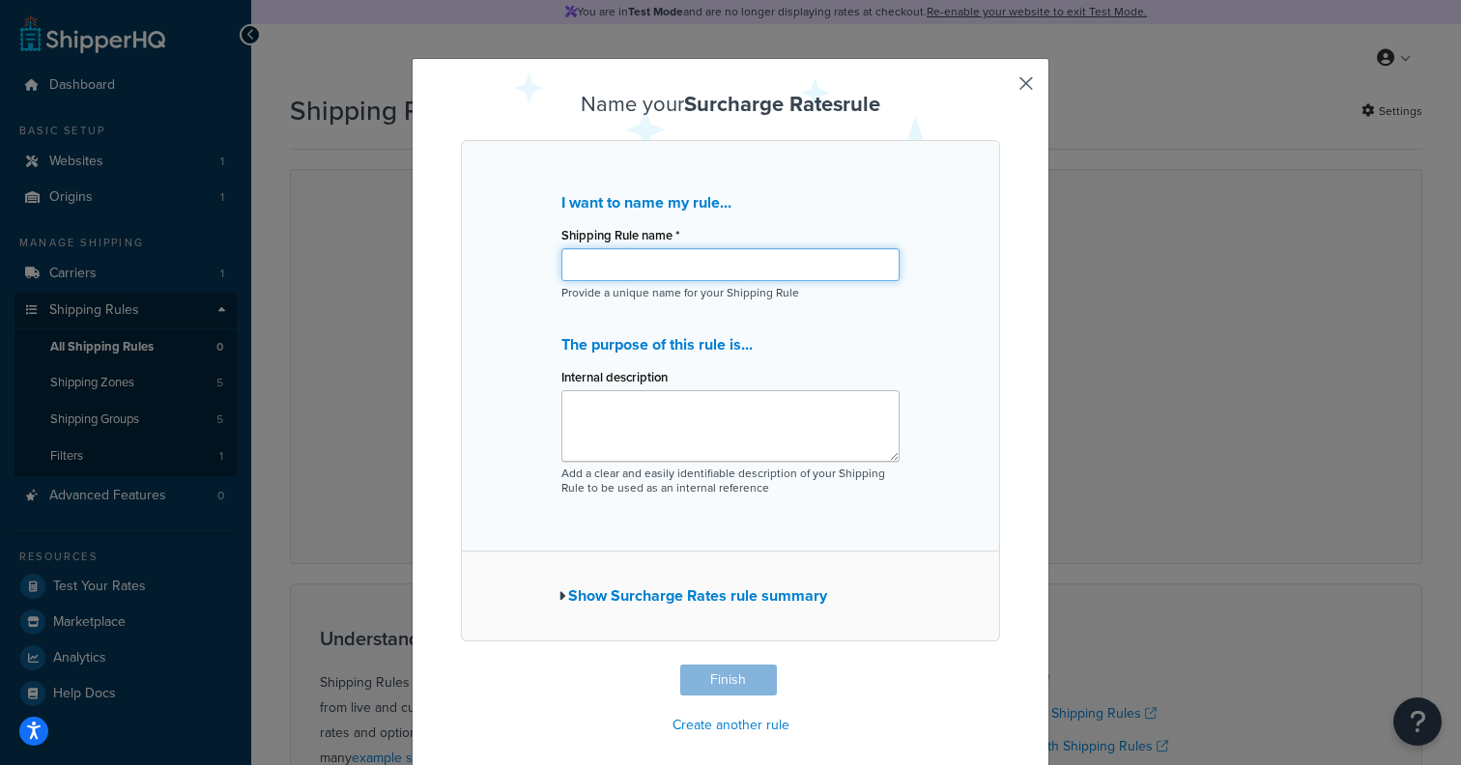
click at [671, 264] on input "Shipping Rule name *" at bounding box center [730, 264] width 338 height 33
drag, startPoint x: 801, startPoint y: 269, endPoint x: 632, endPoint y: 270, distance: 169.1
click at [632, 270] on input "Example: Apply $45 Surcharge to" at bounding box center [730, 264] width 338 height 33
type input "Example: Charge $45 for Dangerous Goods to [GEOGRAPHIC_DATA]"
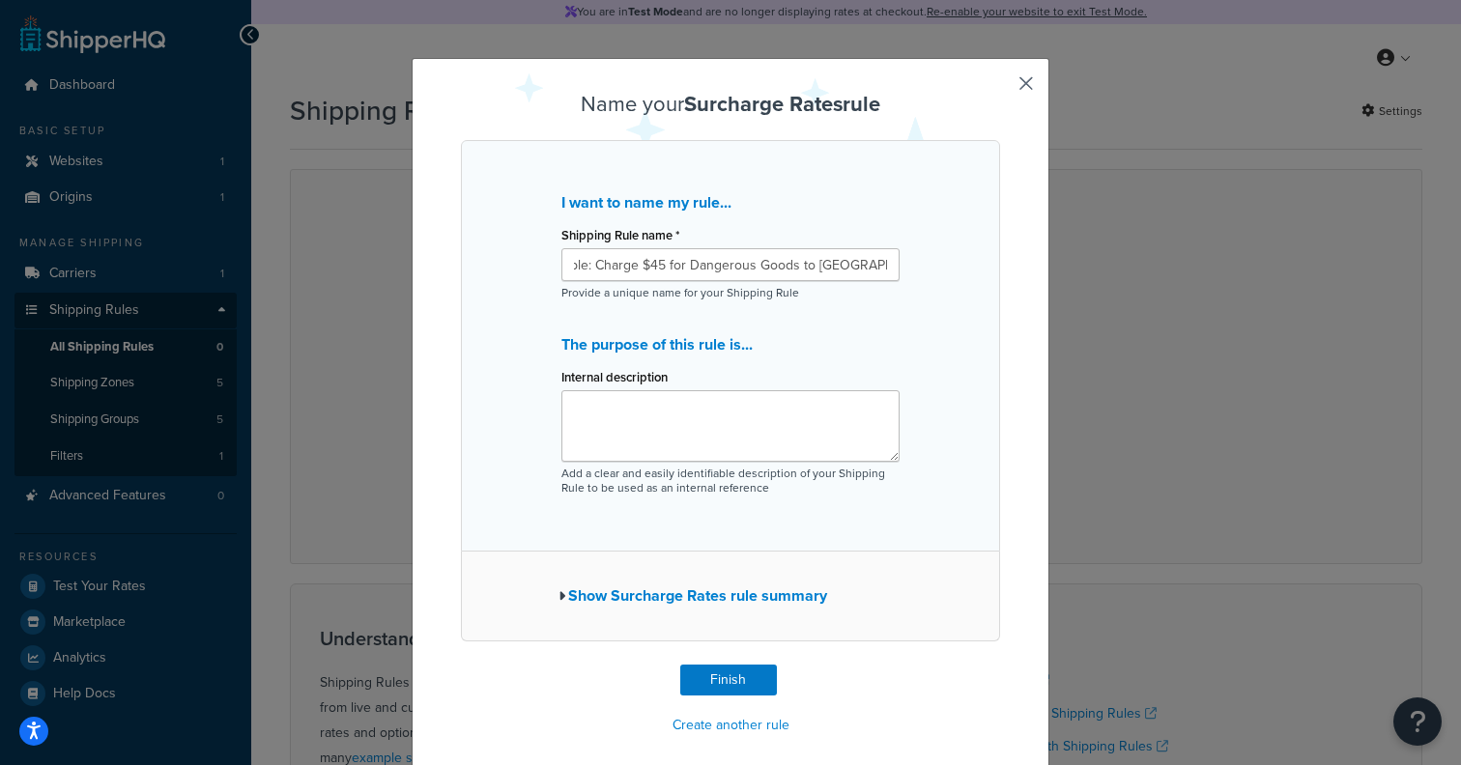
click at [793, 282] on div "Shipping Rule name * Example: Charge $45 for Dangerous Goods to North Island Pr…" at bounding box center [730, 260] width 338 height 79
click at [794, 268] on input "Example: Charge $45 for Dangerous Goods to [GEOGRAPHIC_DATA]" at bounding box center [730, 264] width 338 height 33
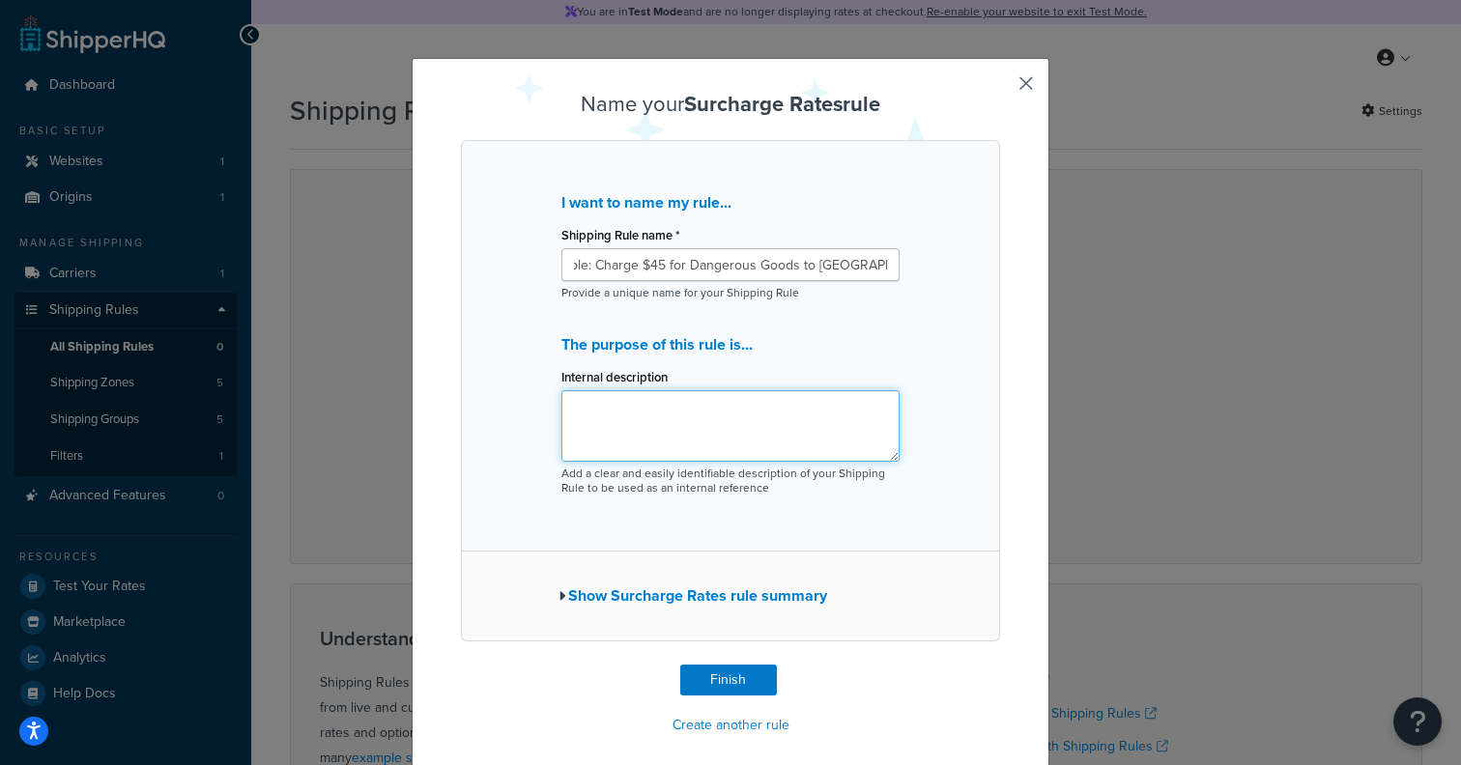
click at [703, 410] on textarea "Internal description" at bounding box center [730, 425] width 338 height 71
paste textarea "Example: Charge $45 for Dangerous Goods to [GEOGRAPHIC_DATA]"
drag, startPoint x: 703, startPoint y: 410, endPoint x: 694, endPoint y: 356, distance: 54.0
click at [703, 406] on textarea "Example: Charge $45 for Dangerous Goods to [GEOGRAPHIC_DATA]" at bounding box center [730, 425] width 338 height 71
type textarea "Example: Charge $45 for Dangerous Goods to [GEOGRAPHIC_DATA]"
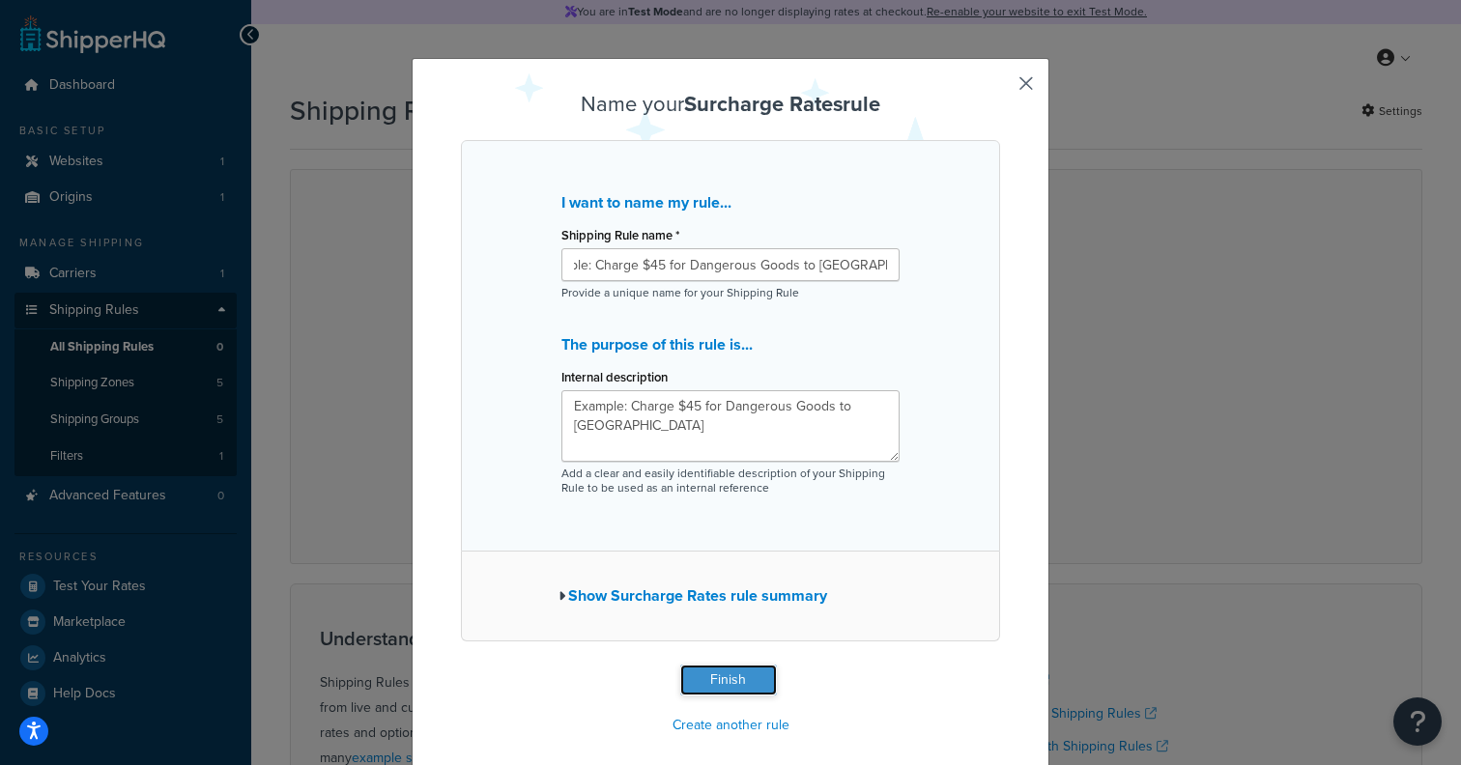
click at [720, 669] on button "Finish" at bounding box center [728, 680] width 97 height 31
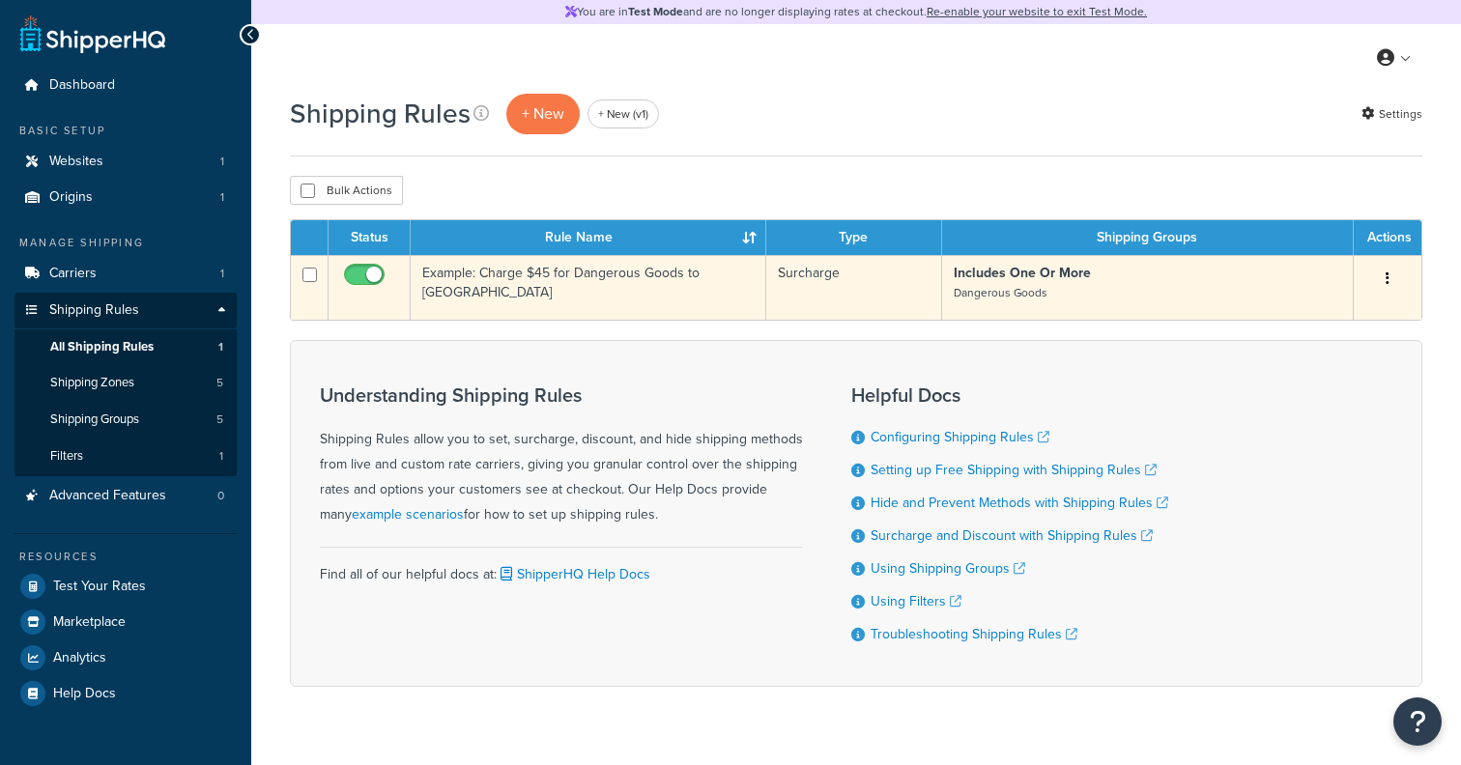
click at [372, 275] on input "checkbox" at bounding box center [366, 280] width 53 height 24
checkbox input "false"
click at [524, 280] on td "Example: Charge $45 for Dangerous Goods to [GEOGRAPHIC_DATA]" at bounding box center [589, 287] width 356 height 65
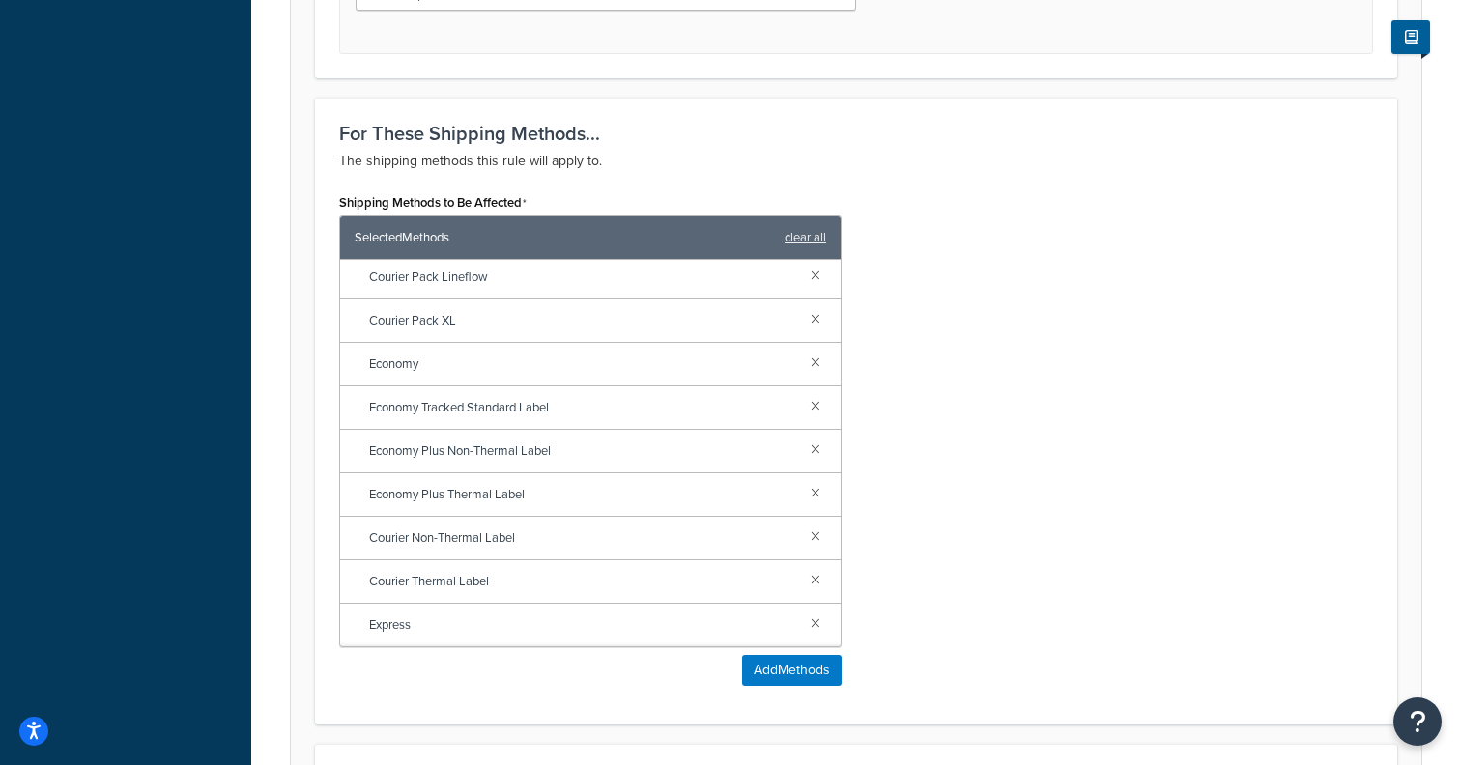
scroll to position [1436, 0]
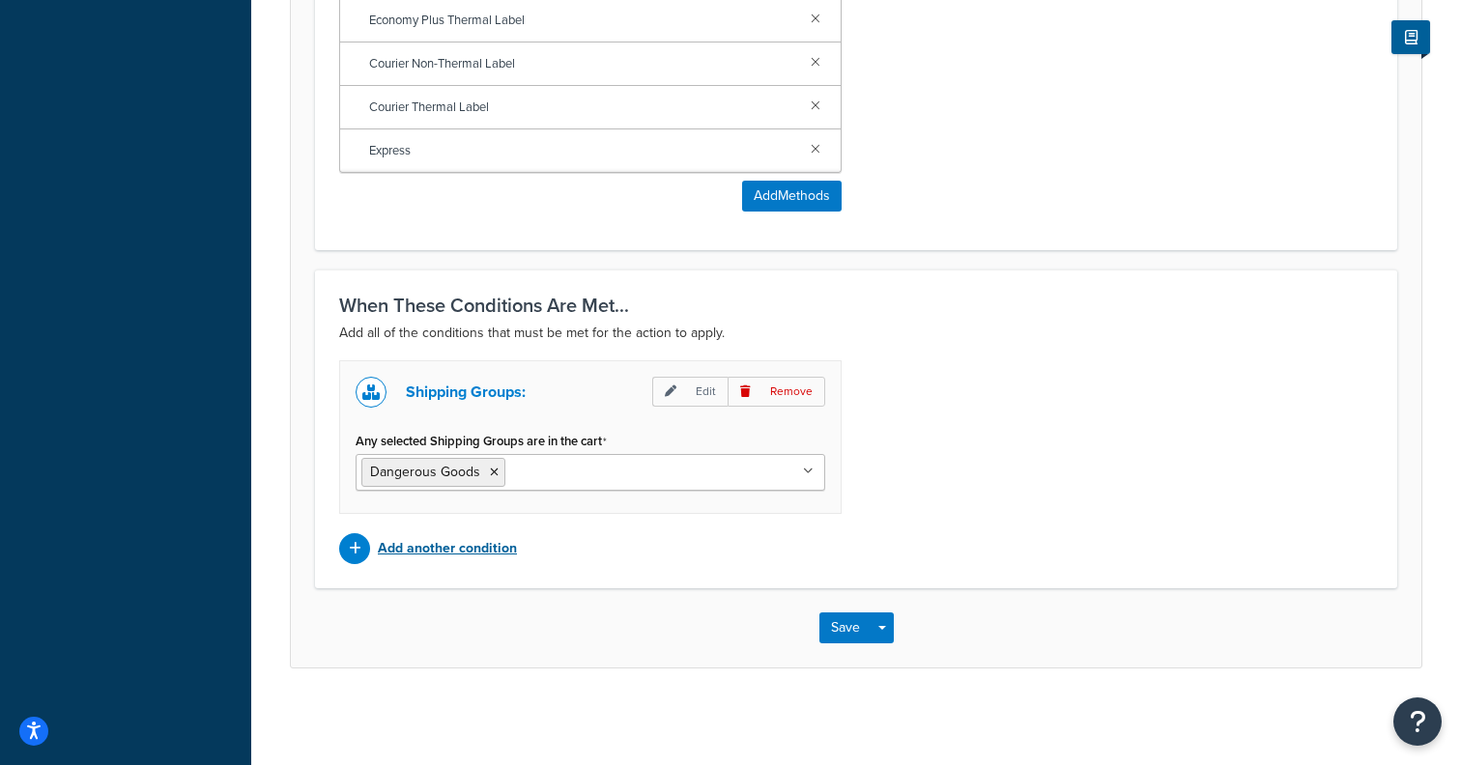
click at [399, 555] on p "Add another condition" at bounding box center [447, 548] width 139 height 27
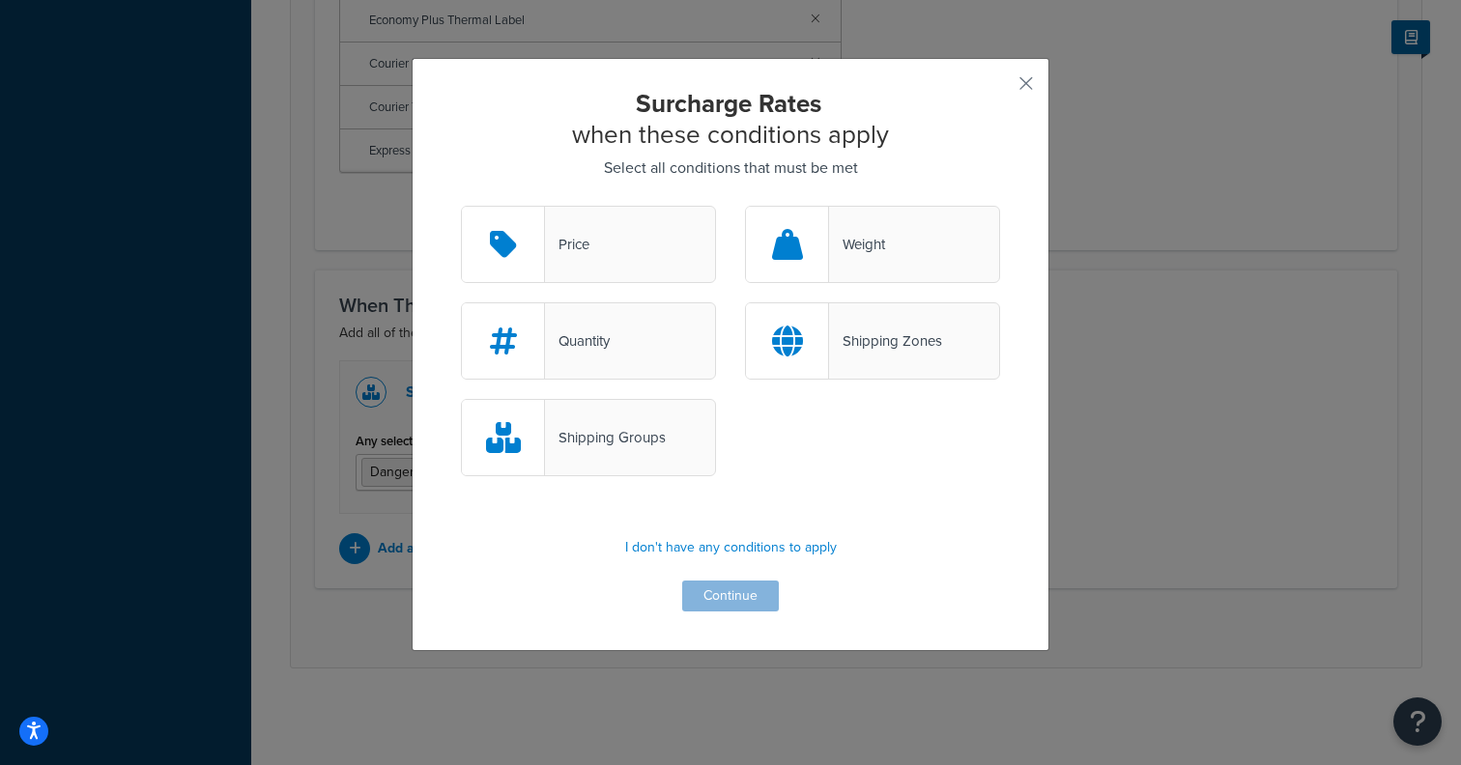
click at [846, 356] on div "Shipping Zones" at bounding box center [872, 340] width 255 height 77
click at [0, 0] on input "Shipping Zones" at bounding box center [0, 0] width 0 height 0
click at [749, 587] on button "Continue" at bounding box center [730, 596] width 97 height 31
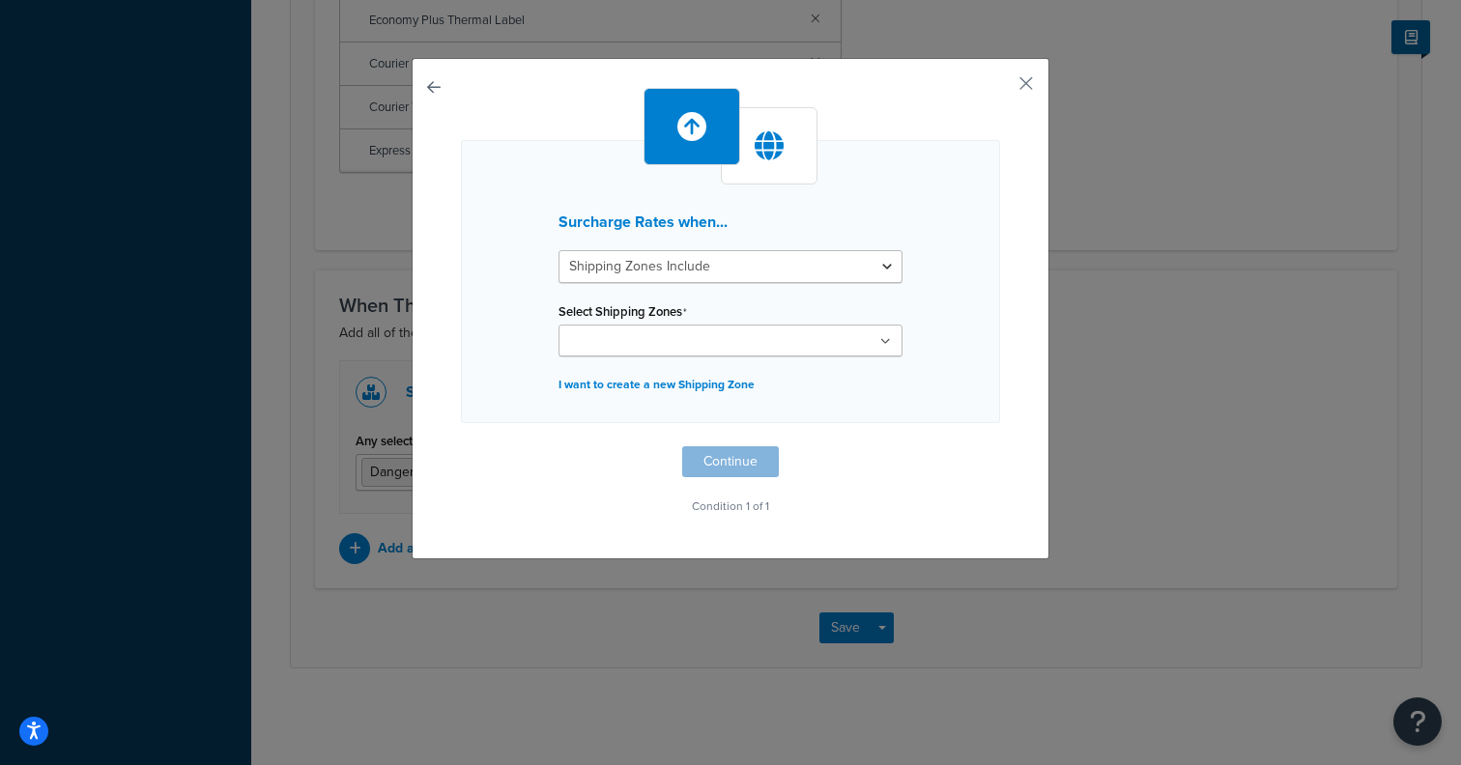
click at [648, 328] on ul at bounding box center [730, 341] width 344 height 32
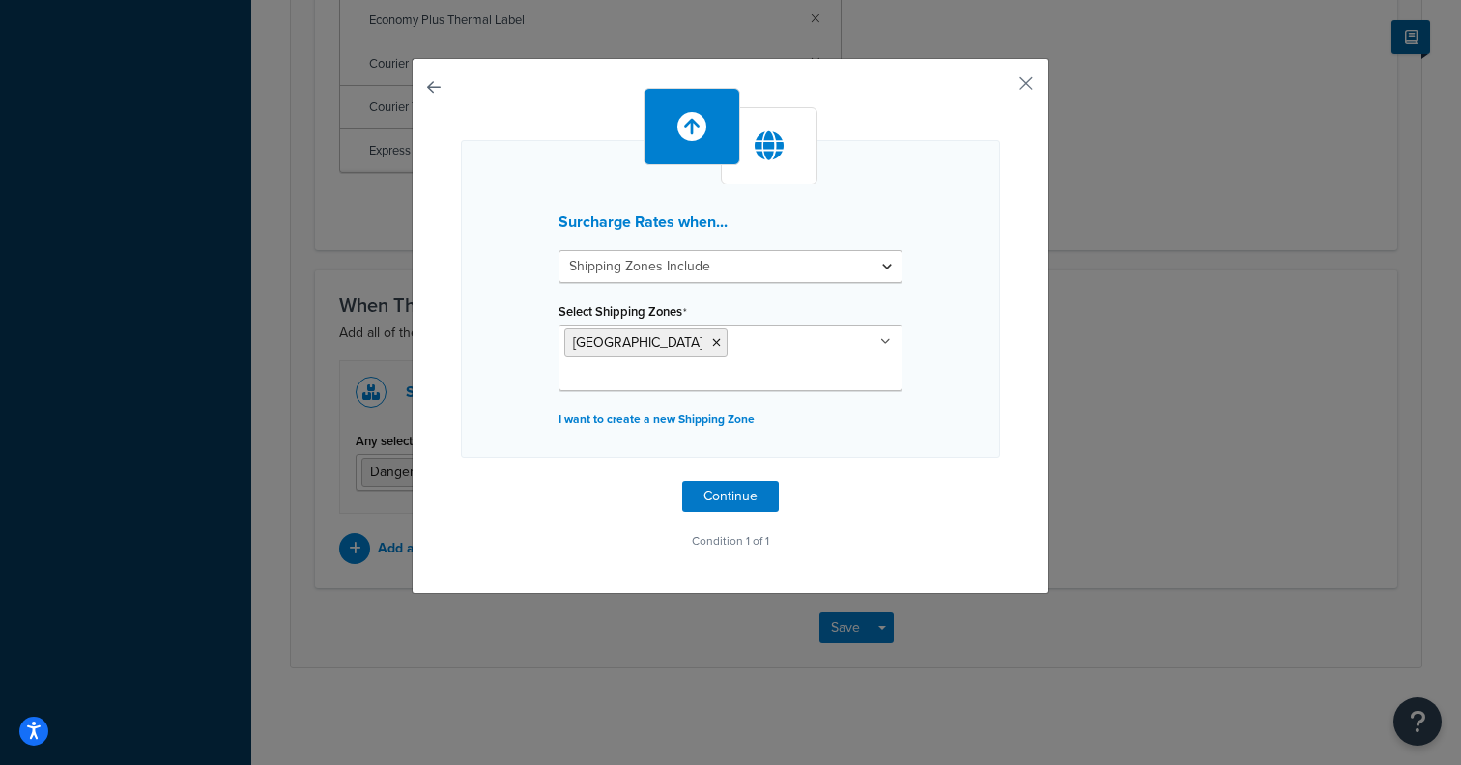
click at [1083, 460] on div "Surcharge Rates when... Shipping Zones Include Shipping Zones Do Not Include Se…" at bounding box center [730, 382] width 1461 height 765
click at [685, 481] on button "Continue" at bounding box center [730, 496] width 97 height 31
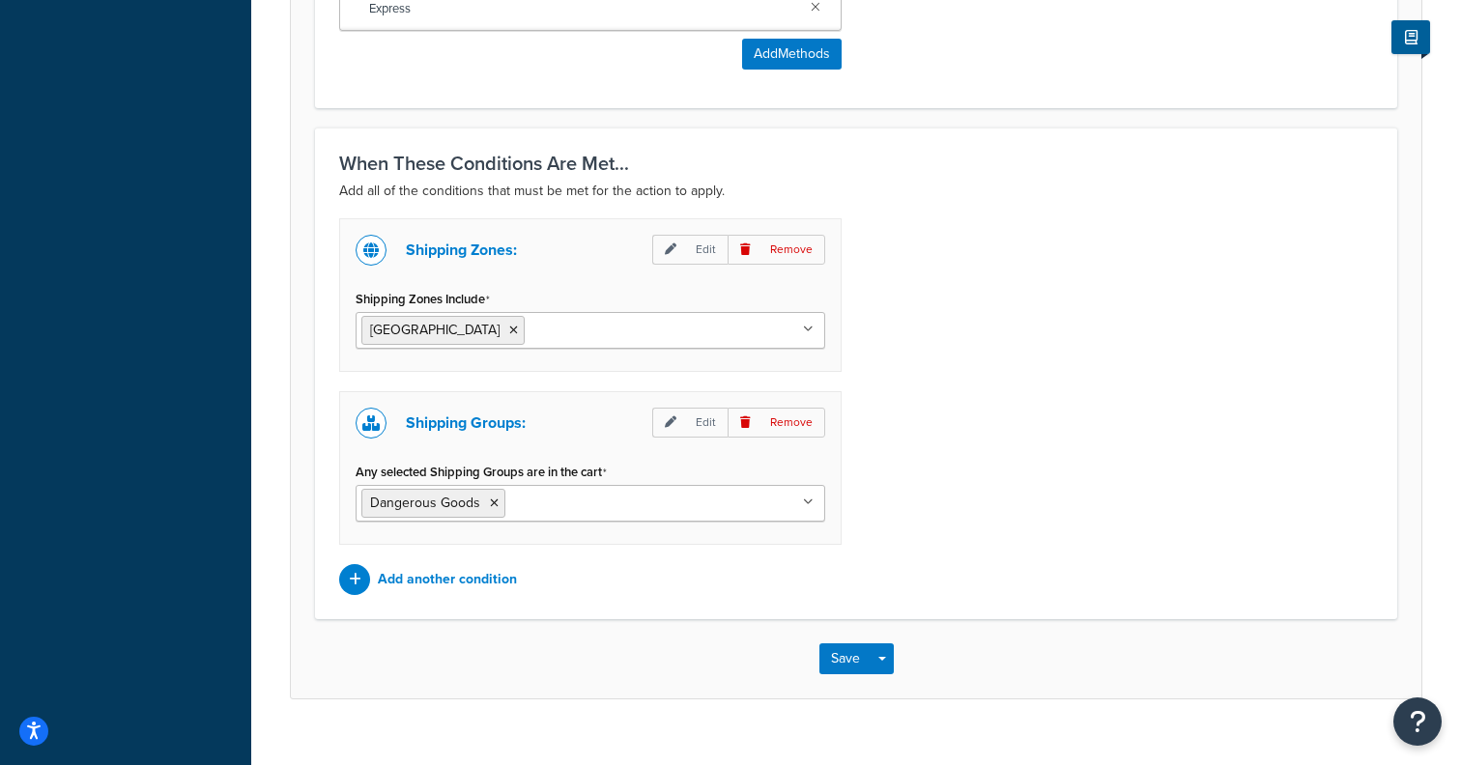
scroll to position [1609, 0]
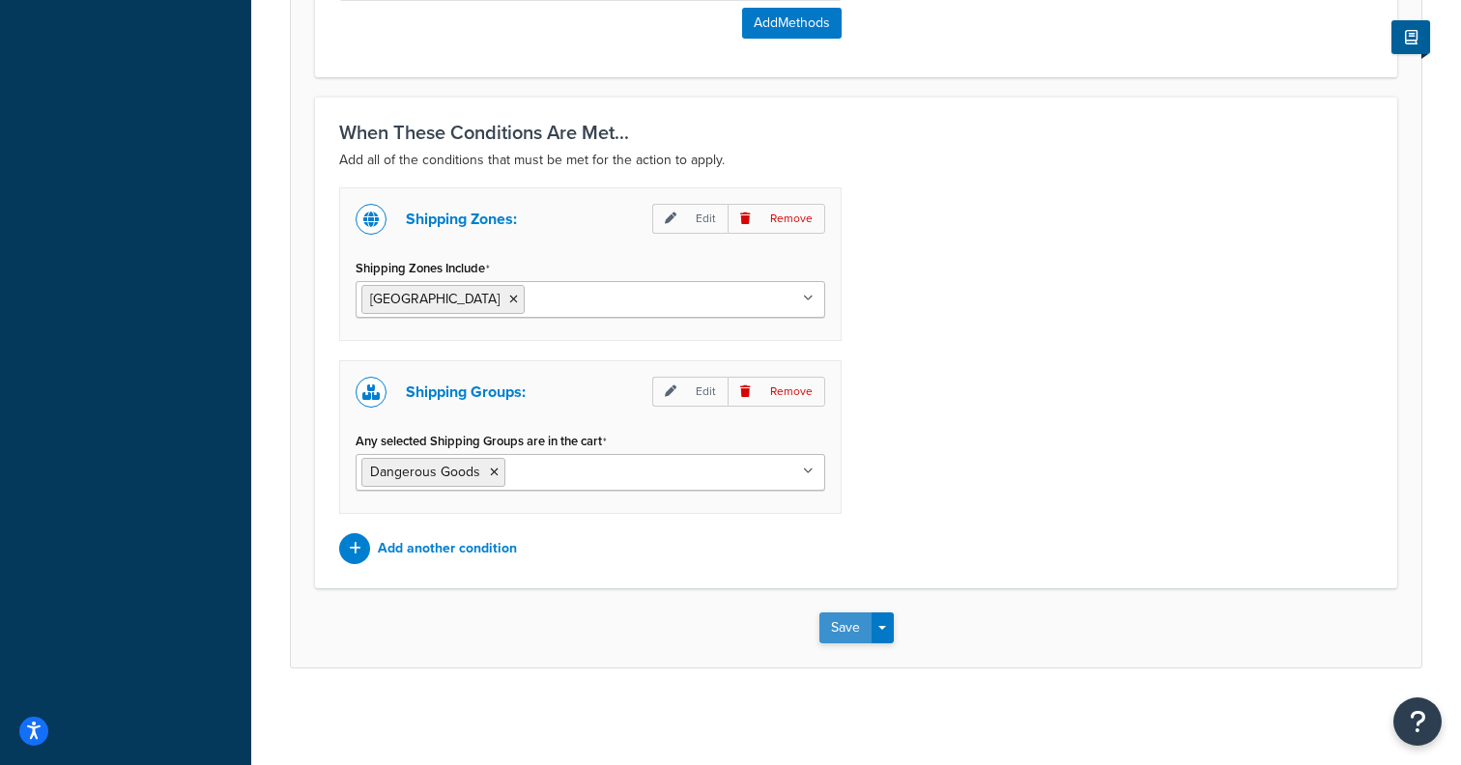
click at [845, 636] on button "Save" at bounding box center [845, 628] width 52 height 31
